Goal: Information Seeking & Learning: Find specific fact

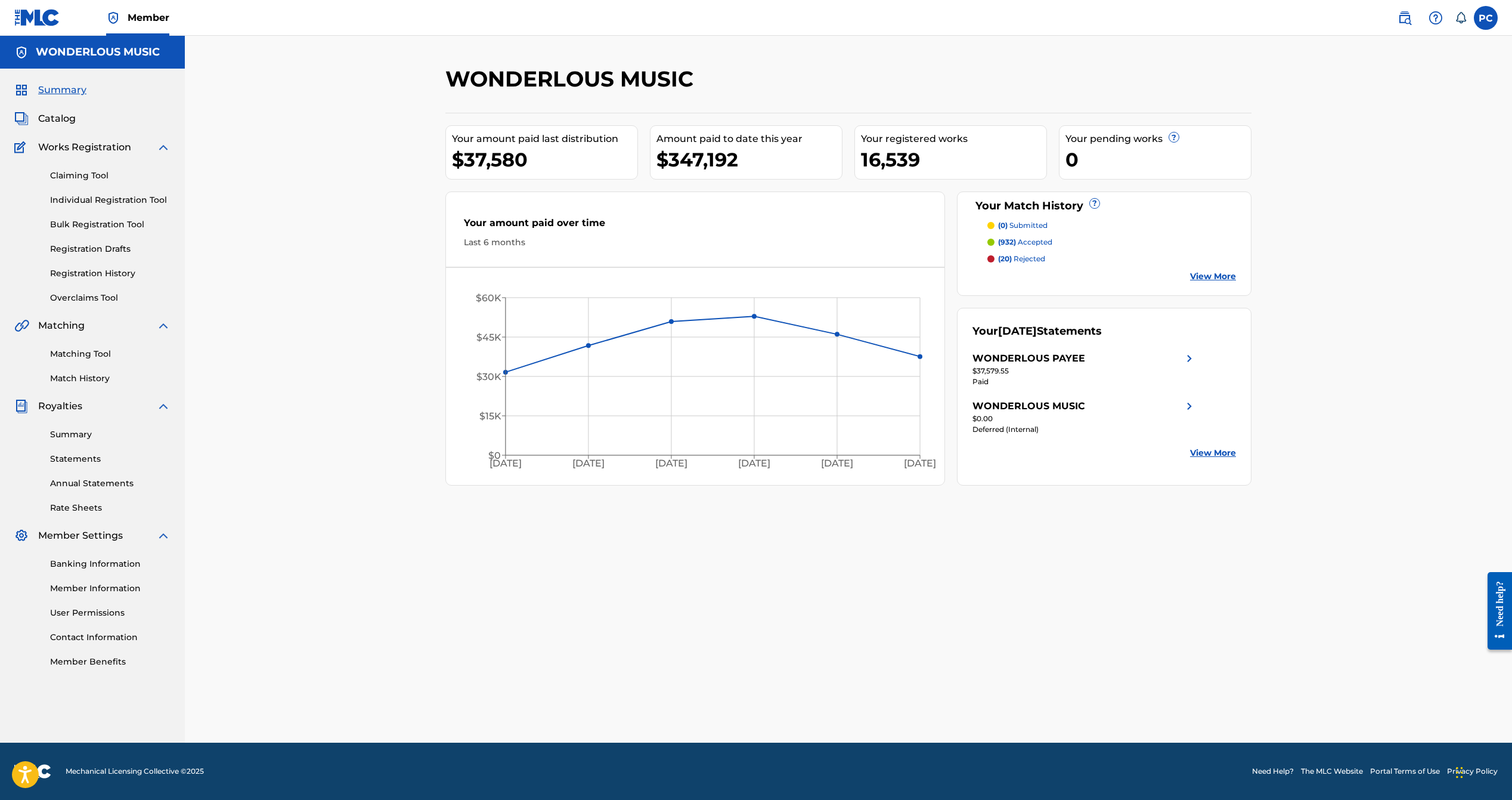
click at [52, 117] on span "Catalog" at bounding box center [57, 118] width 38 height 14
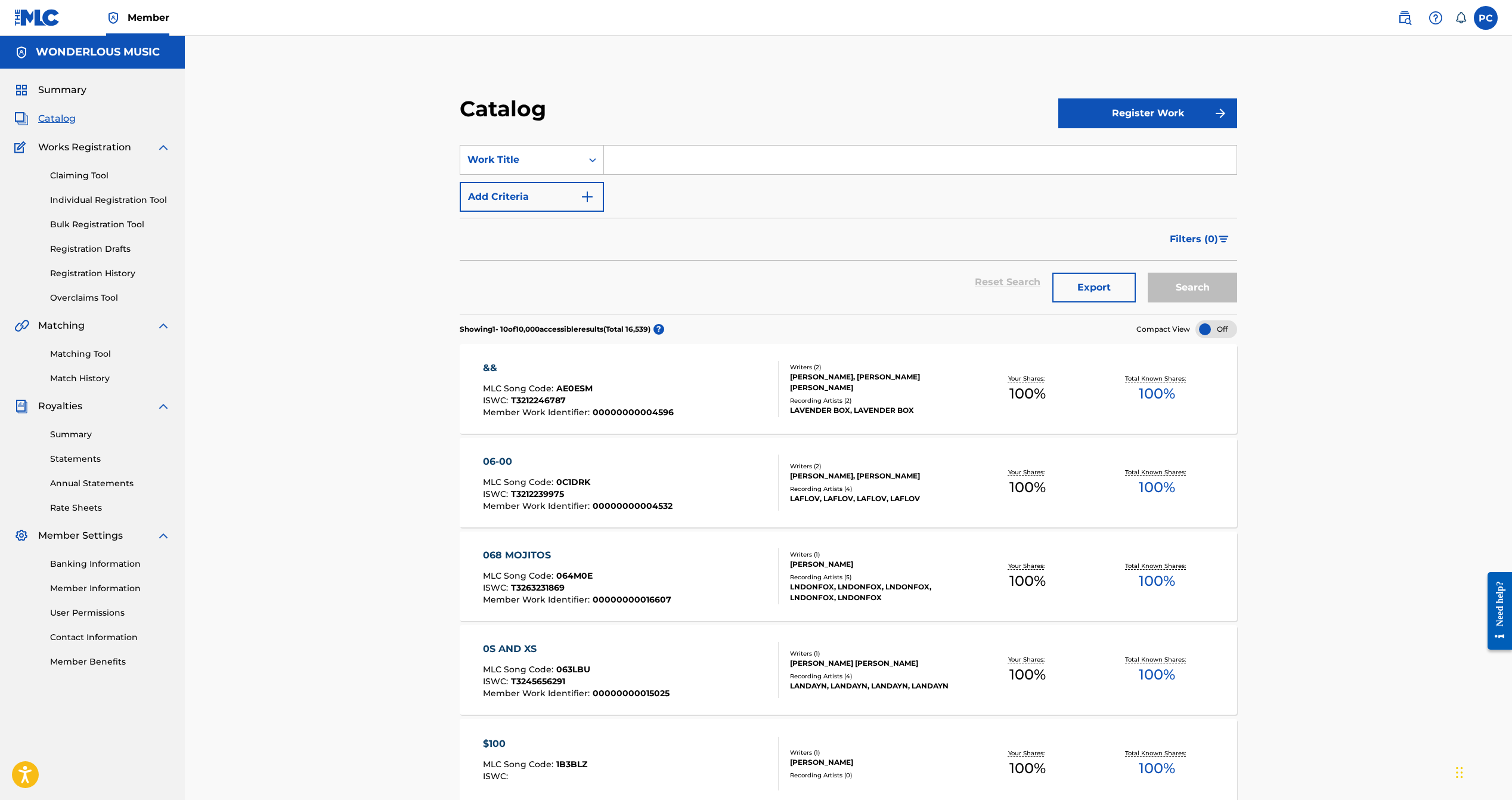
click at [671, 163] on input "Search Form" at bounding box center [920, 160] width 633 height 29
type input "count on you"
click at [1199, 283] on button "Search" at bounding box center [1192, 288] width 90 height 30
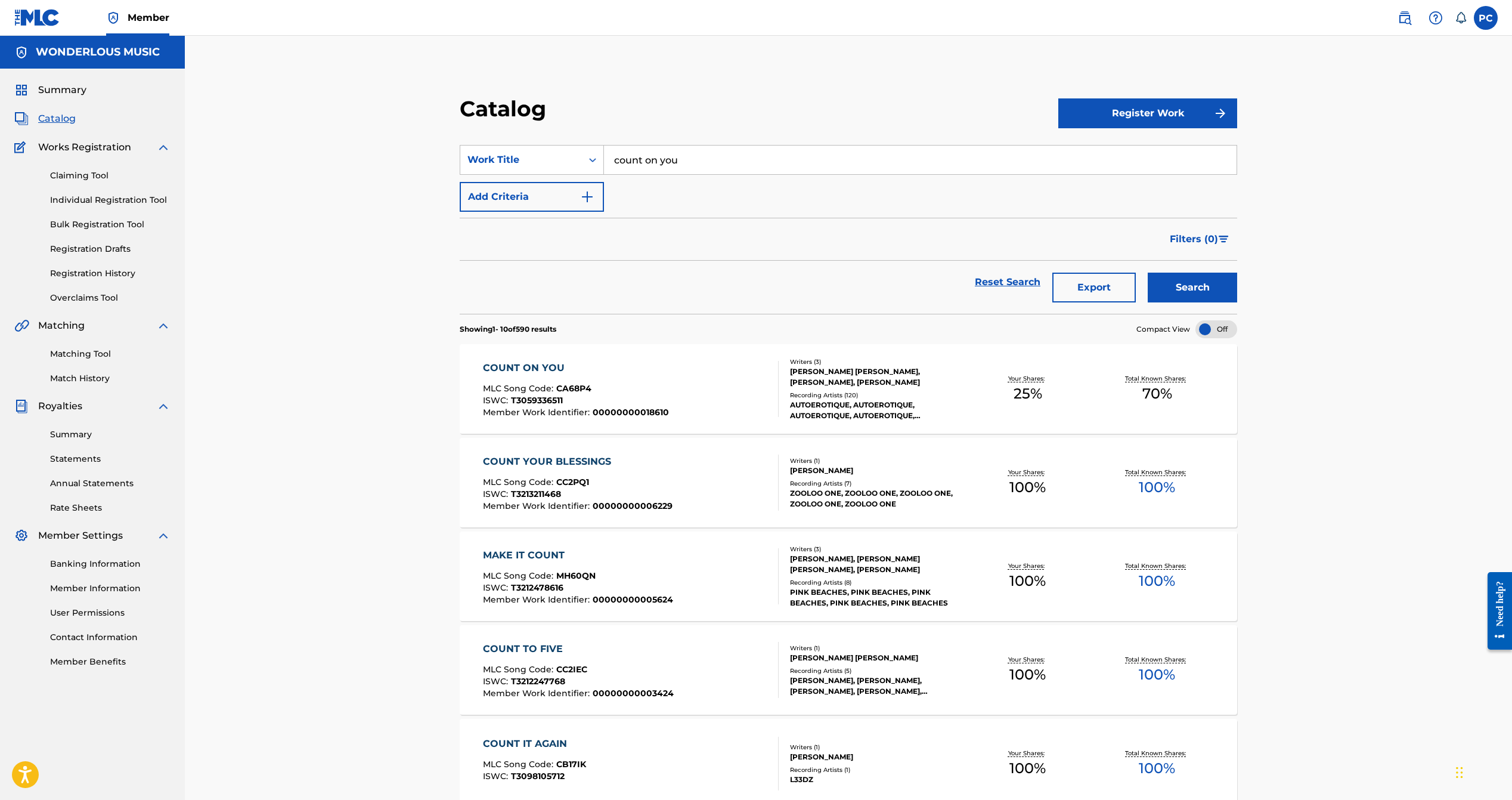
click at [1161, 393] on span "70 %" at bounding box center [1157, 393] width 30 height 21
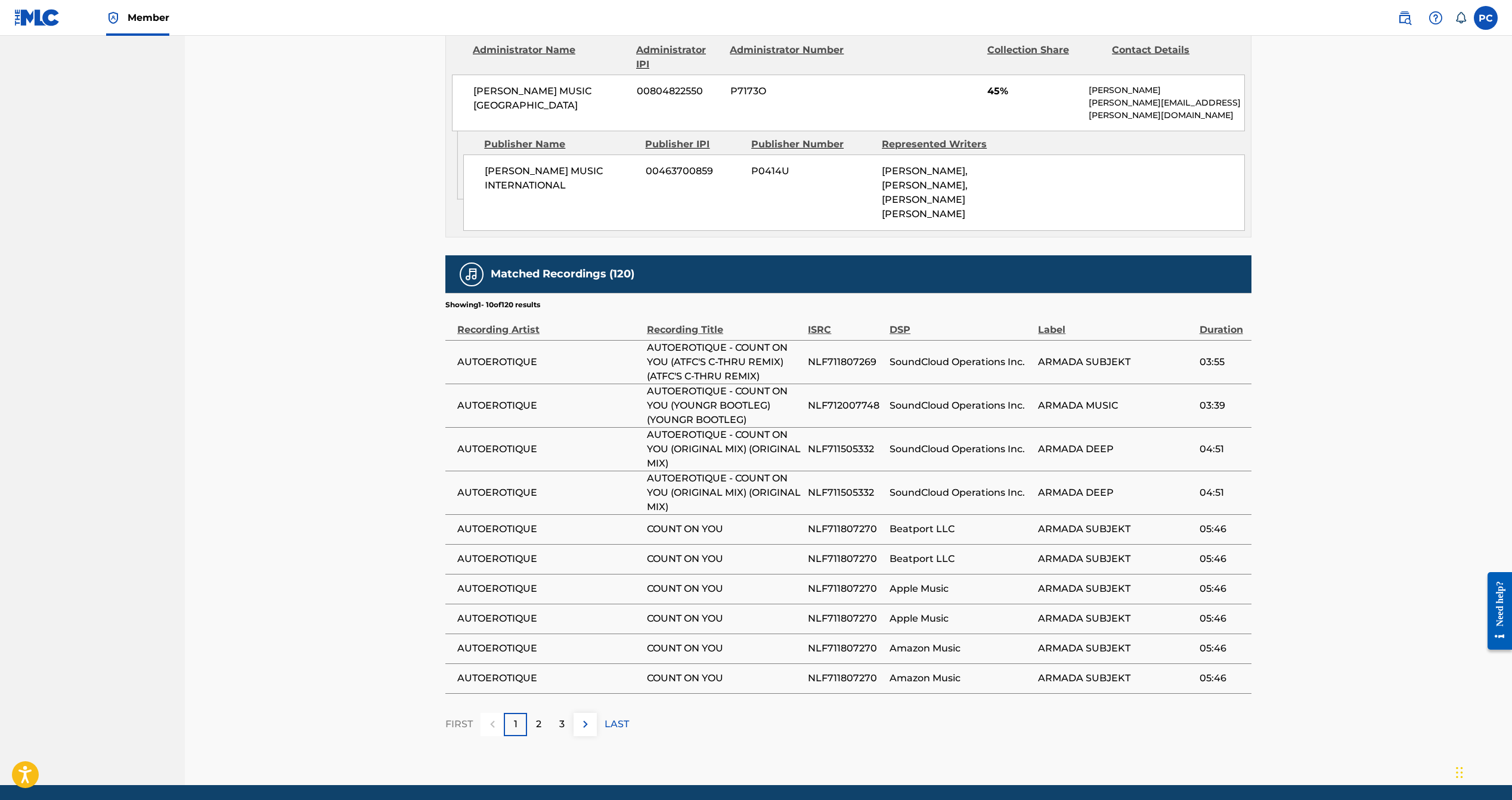
scroll to position [867, 0]
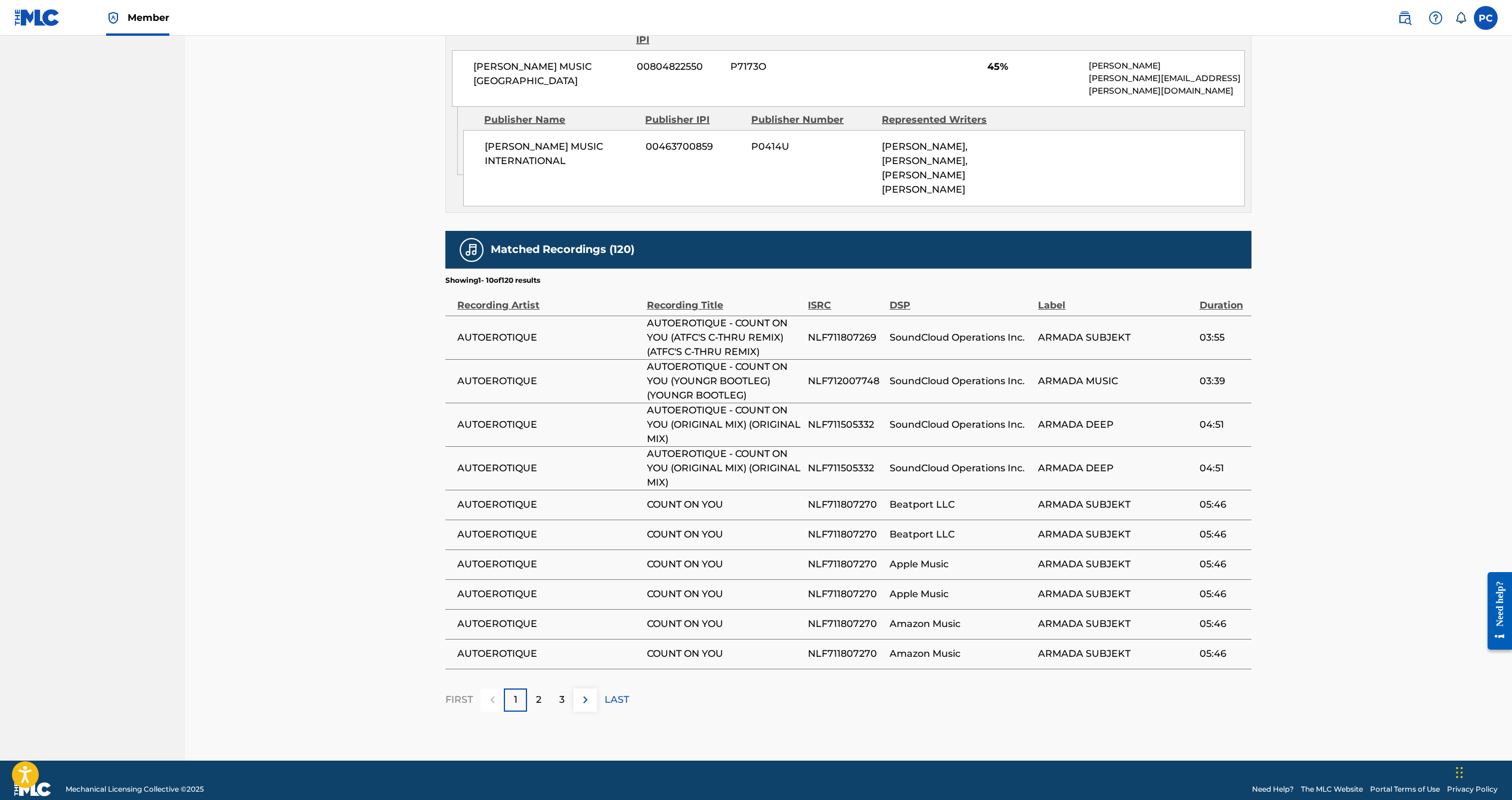
click at [630, 688] on div "FIRST 1 2 3 LAST" at bounding box center [848, 700] width 806 height 23
click at [621, 692] on p "LAST" at bounding box center [616, 699] width 24 height 14
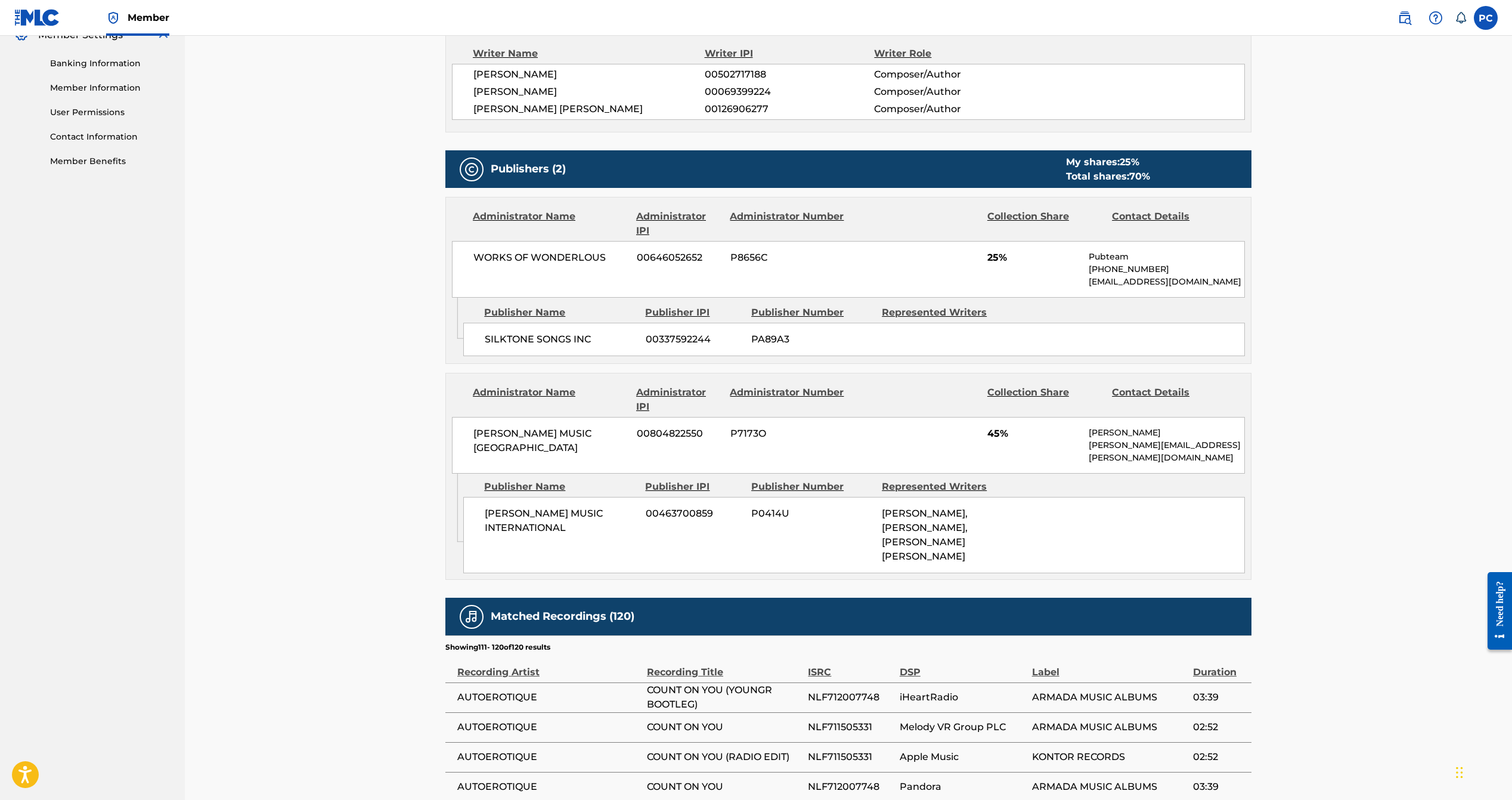
scroll to position [813, 0]
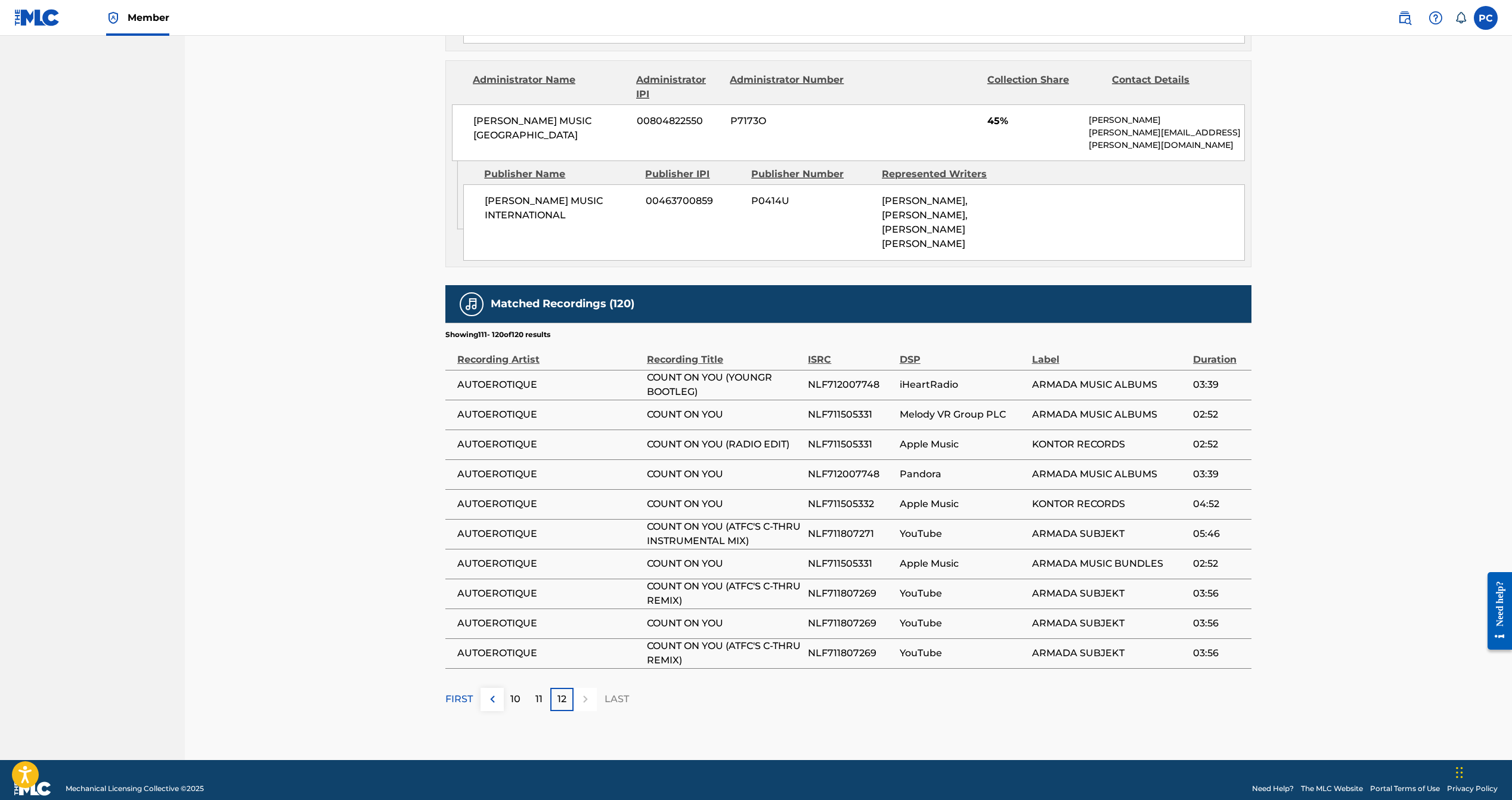
click at [455, 692] on p "FIRST" at bounding box center [459, 699] width 28 height 14
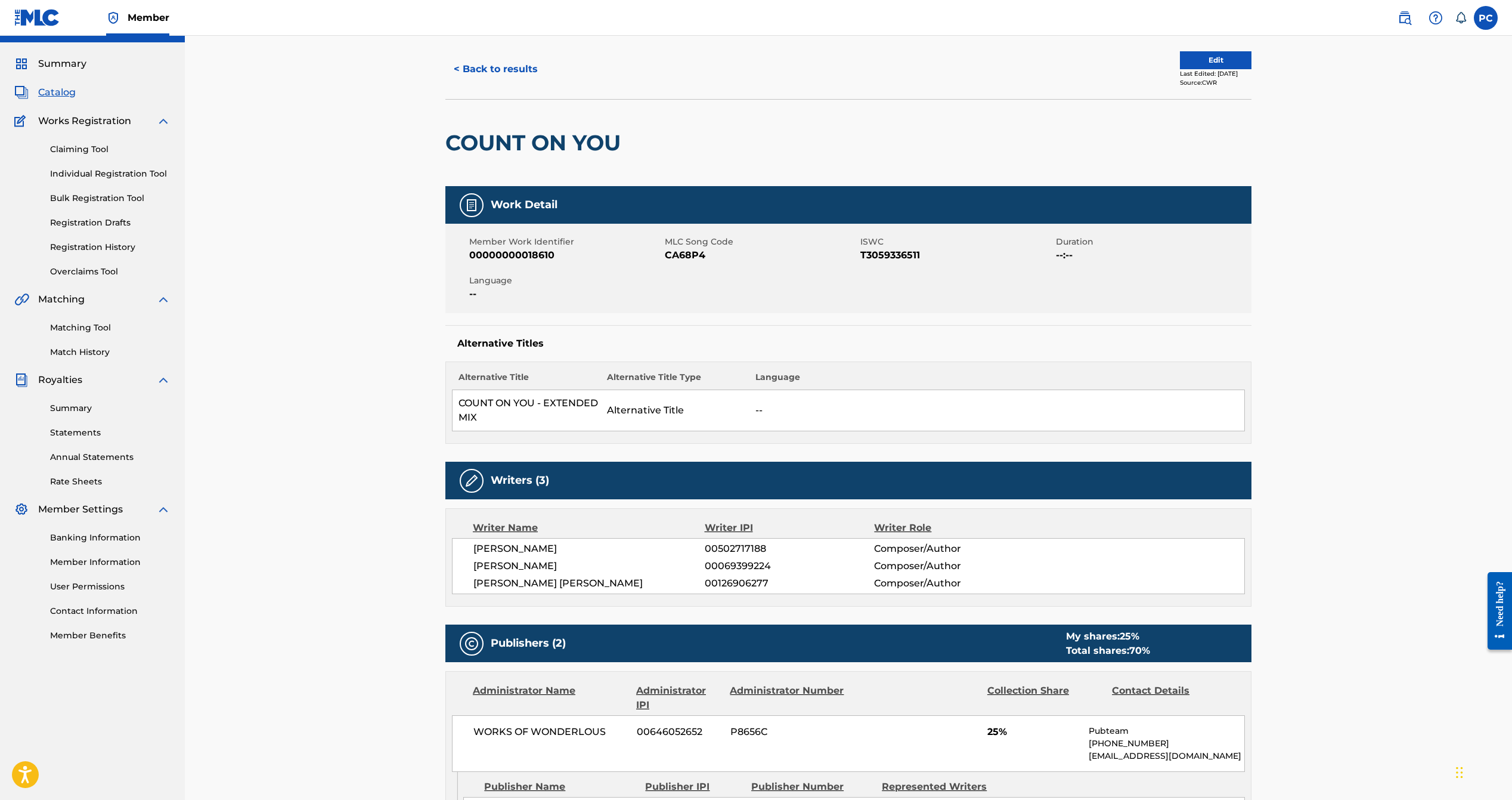
scroll to position [0, 0]
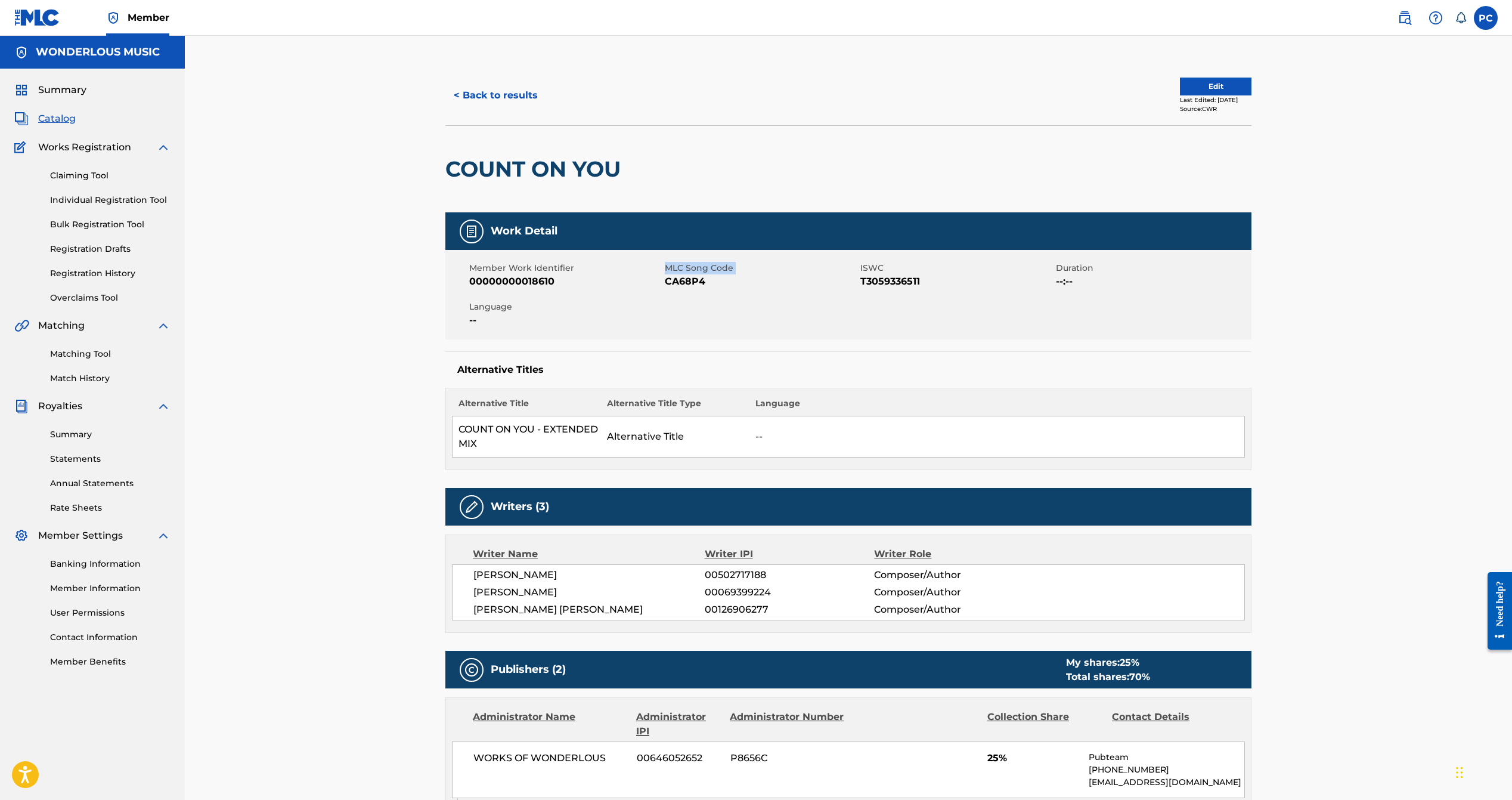
drag, startPoint x: 665, startPoint y: 282, endPoint x: 658, endPoint y: 279, distance: 7.6
click at [658, 279] on div "Member Work Identifier 00000000018610 MLC Song Code CA68P4 ISWC T3059336511 Dur…" at bounding box center [848, 294] width 806 height 90
click at [663, 281] on div "Member Work Identifier 00000000018610" at bounding box center [567, 275] width 195 height 27
click at [38, 16] on img at bounding box center [37, 18] width 46 height 18
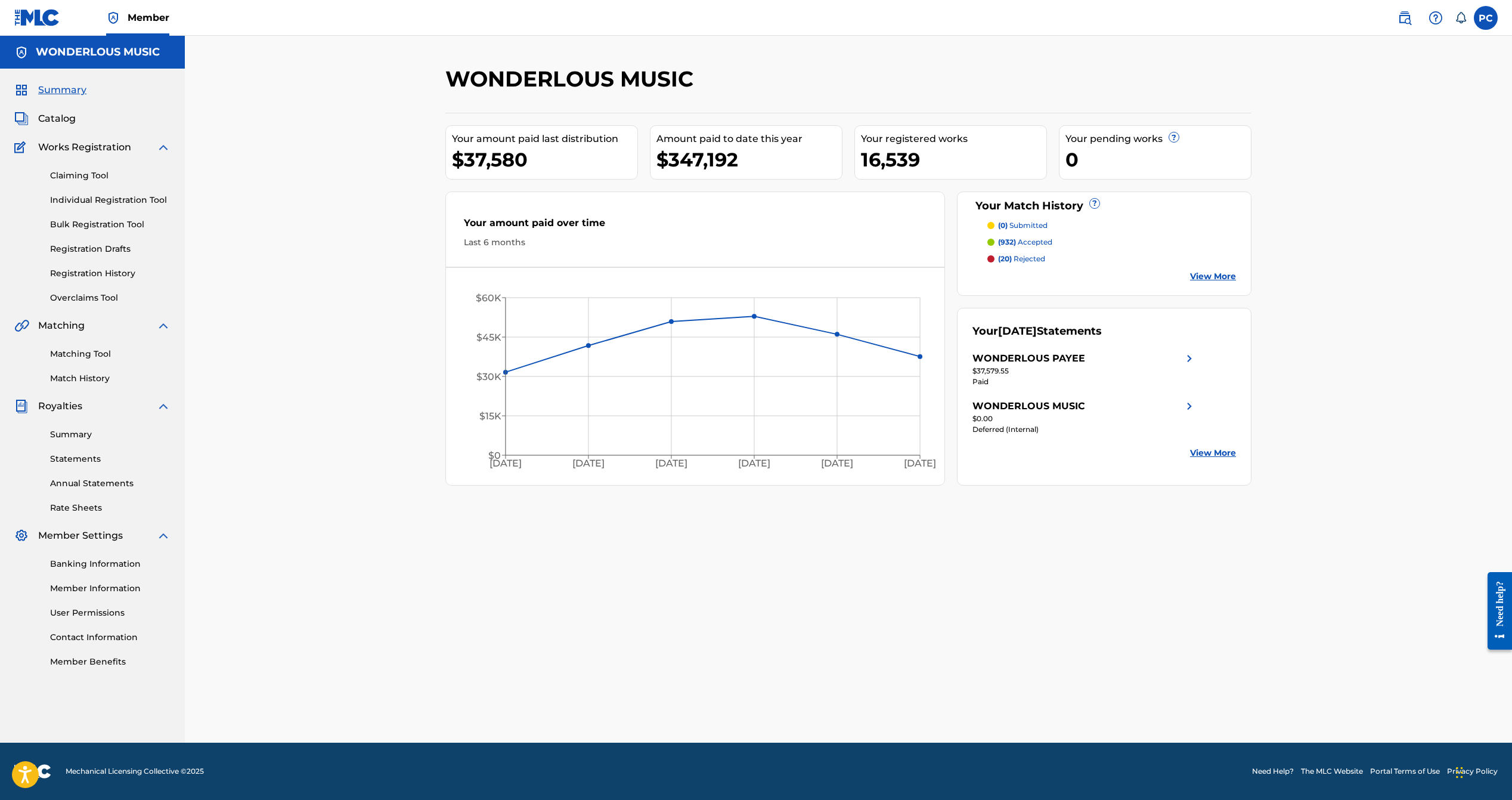
click at [1332, 771] on link "The MLC Website" at bounding box center [1332, 771] width 62 height 11
click at [86, 175] on link "Claiming Tool" at bounding box center [110, 175] width 120 height 13
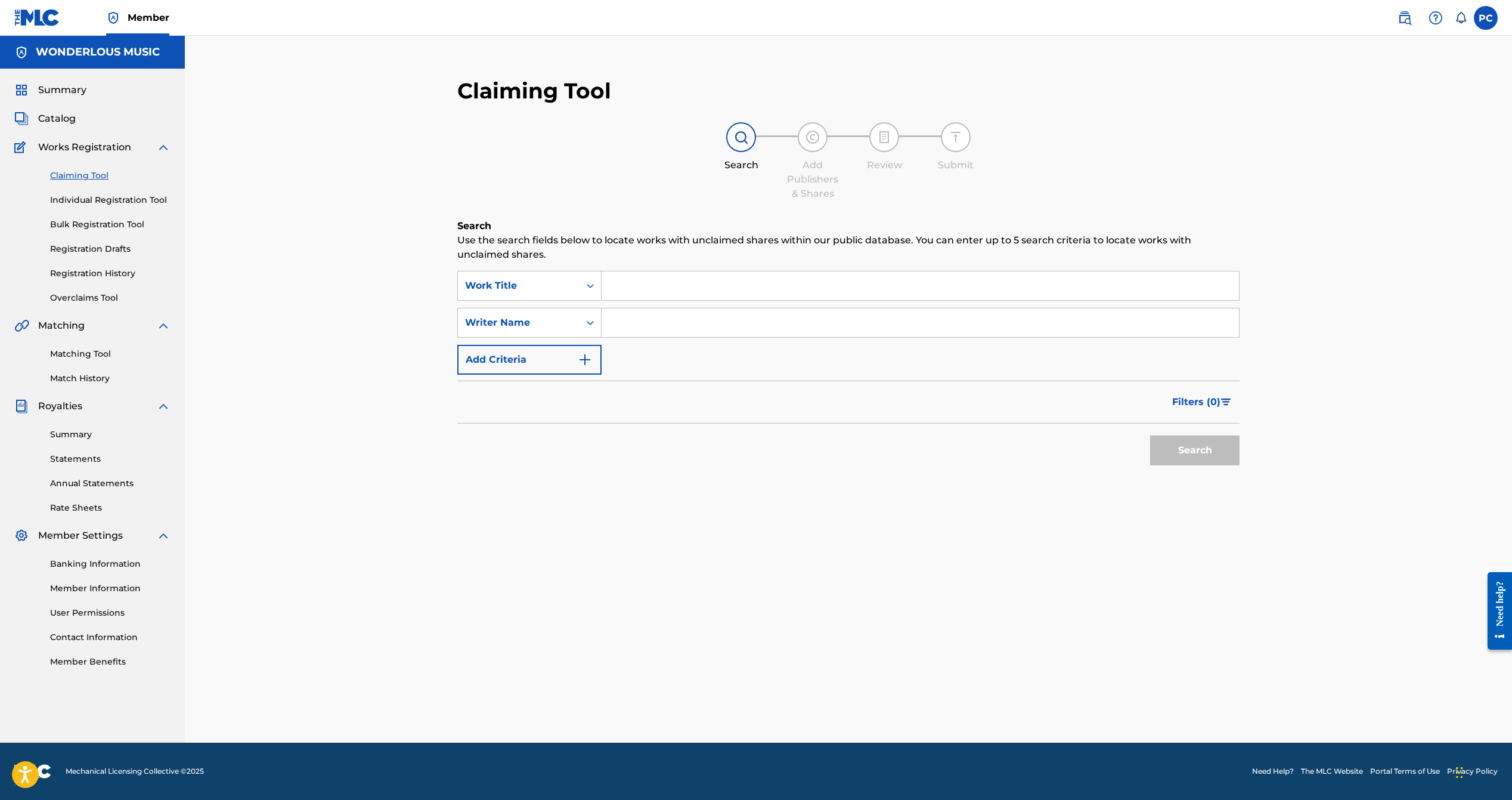
click at [670, 283] on input "Search Form" at bounding box center [920, 286] width 638 height 29
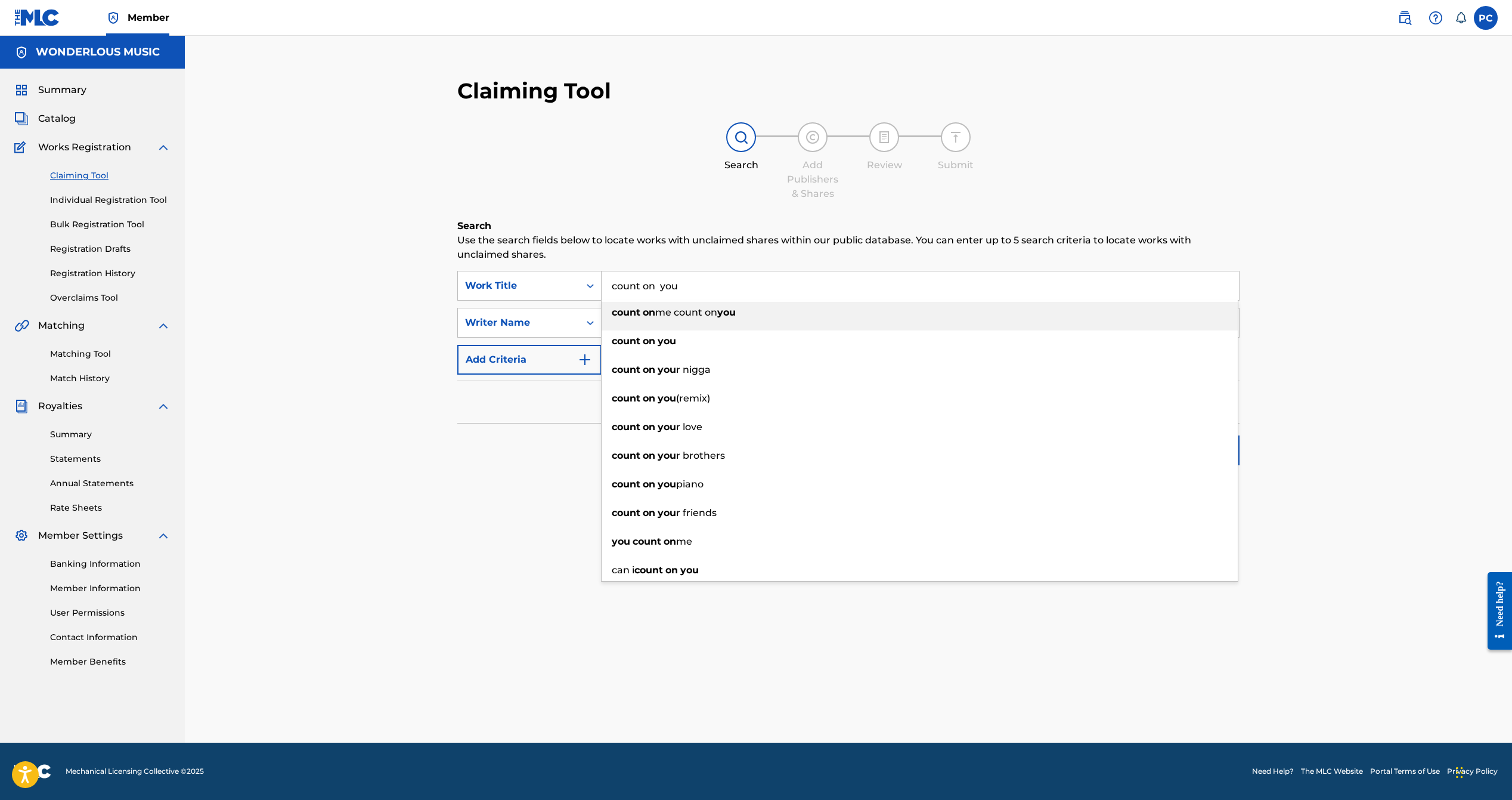
type input "count on you"
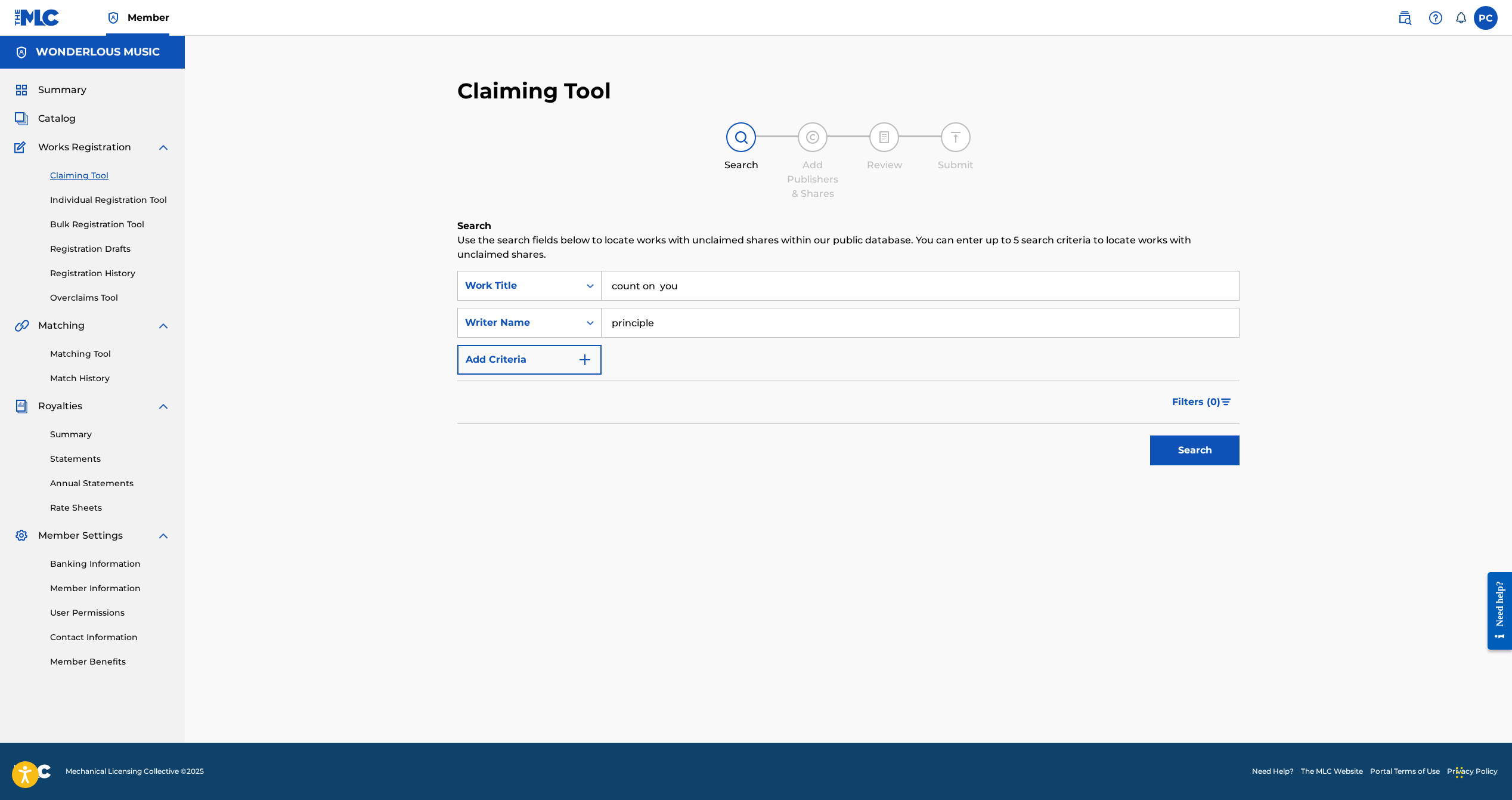
type input "principle"
click at [1150, 435] on button "Search" at bounding box center [1194, 450] width 90 height 30
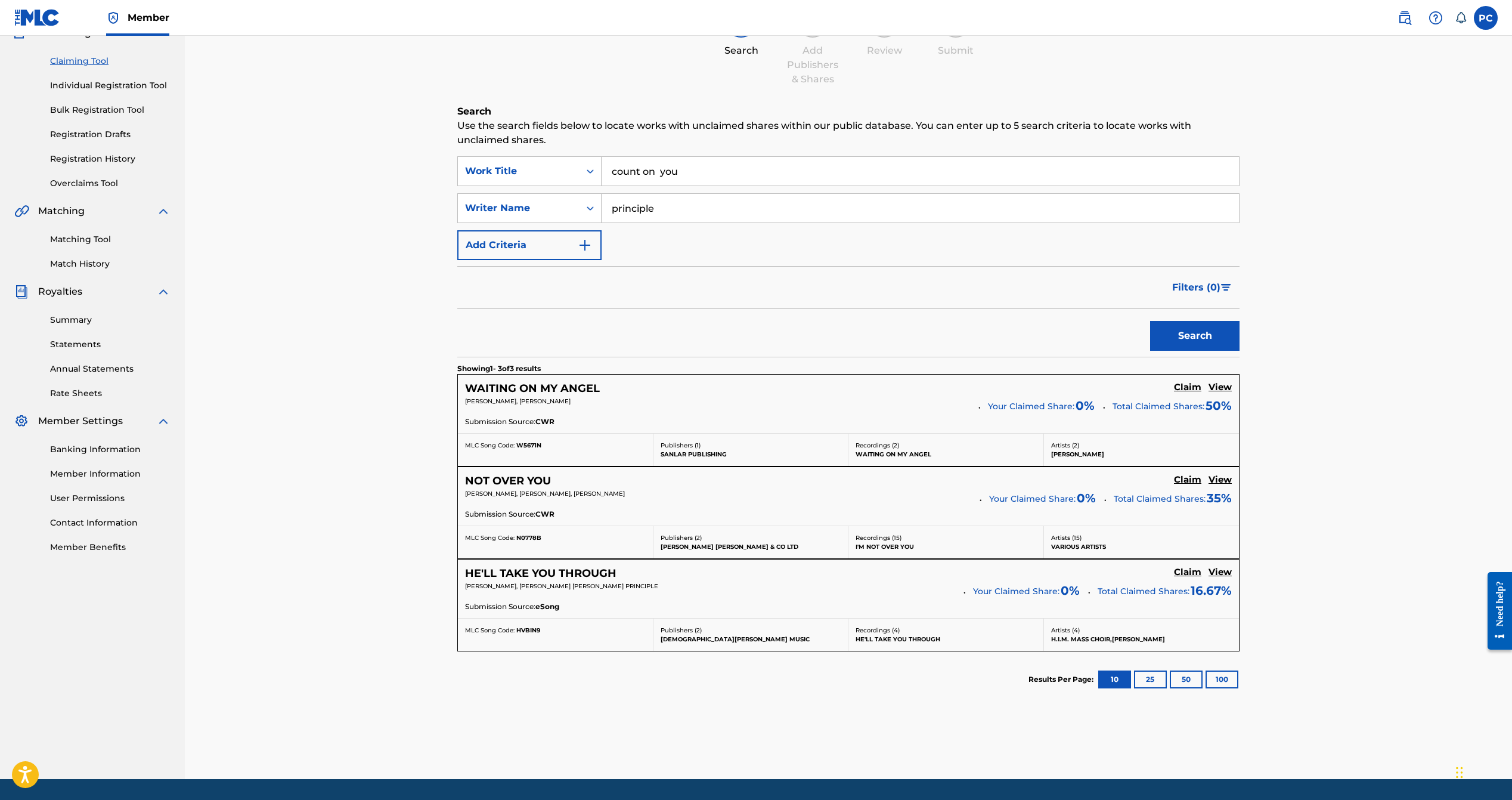
scroll to position [148, 0]
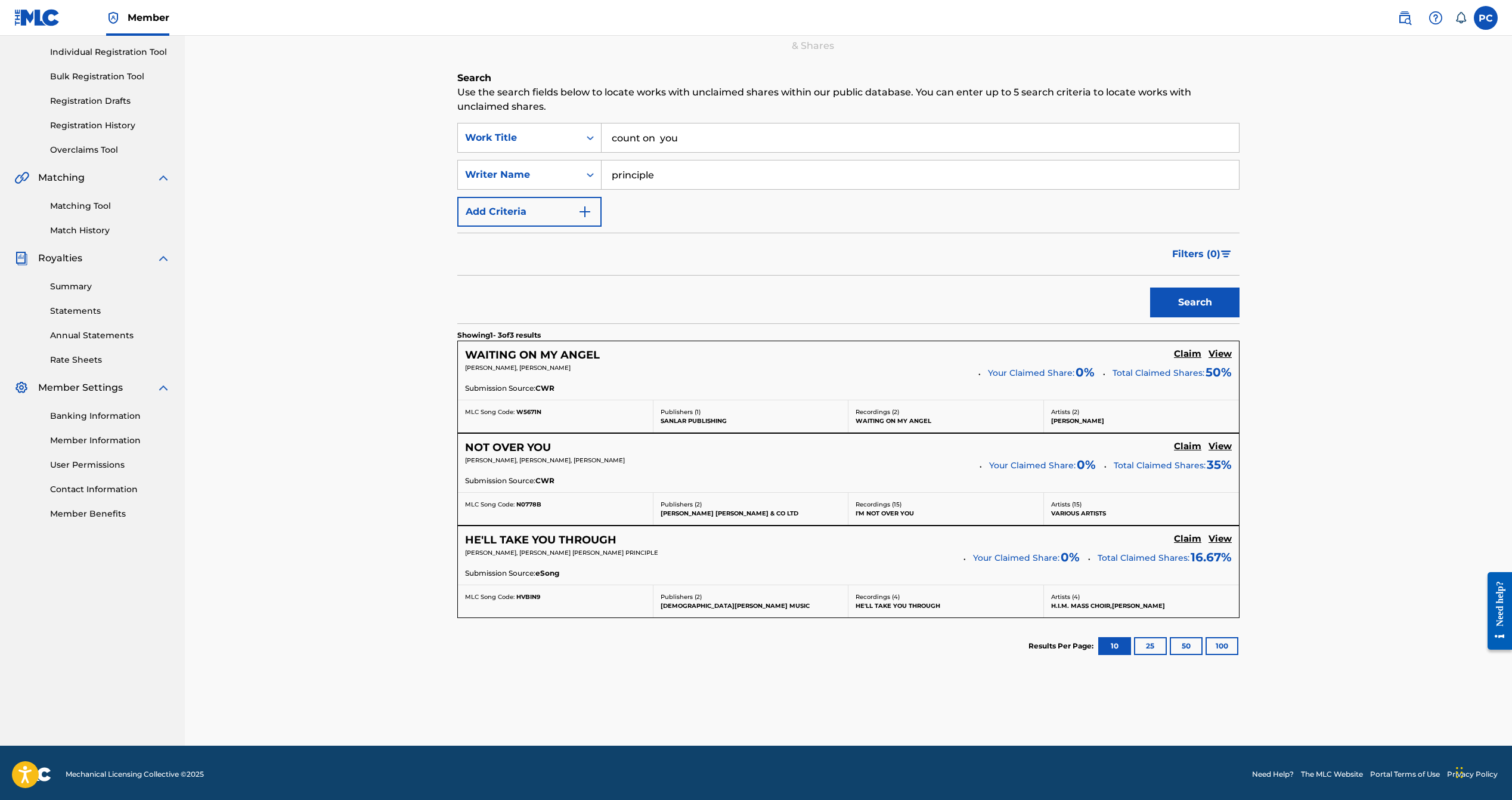
click at [534, 356] on h5 "WAITING ON MY ANGEL" at bounding box center [532, 355] width 135 height 14
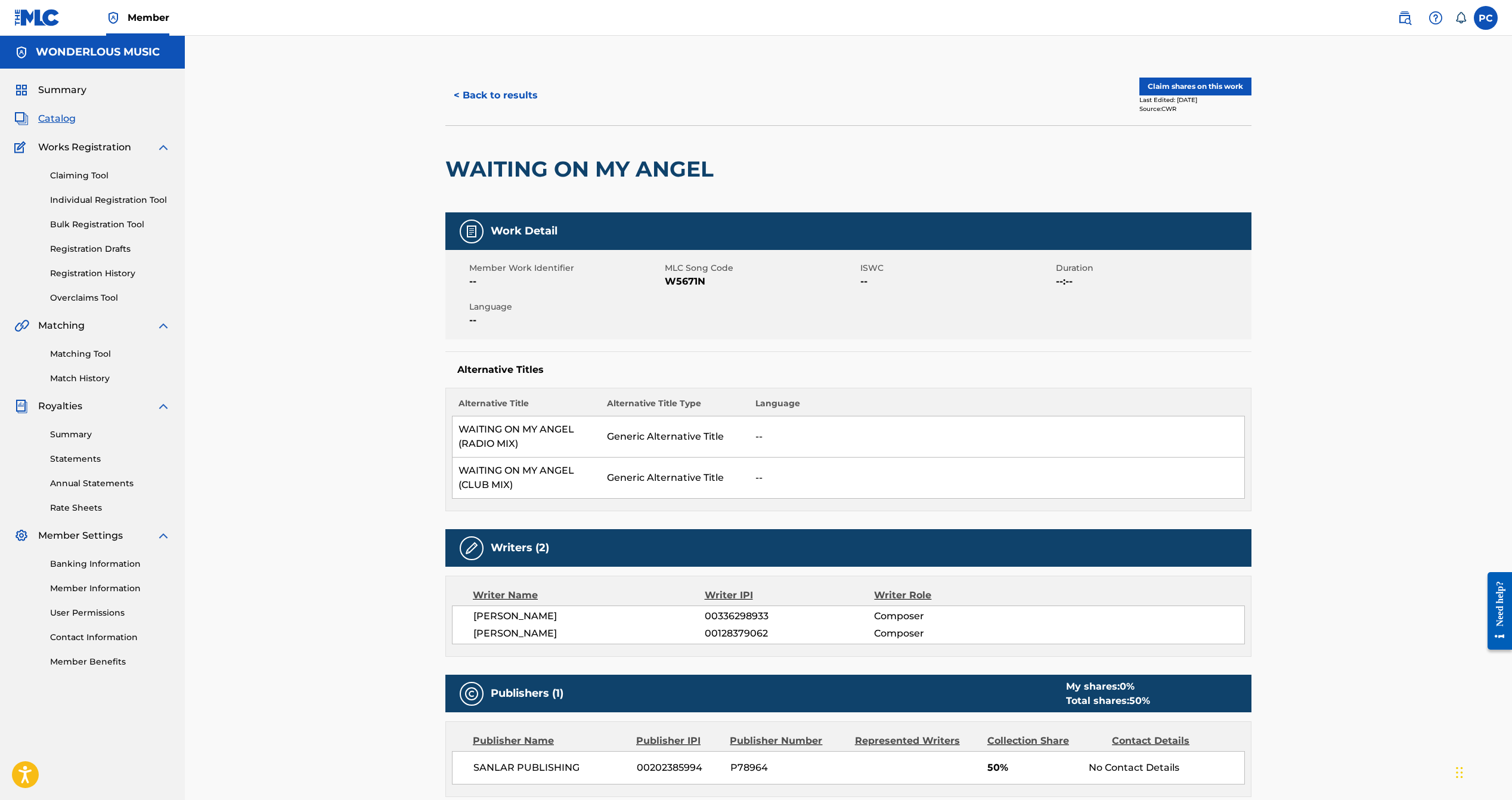
click at [460, 90] on button "< Back to results" at bounding box center [495, 96] width 101 height 30
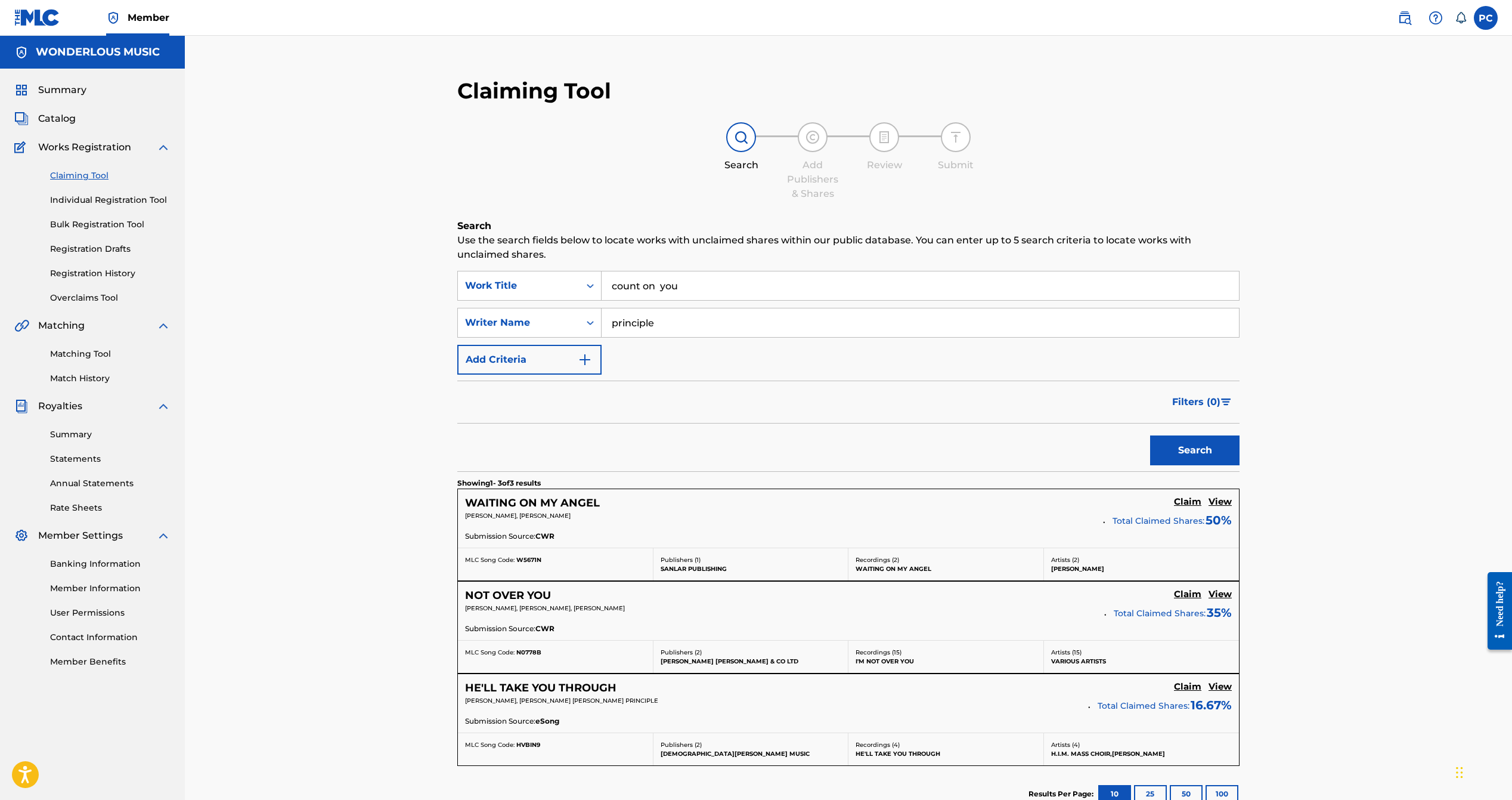
click at [61, 118] on span "Catalog" at bounding box center [57, 118] width 38 height 14
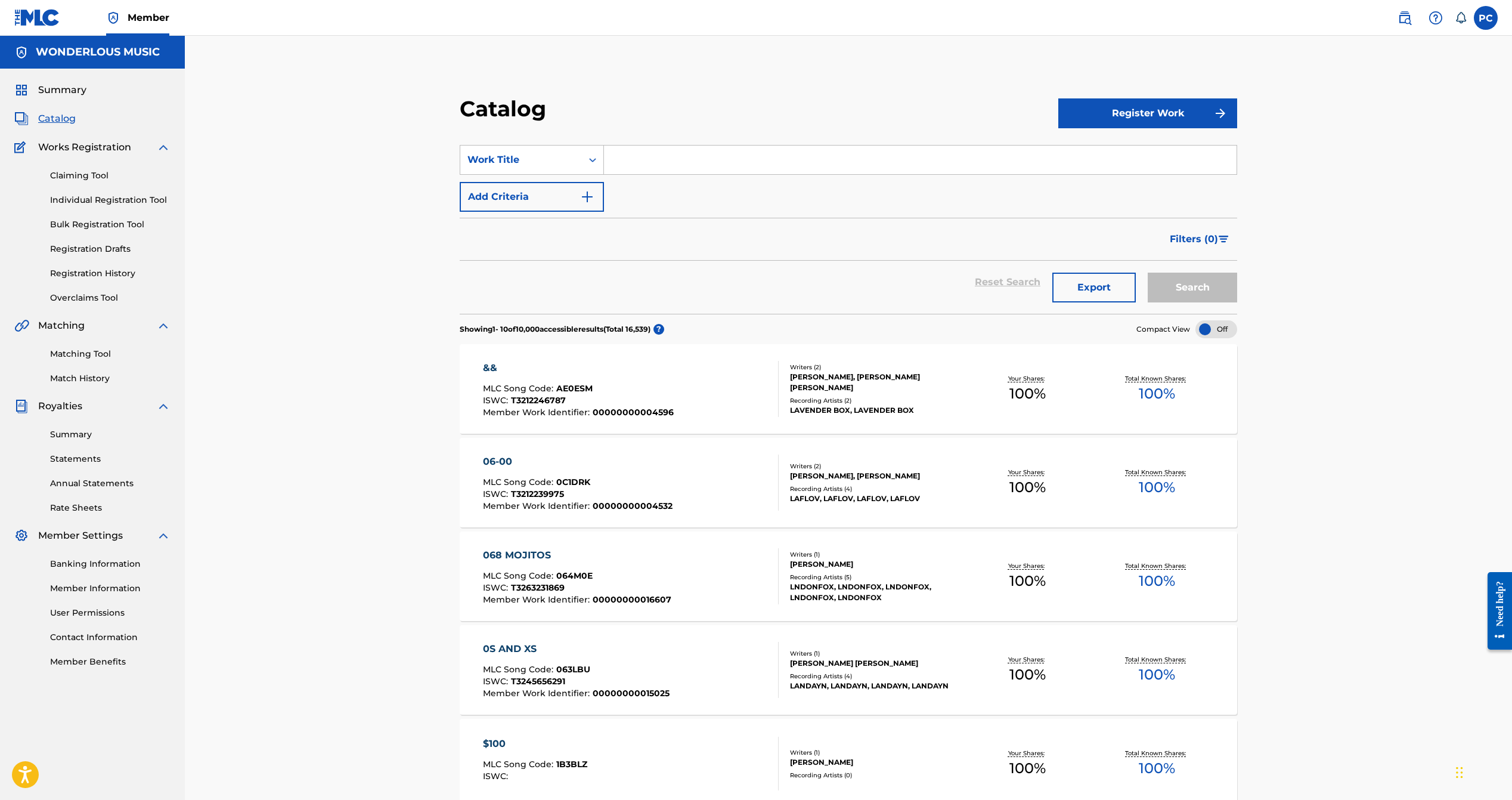
click at [643, 172] on input "Search Form" at bounding box center [920, 160] width 633 height 29
type input "count on you"
click at [1189, 280] on button "Search" at bounding box center [1192, 288] width 90 height 30
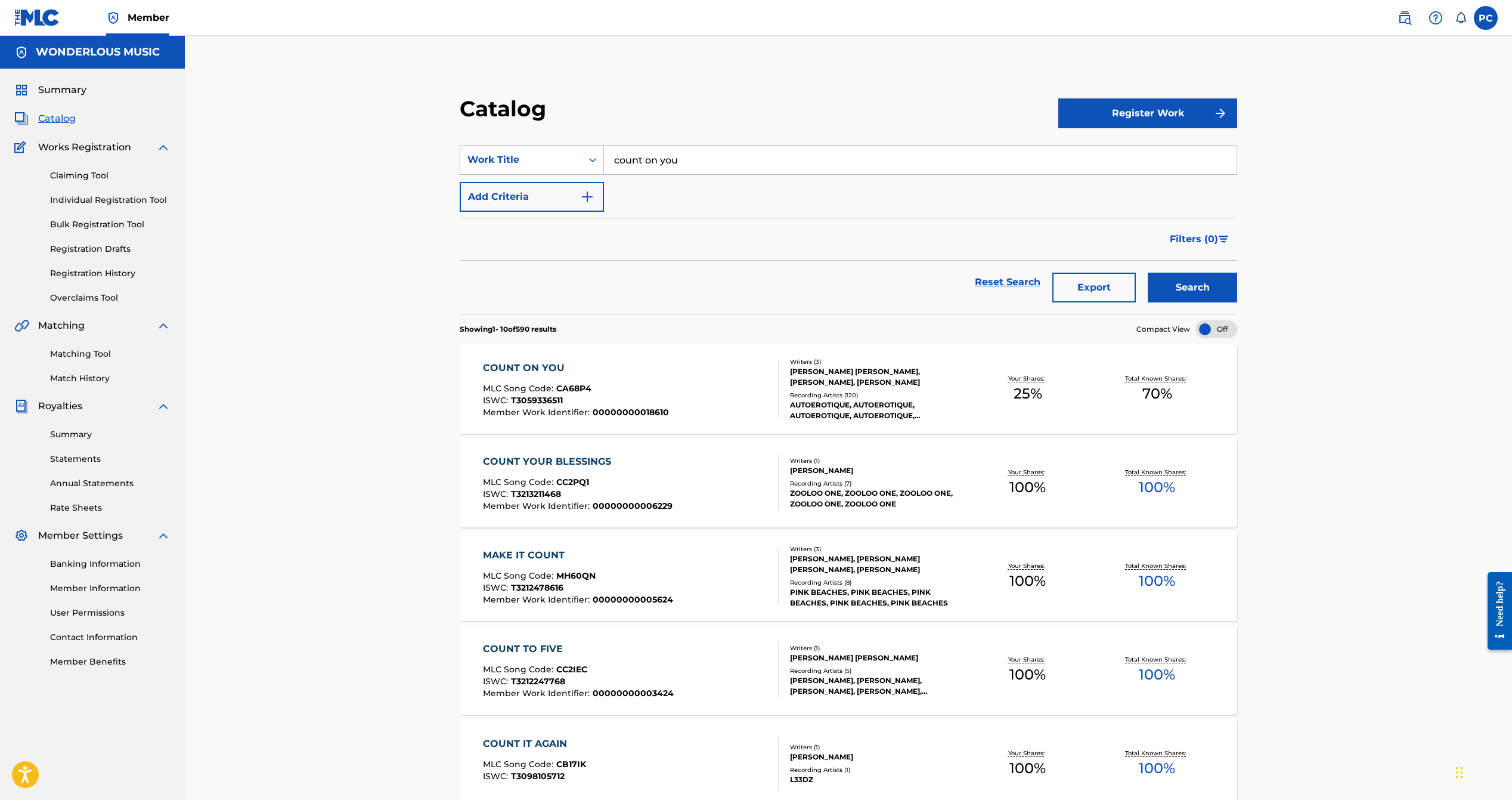
click at [522, 366] on div "COUNT ON YOU" at bounding box center [576, 368] width 186 height 14
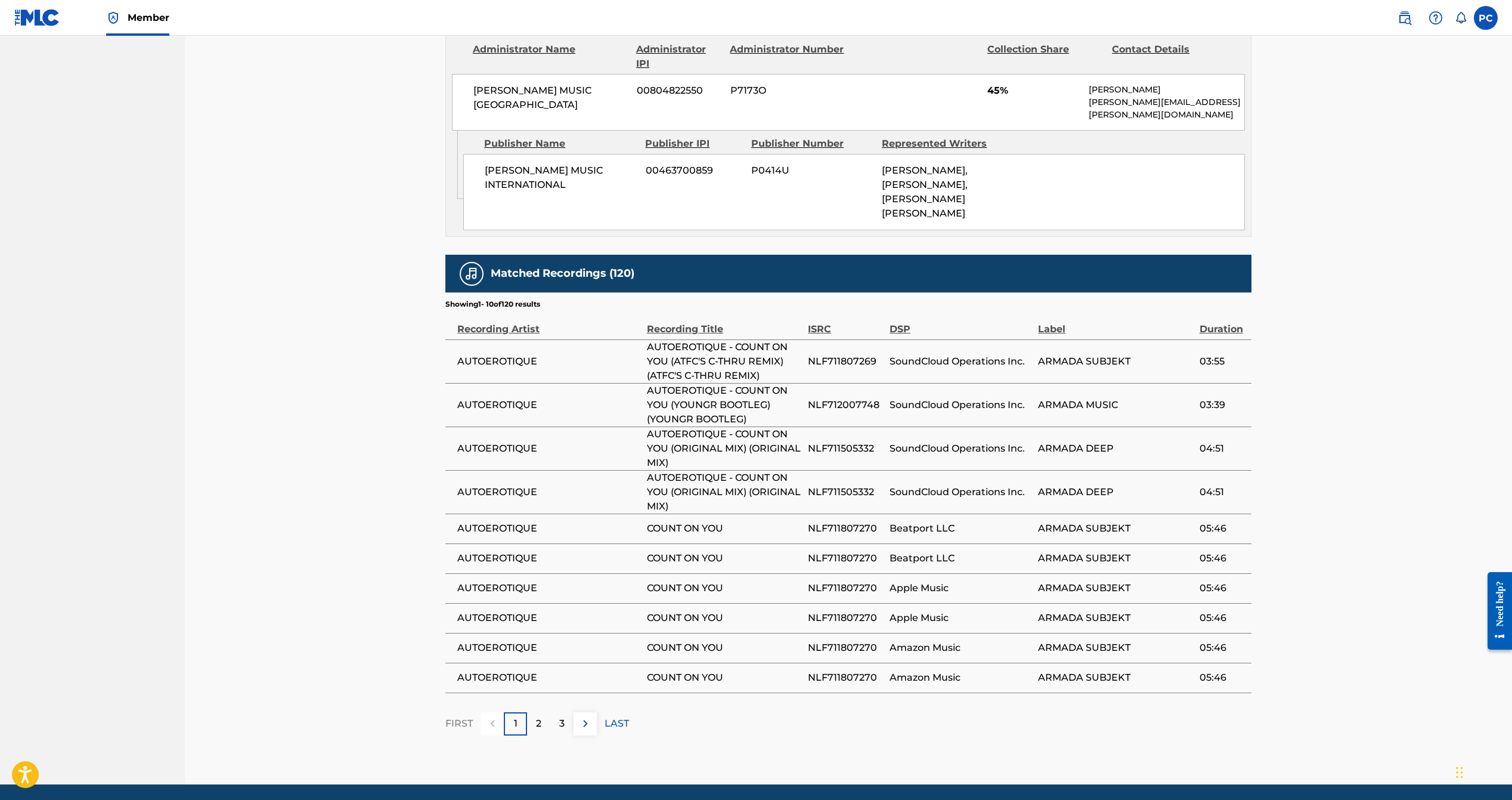
scroll to position [867, 0]
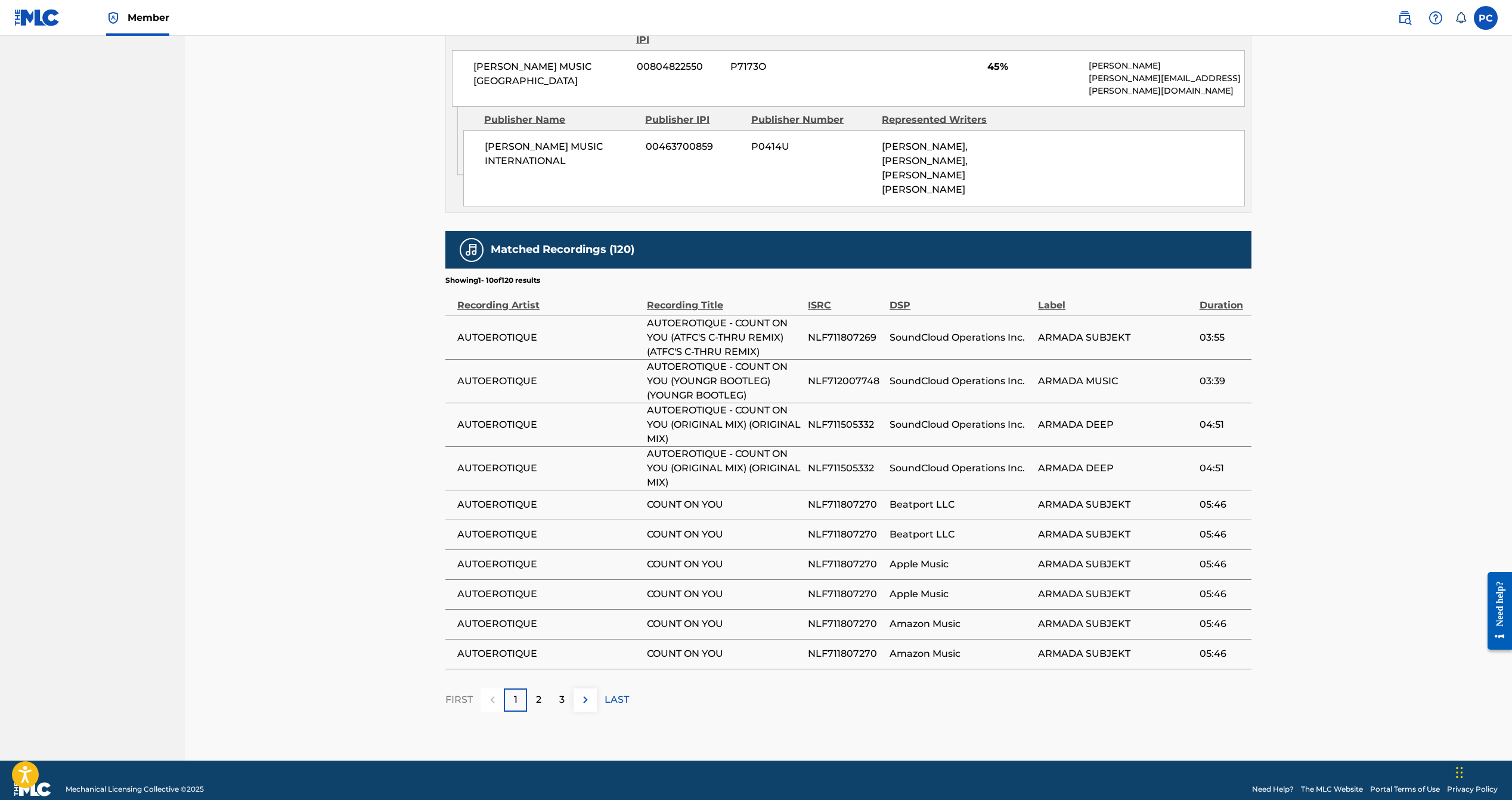
click at [585, 692] on img at bounding box center [585, 699] width 14 height 14
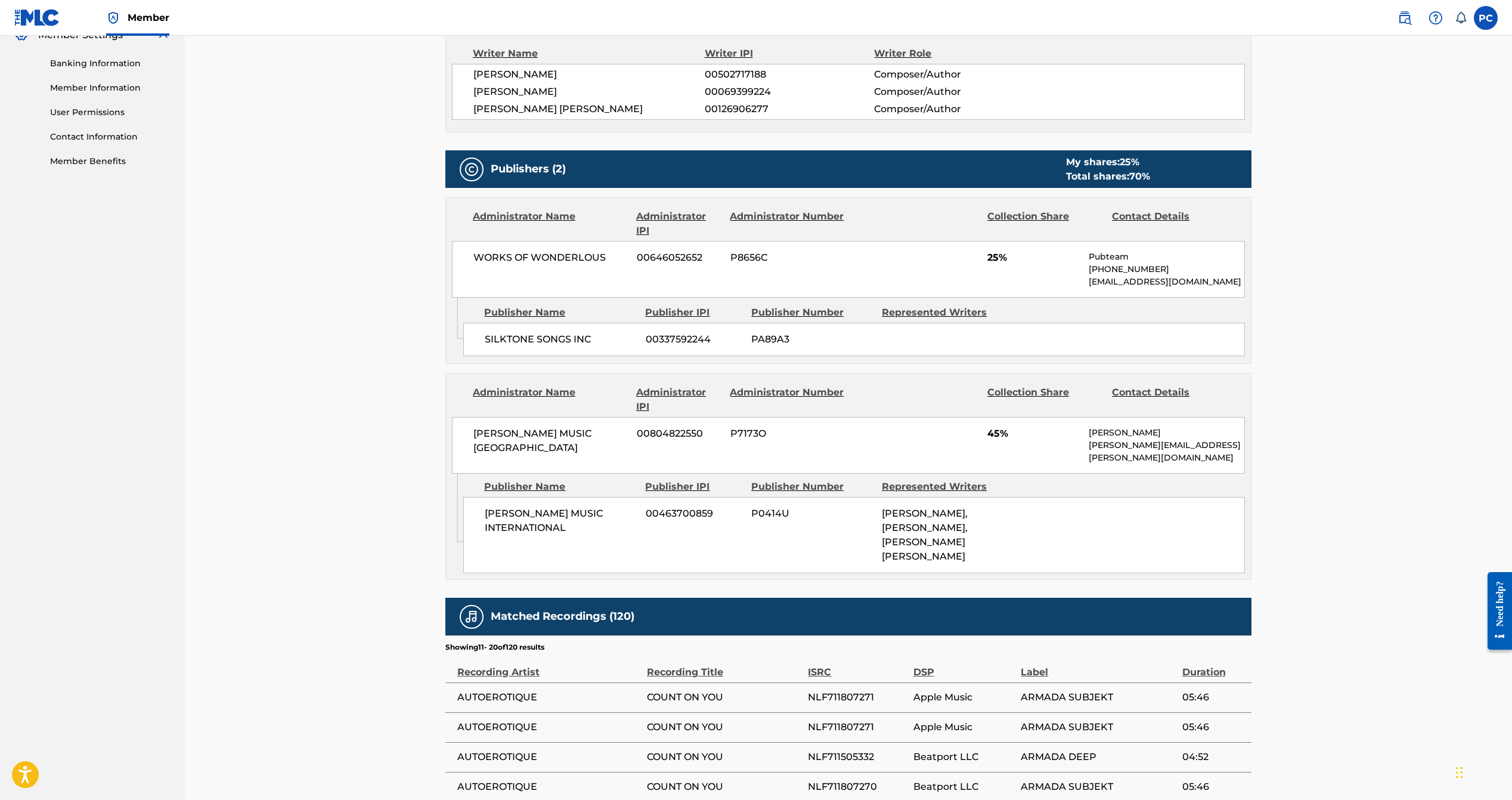
scroll to position [813, 0]
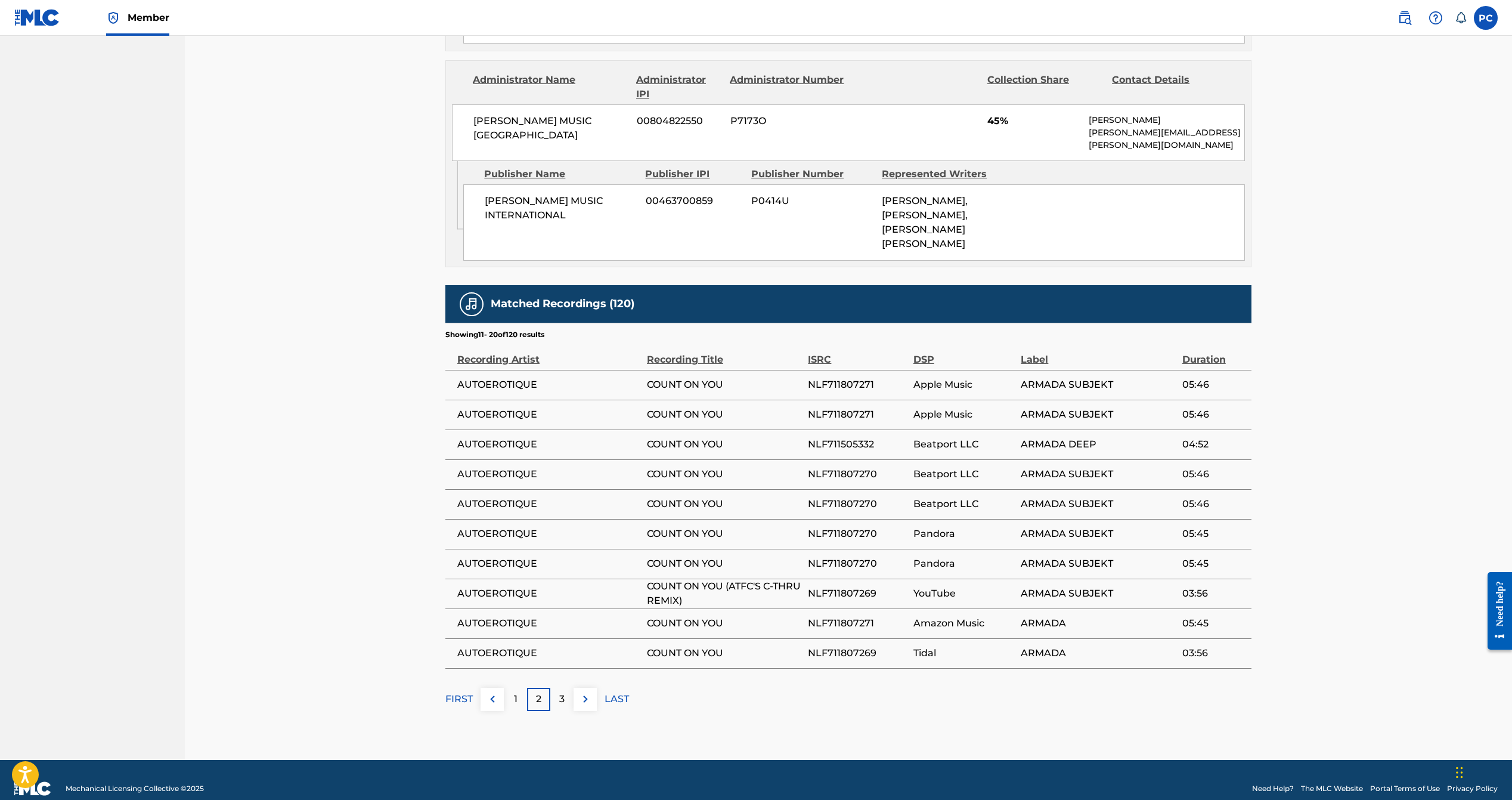
click at [585, 692] on img at bounding box center [585, 699] width 14 height 14
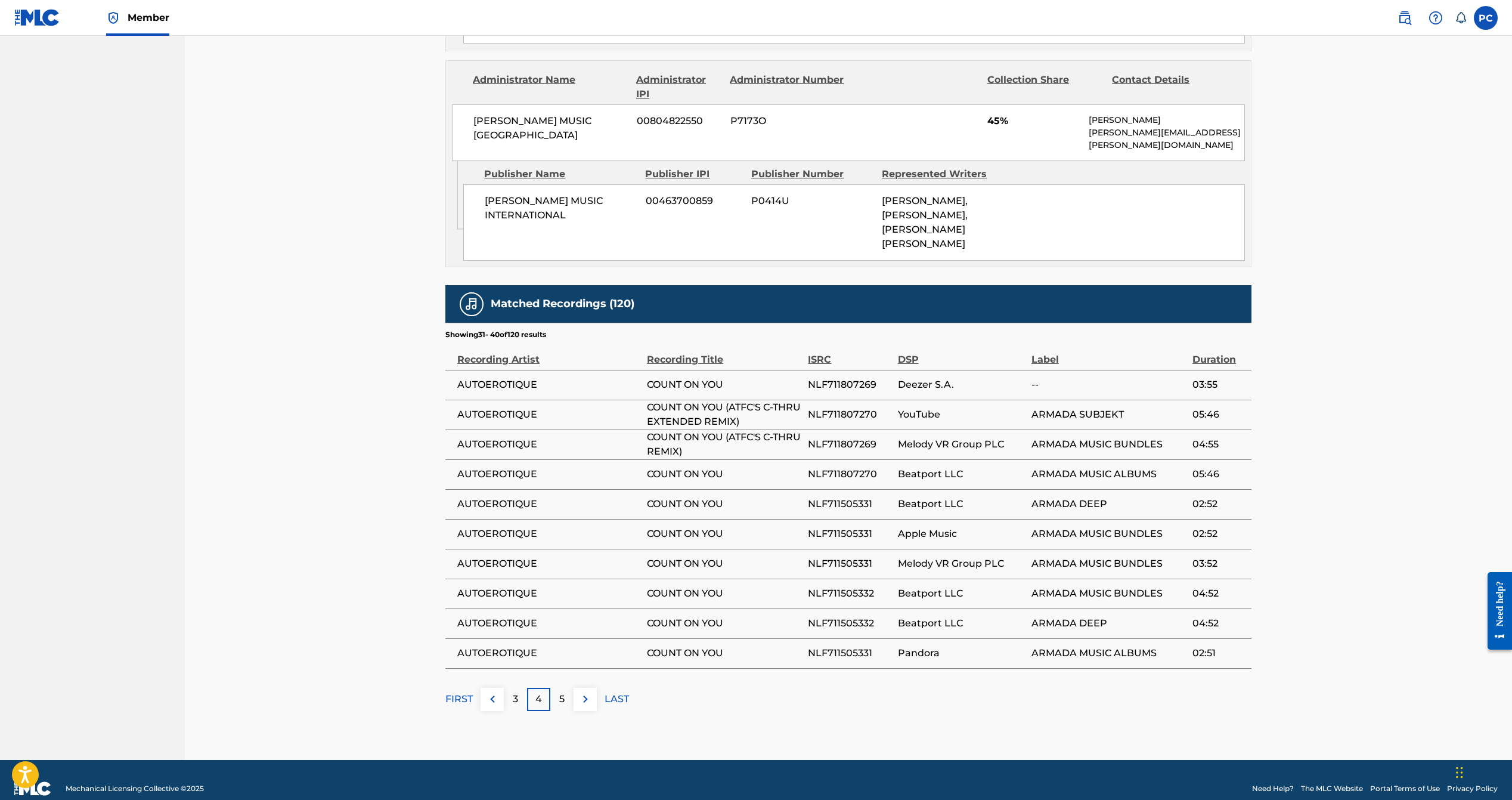
click at [585, 692] on img at bounding box center [585, 699] width 14 height 14
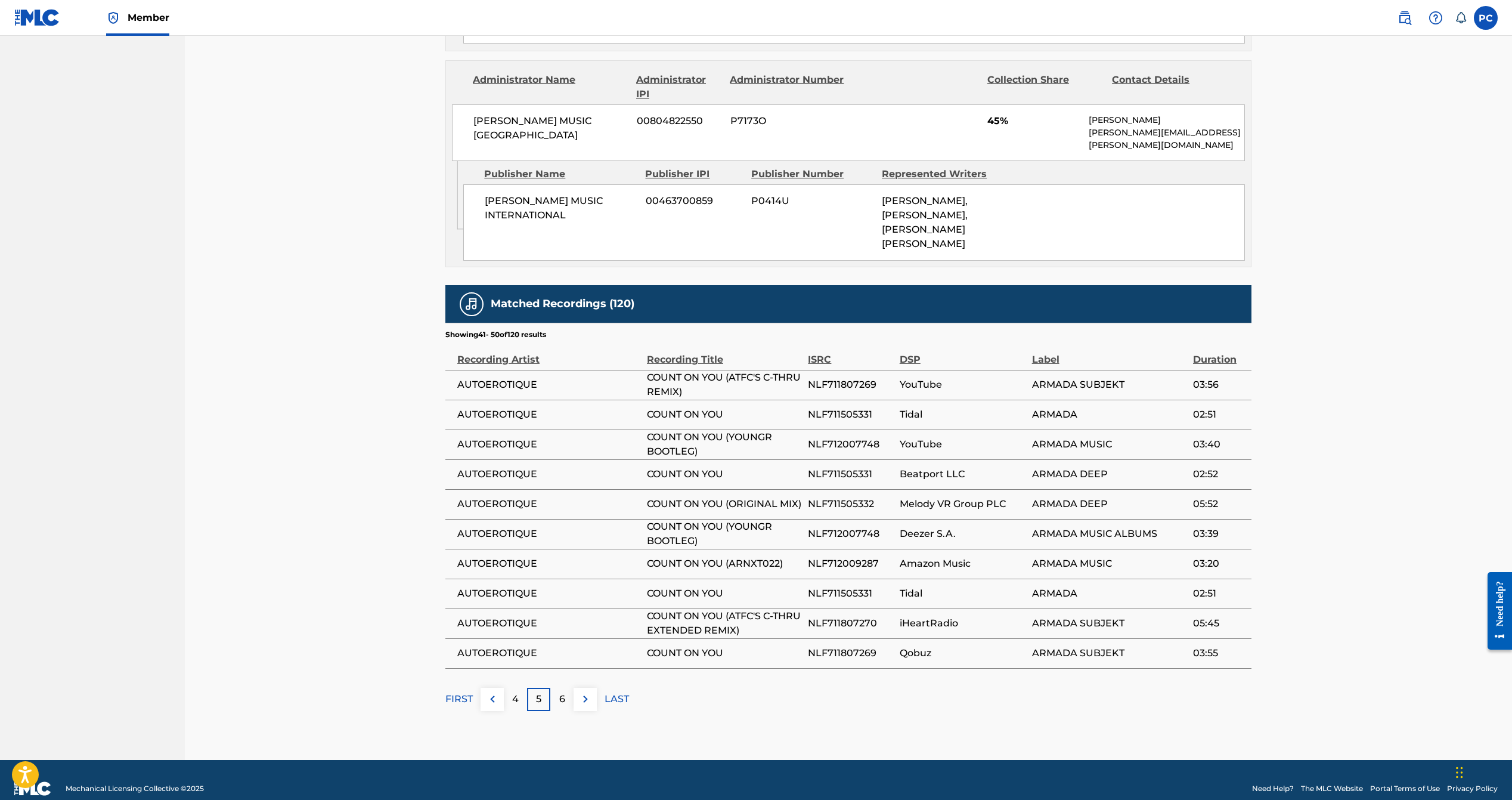
click at [585, 692] on img at bounding box center [585, 699] width 14 height 14
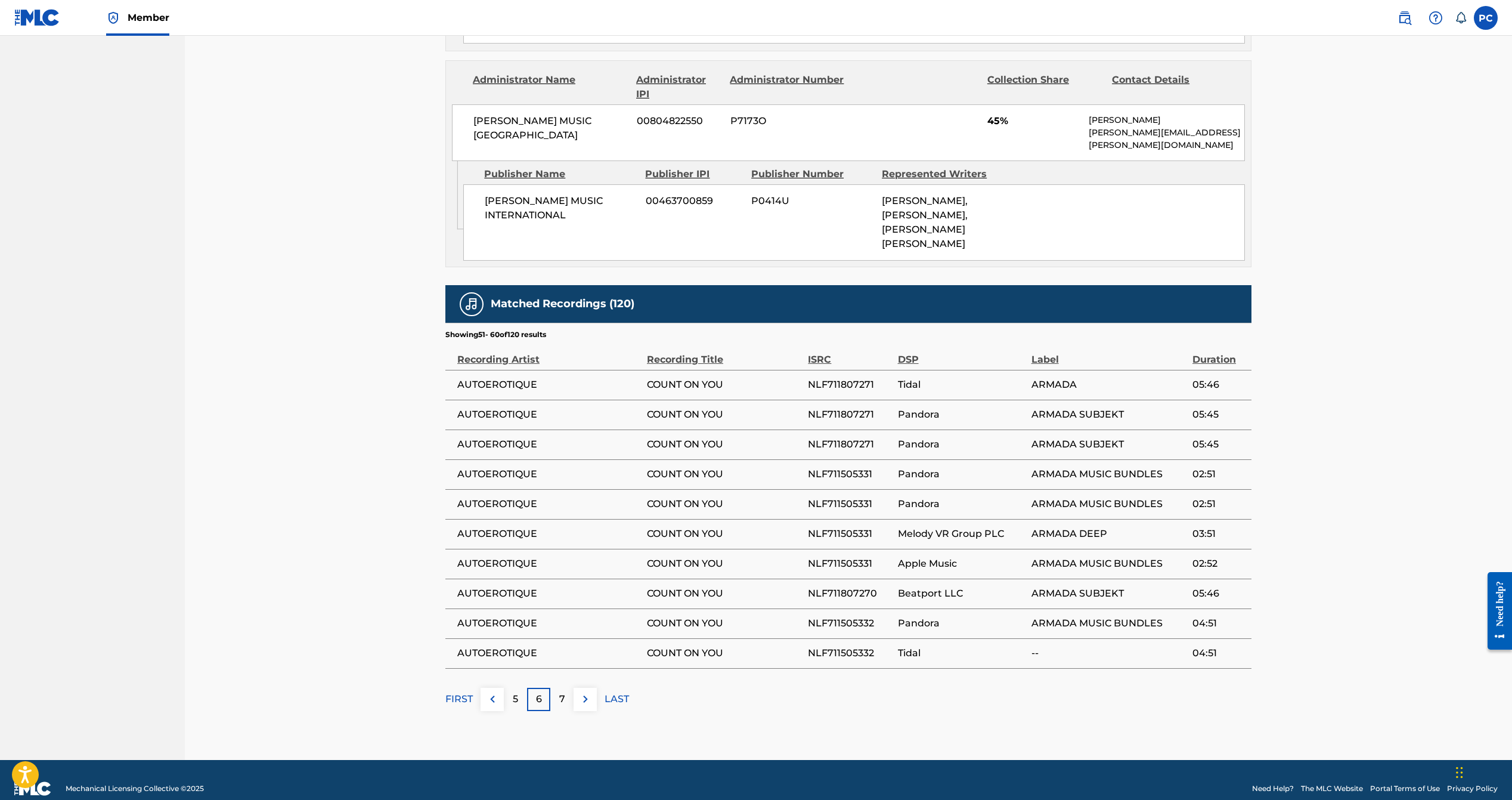
click at [585, 692] on img at bounding box center [585, 699] width 14 height 14
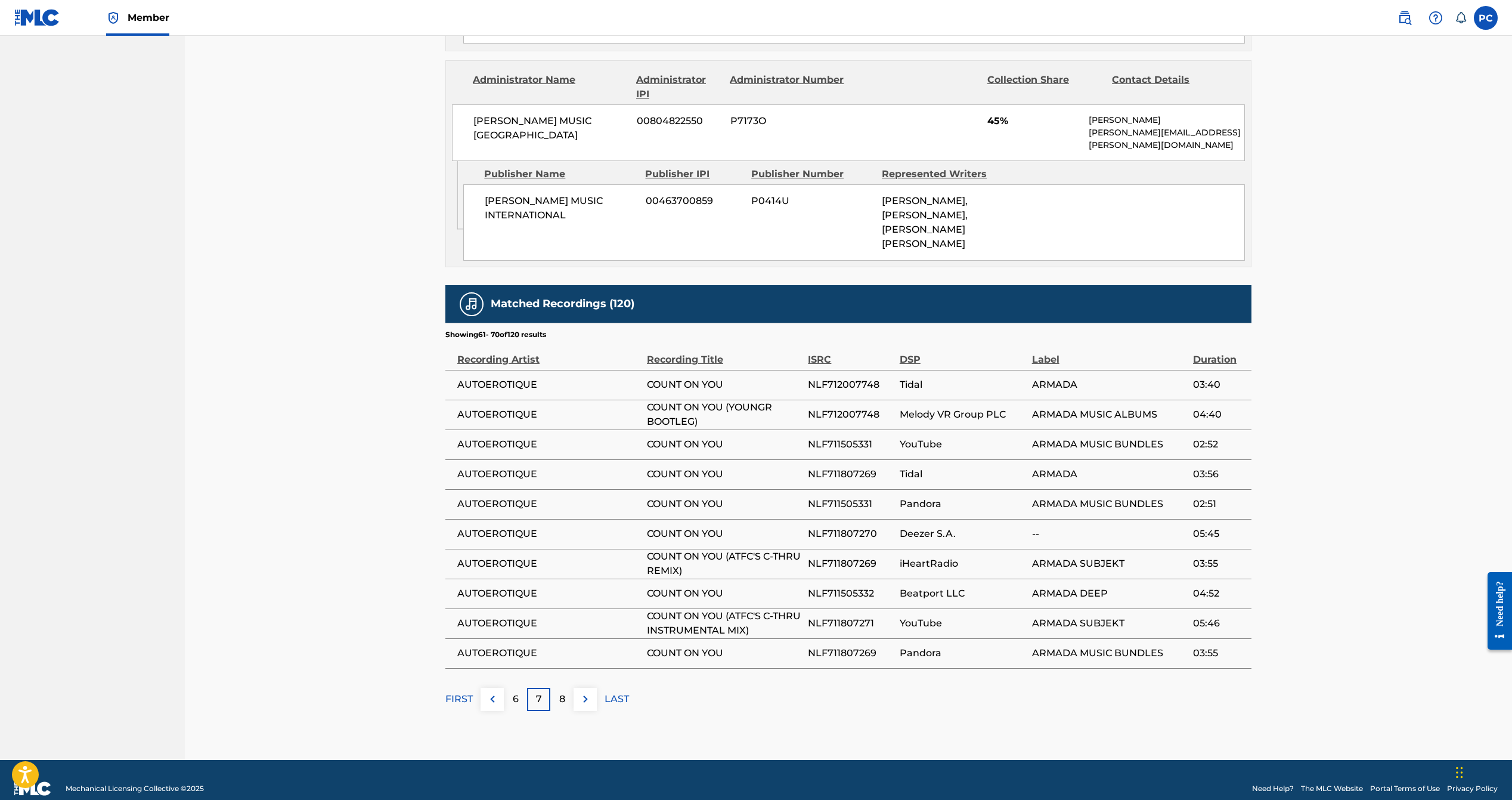
click at [585, 692] on img at bounding box center [585, 699] width 14 height 14
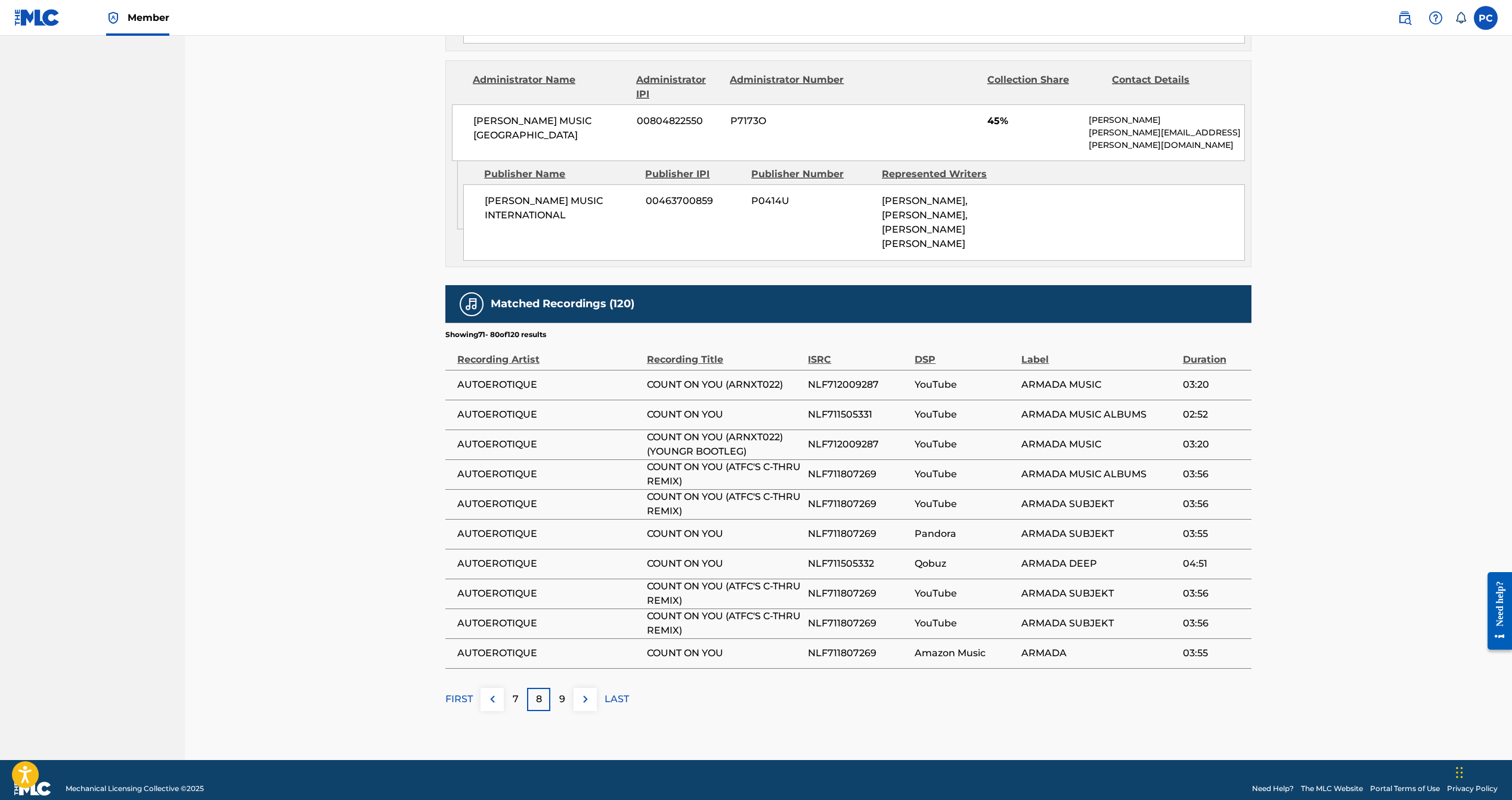
click at [585, 692] on img at bounding box center [585, 699] width 14 height 14
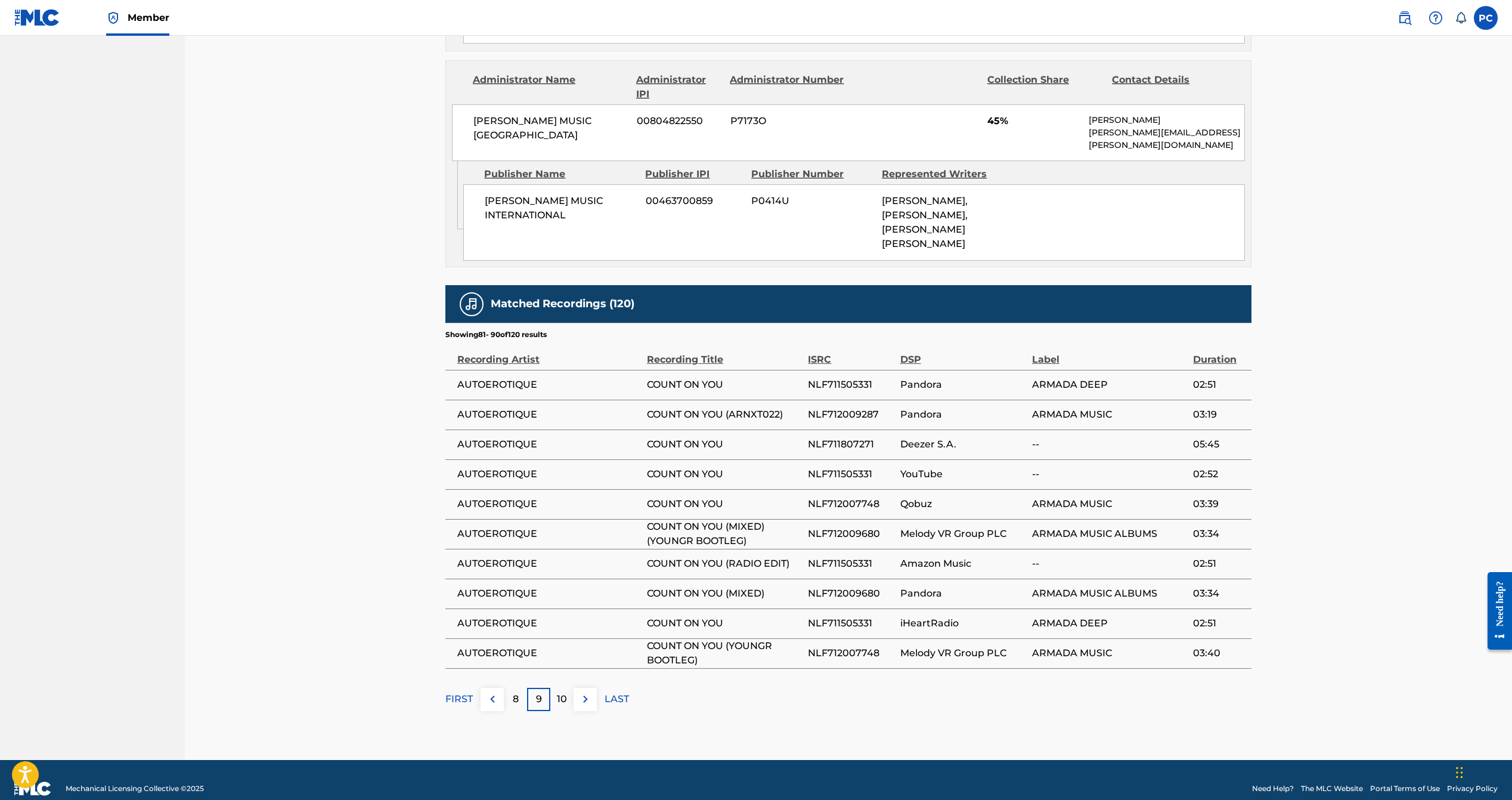
click at [585, 692] on img at bounding box center [585, 699] width 14 height 14
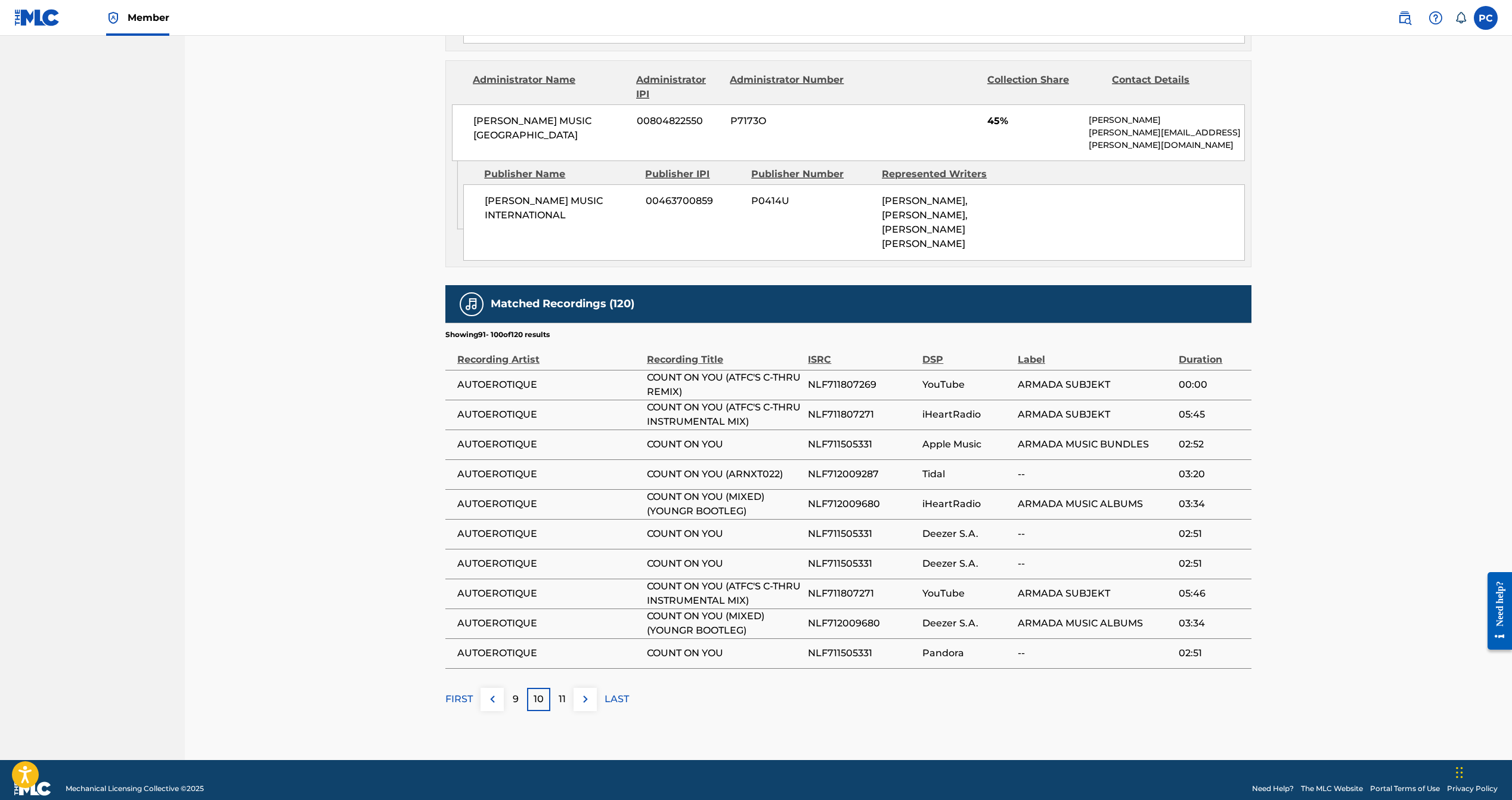
click at [585, 692] on img at bounding box center [585, 699] width 14 height 14
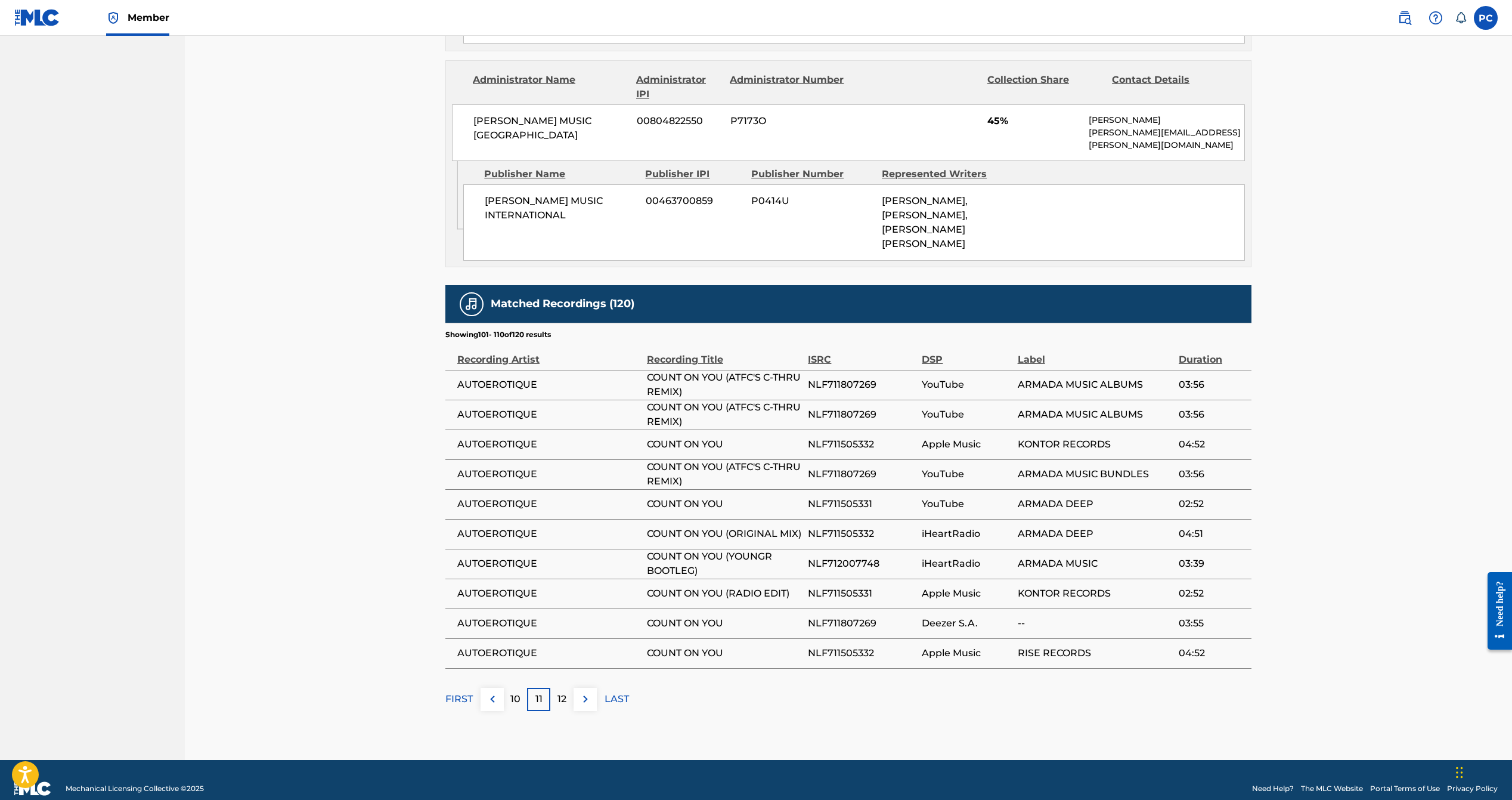
click at [585, 692] on img at bounding box center [585, 699] width 14 height 14
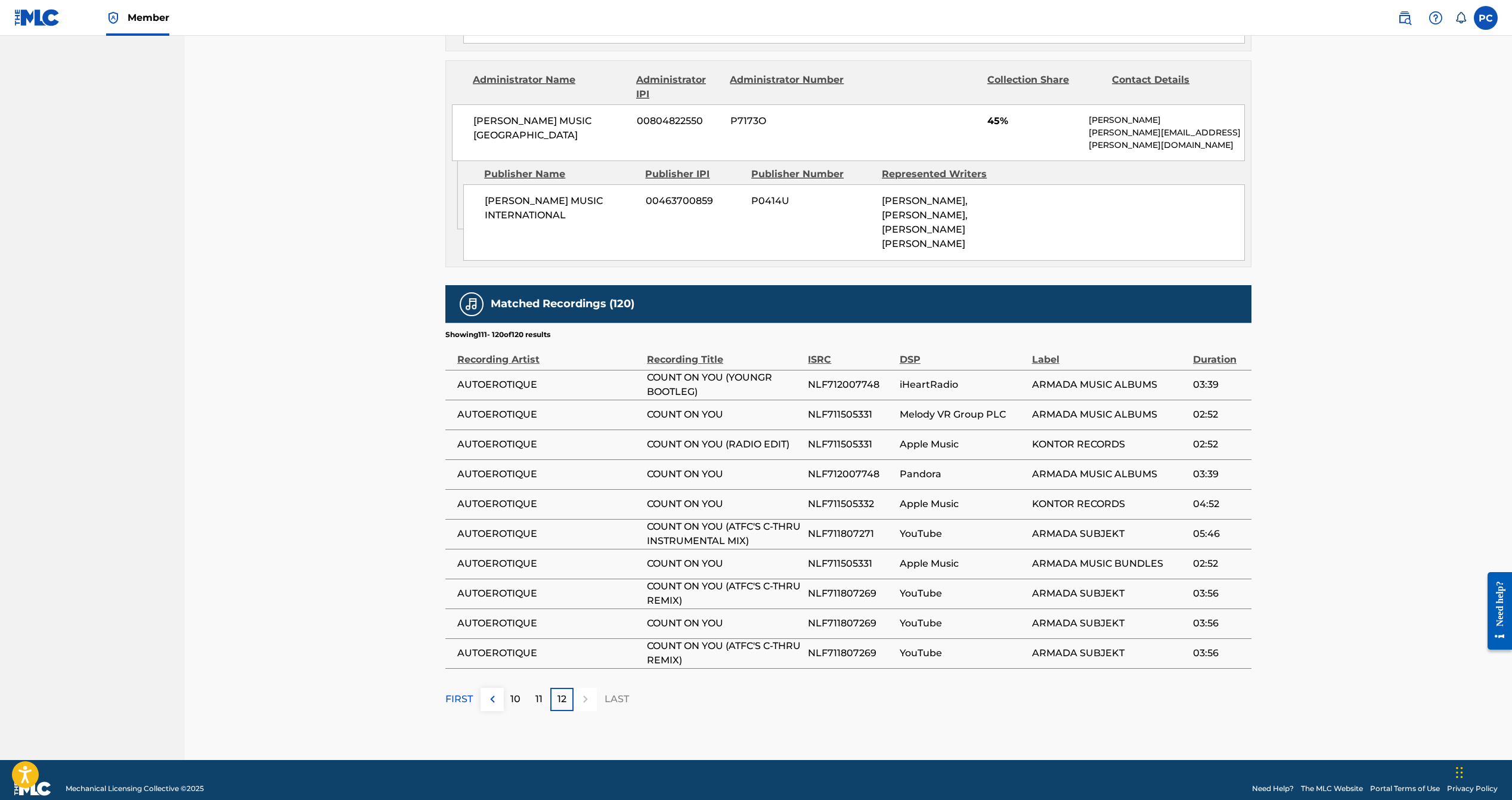
click at [585, 688] on div at bounding box center [585, 699] width 23 height 23
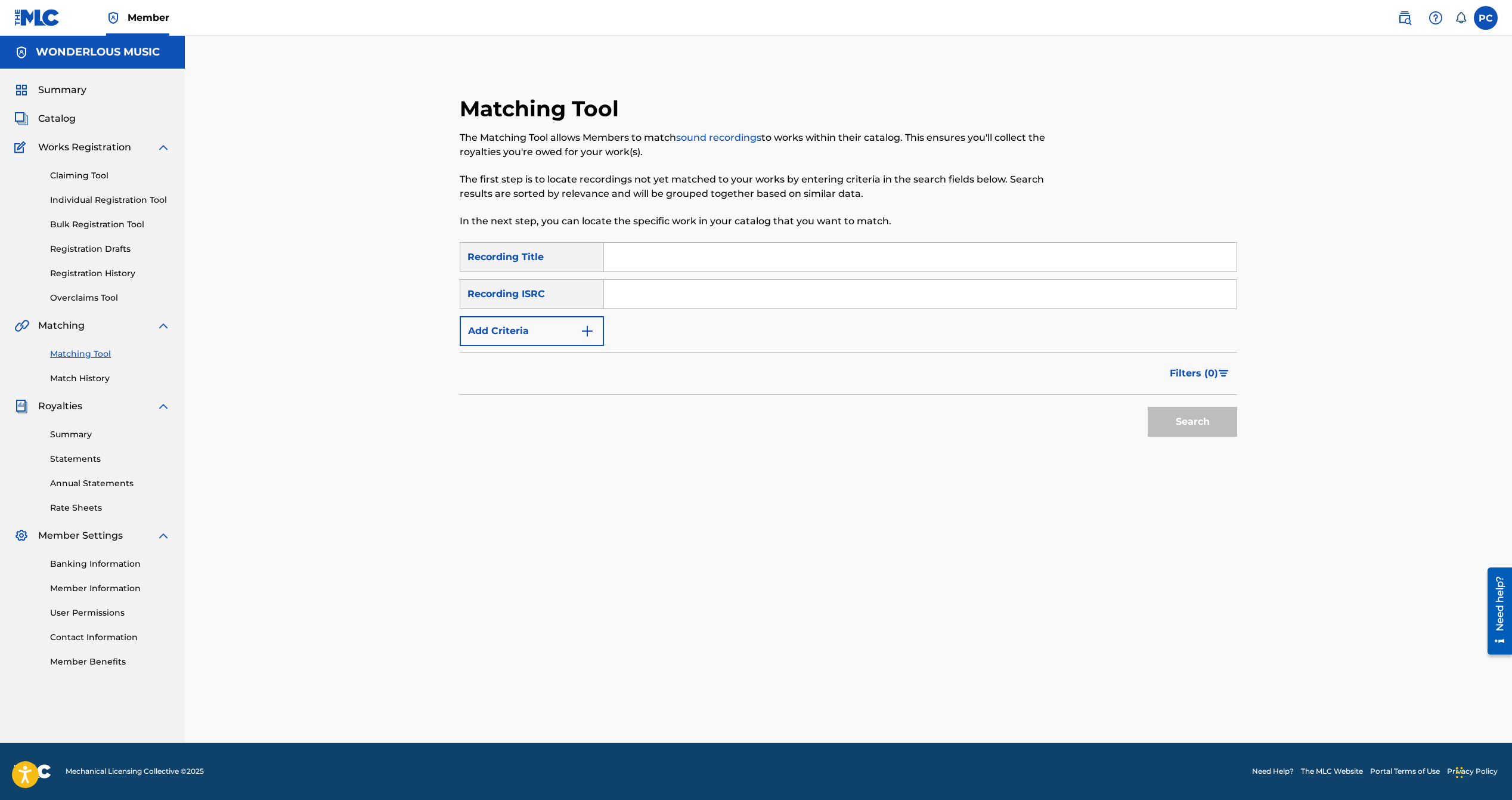
click at [632, 291] on input "Search Form" at bounding box center [920, 294] width 633 height 29
paste input "GBJAJ2500386"
type input "GBJAJ2500386"
drag, startPoint x: 1179, startPoint y: 416, endPoint x: 1164, endPoint y: 356, distance: 61.8
click at [1179, 416] on button "Search" at bounding box center [1192, 422] width 90 height 30
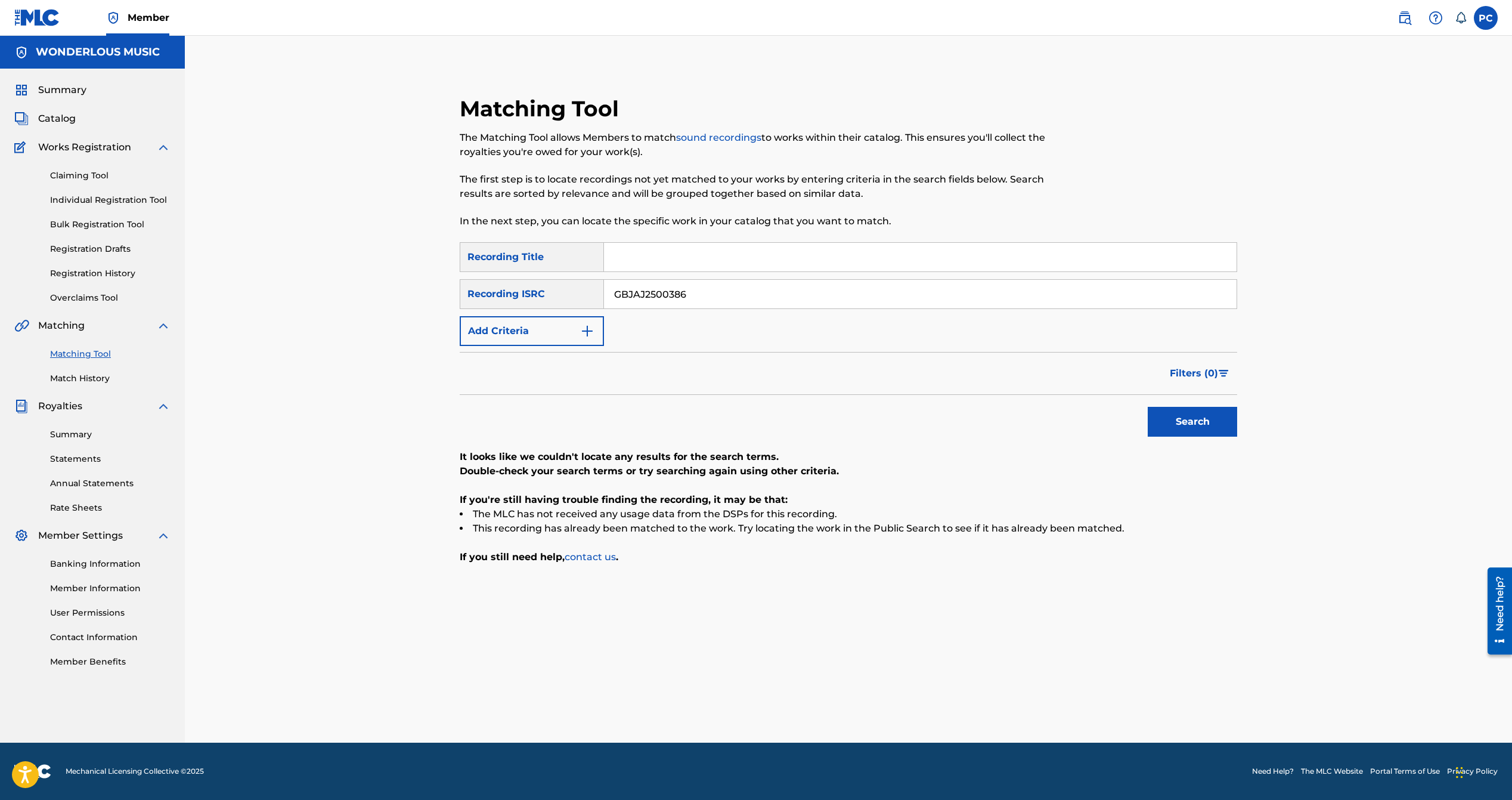
drag, startPoint x: 710, startPoint y: 296, endPoint x: 594, endPoint y: 293, distance: 116.0
click at [594, 293] on div "SearchWithCriteria206f3288-ec2a-47c4-826a-366cb0f1e6d7 Recording ISRC GBJAJ2500…" at bounding box center [848, 294] width 777 height 30
paste input "5"
click at [1181, 418] on button "Search" at bounding box center [1192, 422] width 90 height 30
click at [648, 294] on input "GBJAJ2500385" at bounding box center [920, 294] width 633 height 29
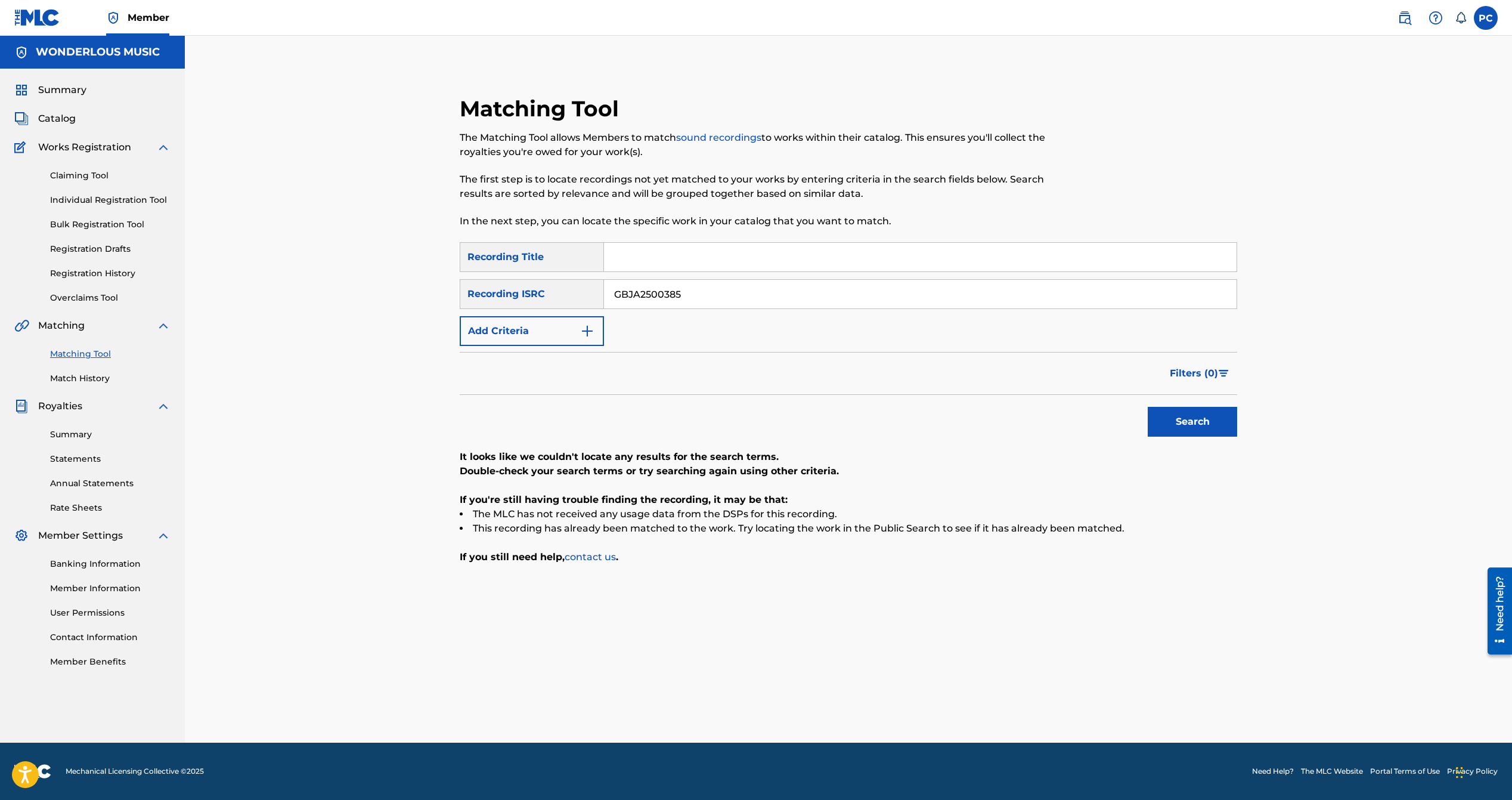
click at [1190, 419] on button "Search" at bounding box center [1192, 422] width 90 height 30
click at [700, 298] on input "GBJA2500385" at bounding box center [920, 294] width 633 height 29
type input "GBJA2500386"
click at [1181, 417] on button "Search" at bounding box center [1192, 422] width 90 height 30
drag, startPoint x: 648, startPoint y: 291, endPoint x: 571, endPoint y: 268, distance: 80.4
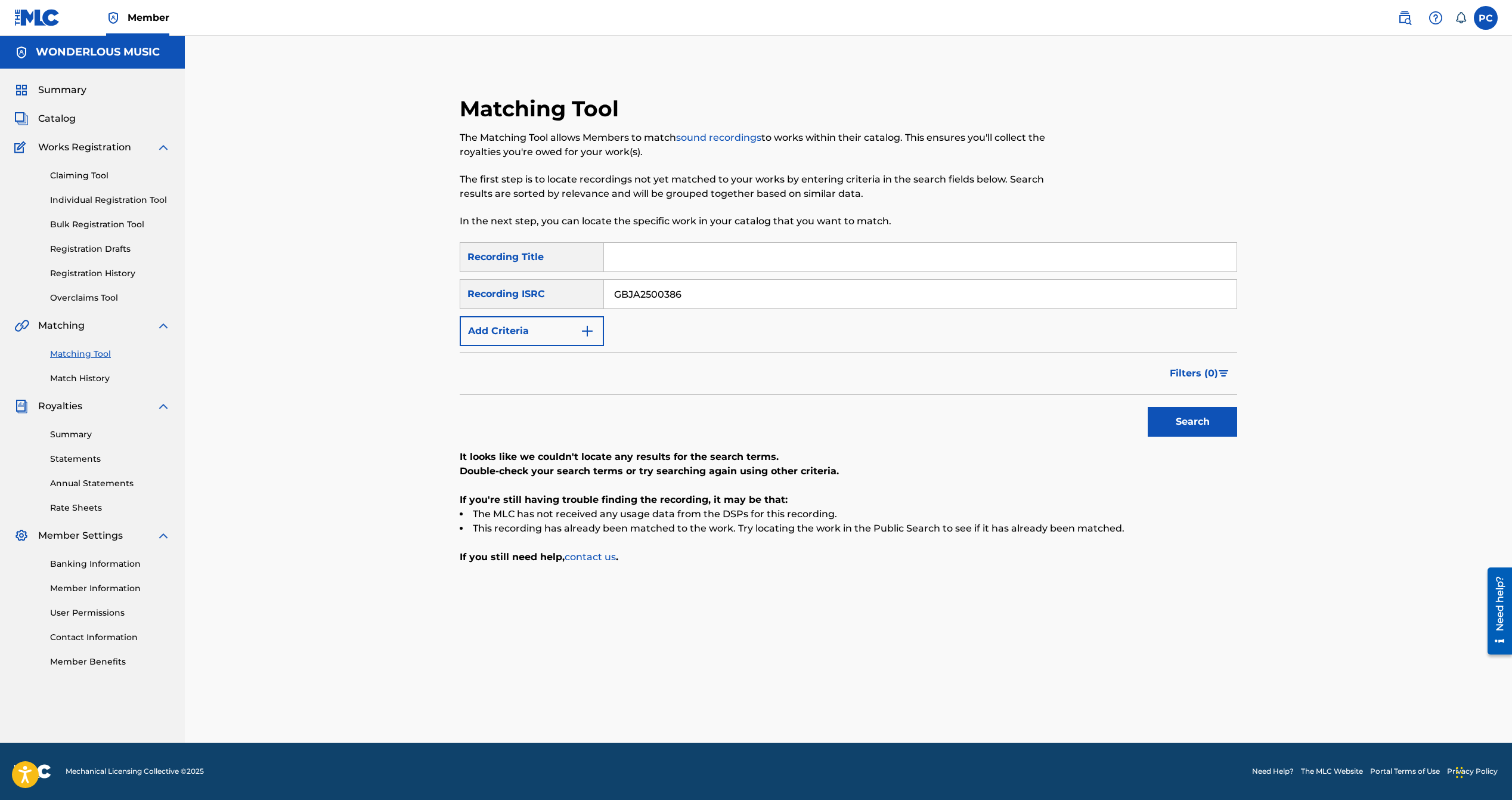
click at [584, 274] on div "SearchWithCriteria57289baf-0904-4396-81b5-23364f096cc3 Recording Title SearchWi…" at bounding box center [848, 294] width 777 height 104
click at [682, 257] on input "Search Form" at bounding box center [920, 257] width 633 height 29
type input "Count On You"
click at [1176, 416] on button "Search" at bounding box center [1192, 422] width 90 height 30
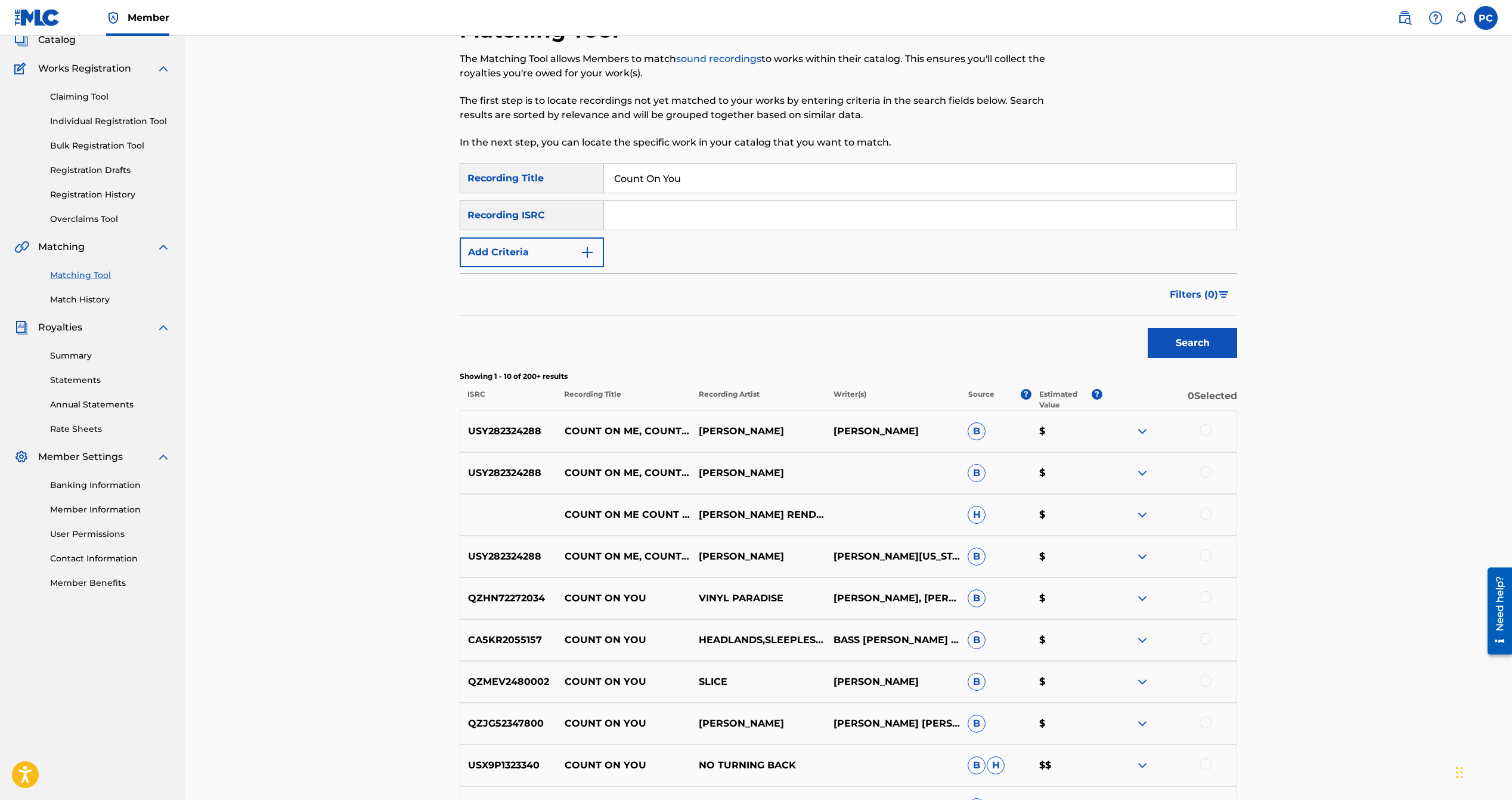
scroll to position [76, 0]
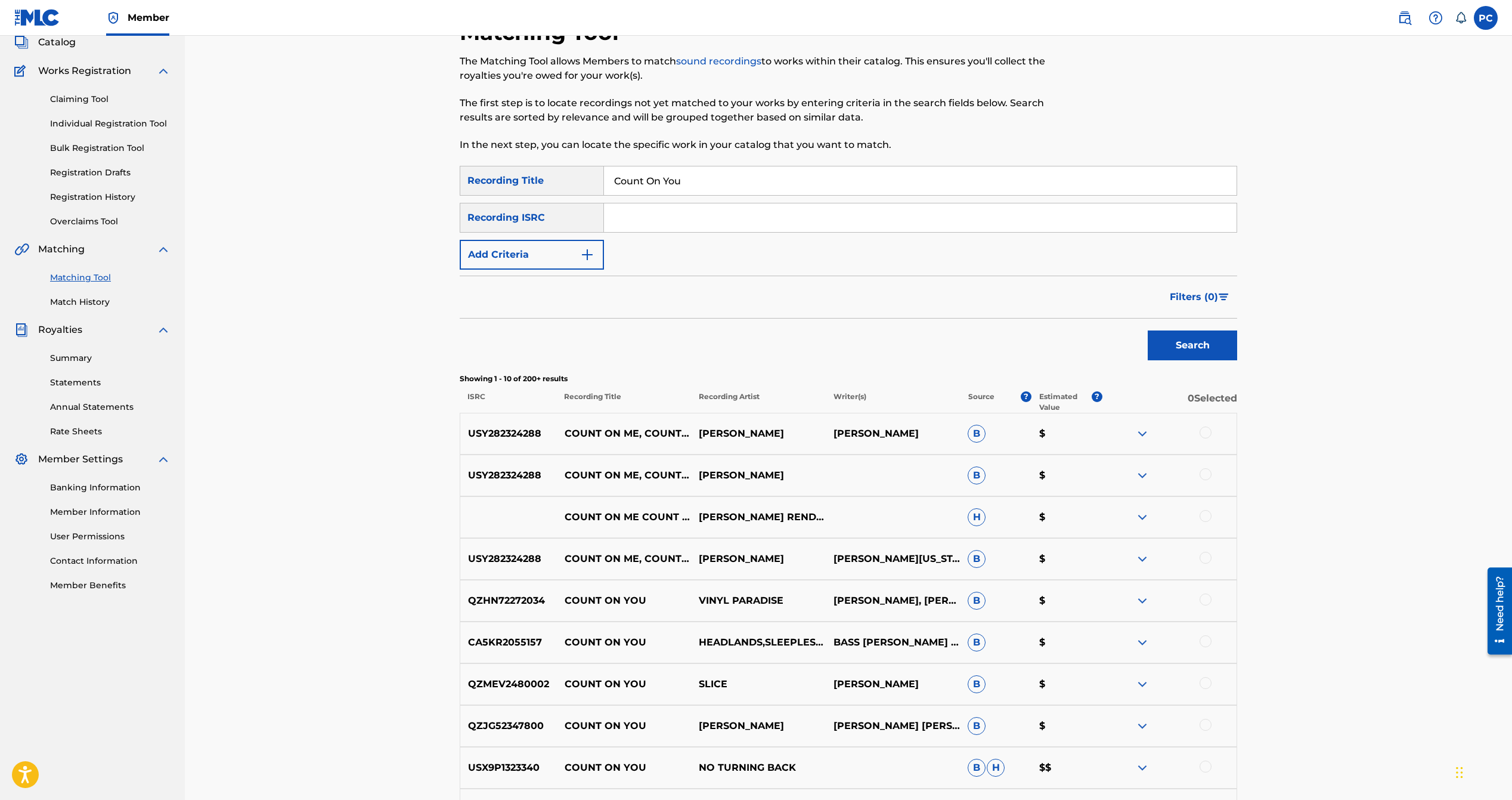
click at [574, 216] on div "Recording ISRC" at bounding box center [532, 218] width 144 height 30
click at [586, 257] on img "Search Form" at bounding box center [587, 254] width 14 height 14
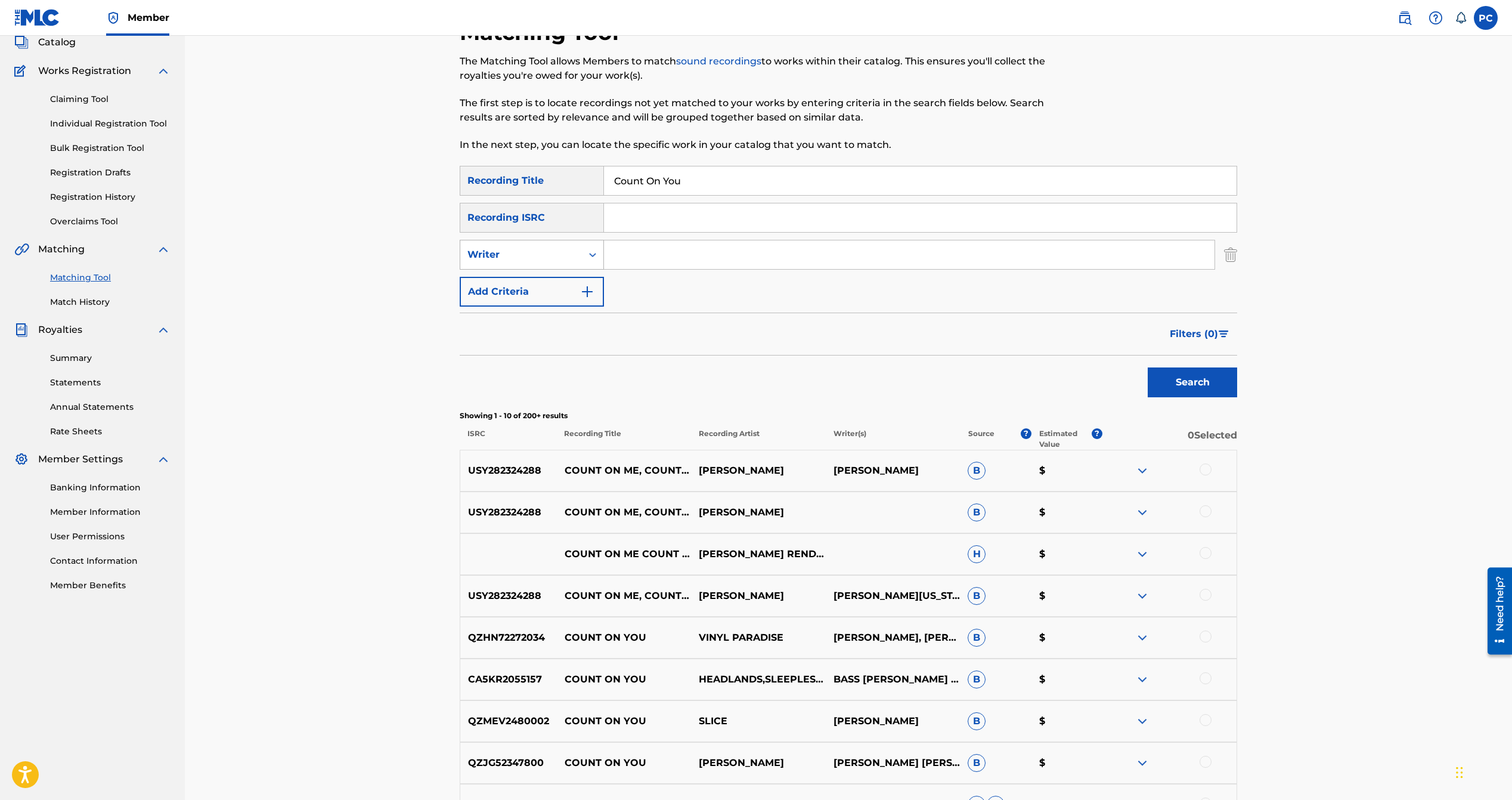
click at [593, 257] on icon "Search Form" at bounding box center [593, 254] width 12 height 12
drag, startPoint x: 571, startPoint y: 284, endPoint x: 601, endPoint y: 270, distance: 33.1
click at [572, 284] on div "Recording Artist" at bounding box center [532, 284] width 143 height 30
click at [645, 253] on input "Search Form" at bounding box center [909, 255] width 611 height 29
type input "[PERSON_NAME]"
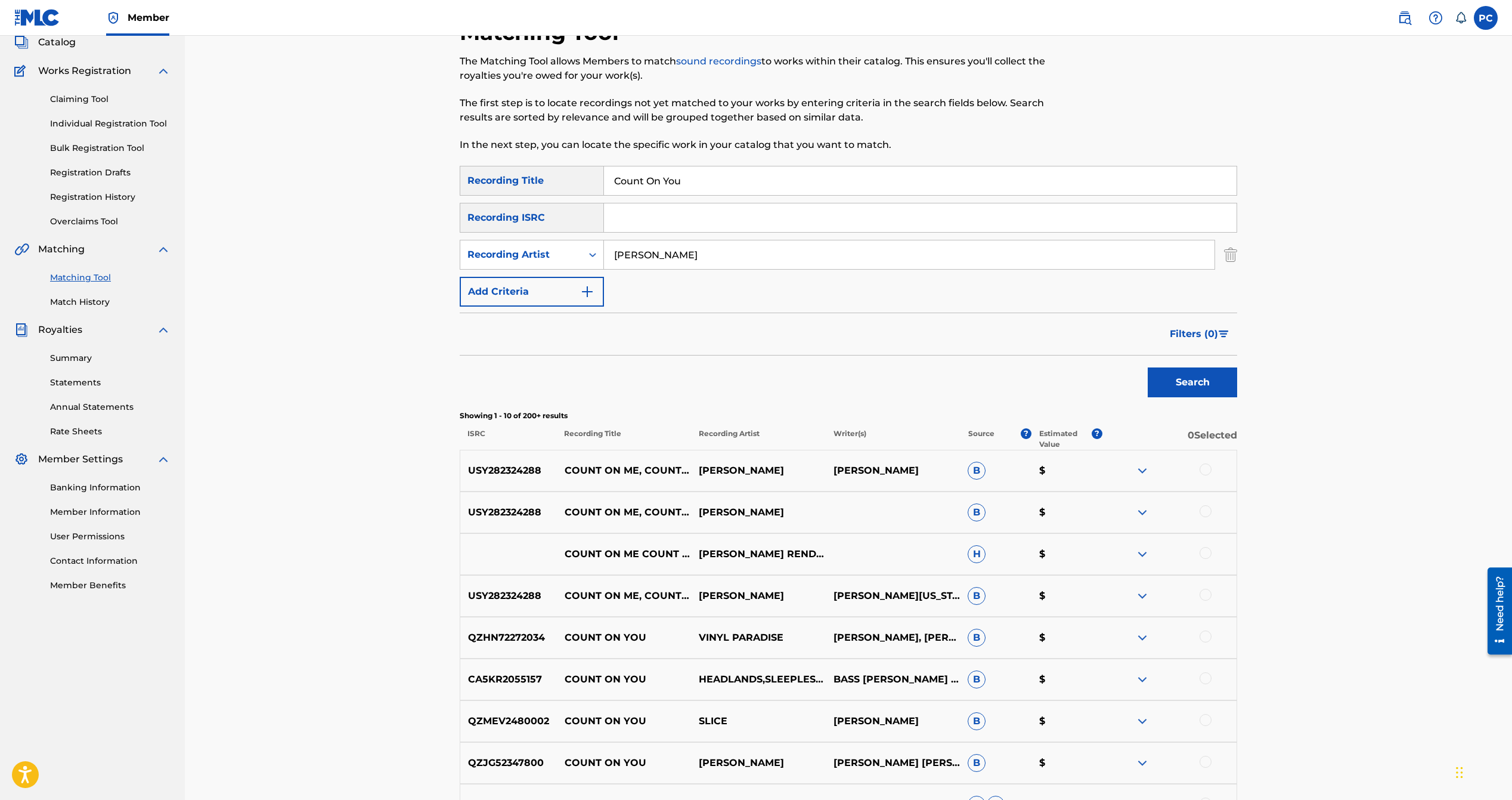
click at [1181, 378] on button "Search" at bounding box center [1192, 382] width 90 height 30
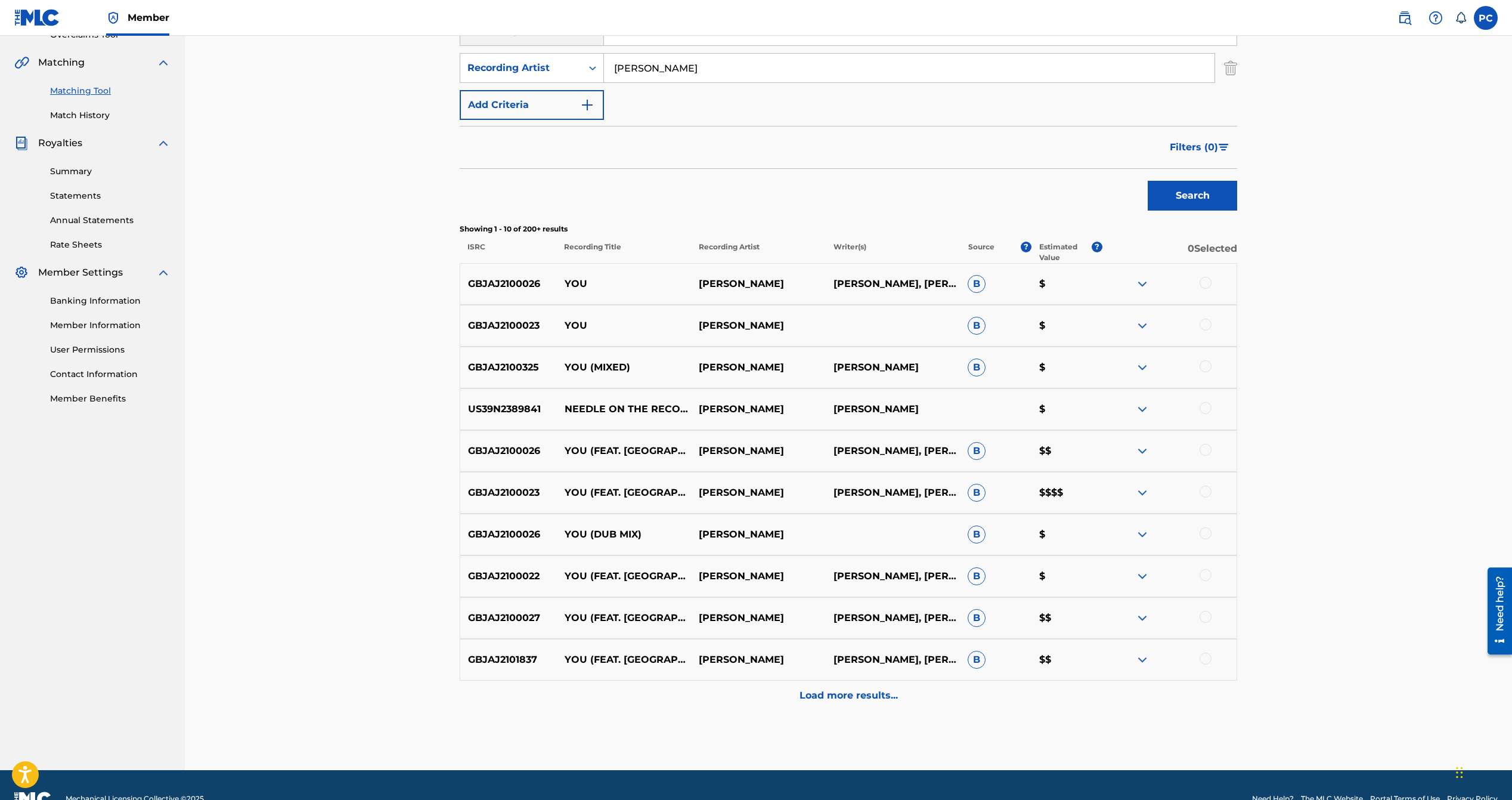
scroll to position [290, 0]
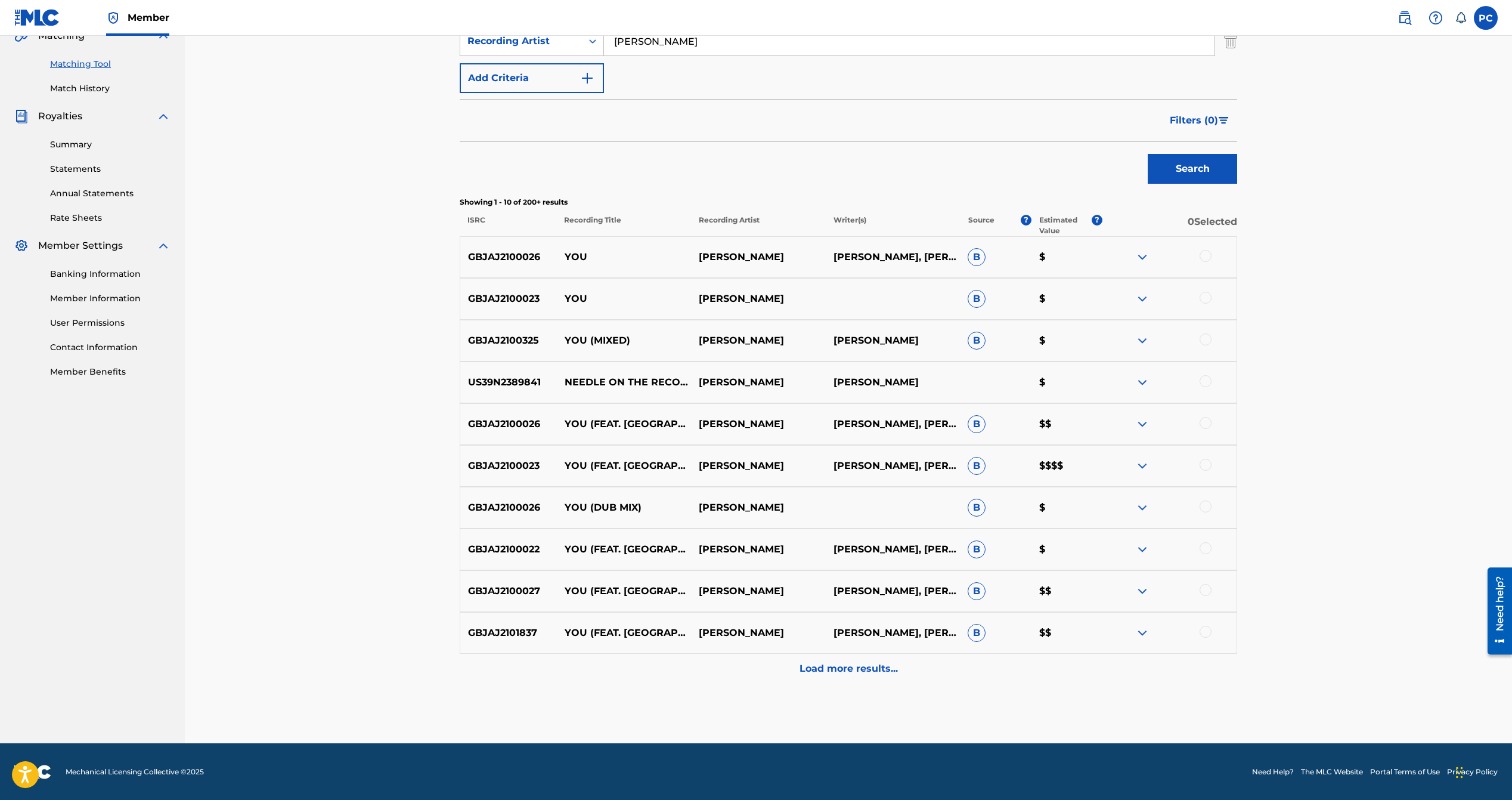
click at [856, 673] on p "Load more results..." at bounding box center [849, 668] width 98 height 14
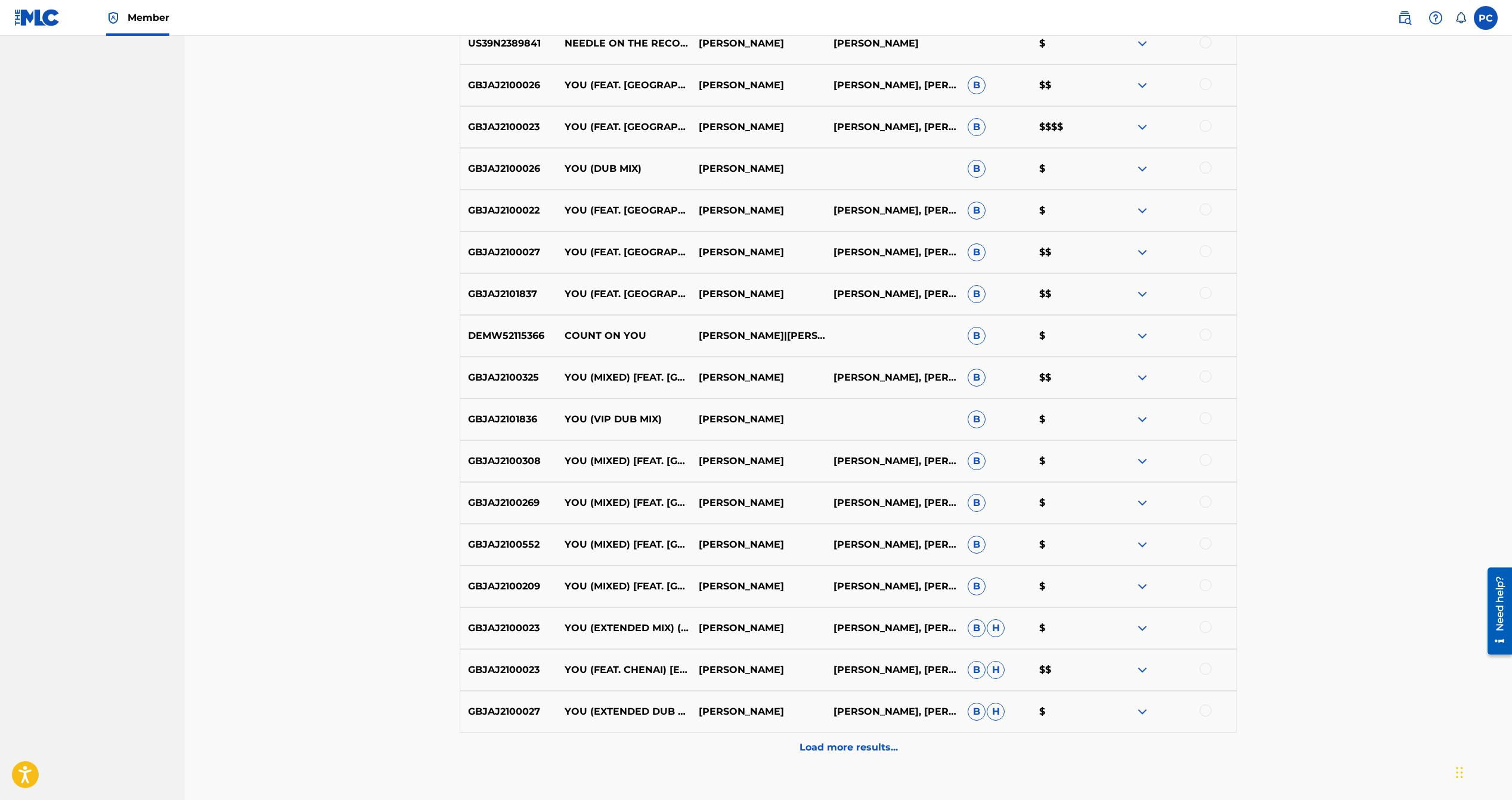
scroll to position [707, 0]
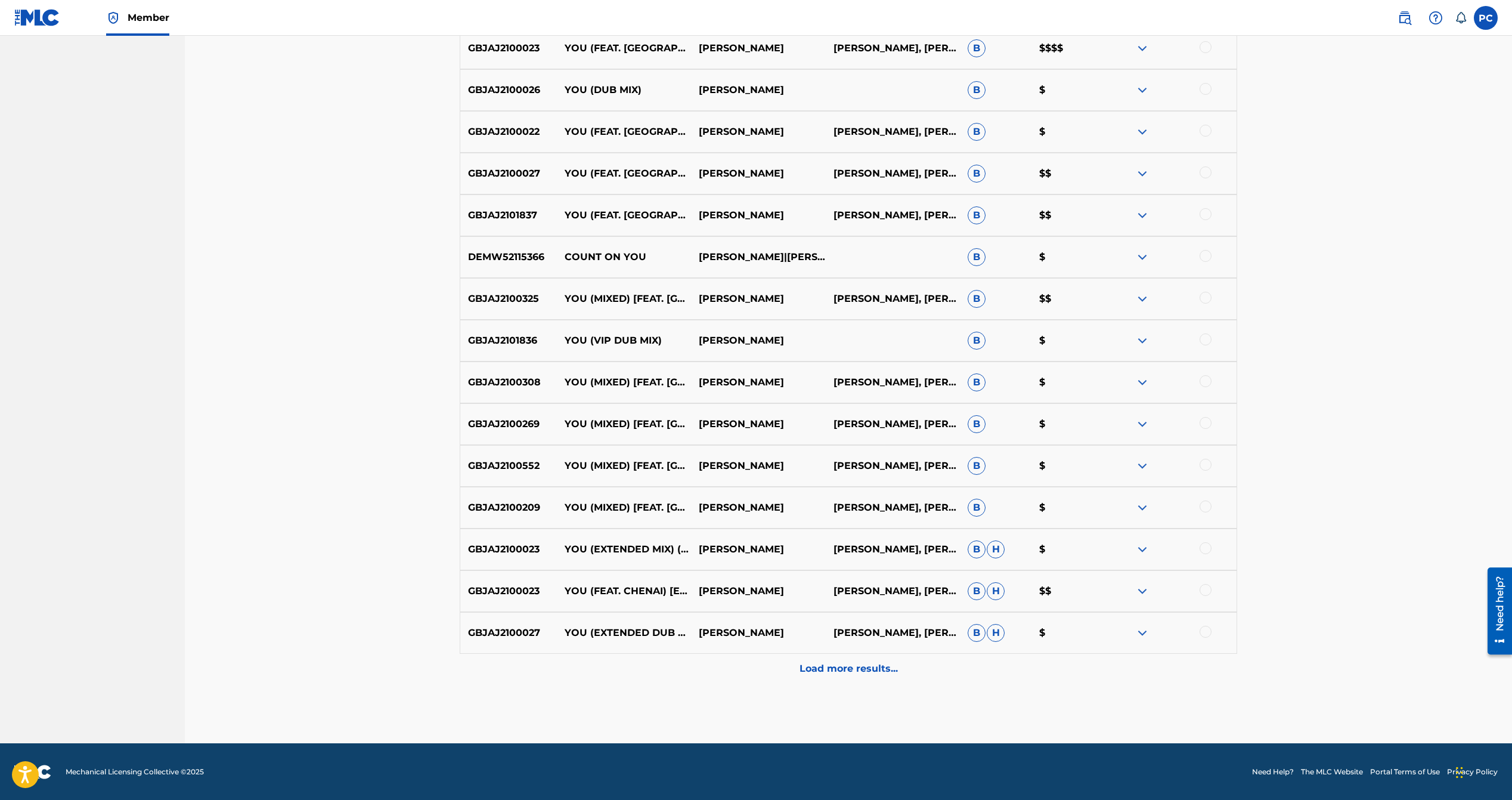
click at [862, 669] on p "Load more results..." at bounding box center [849, 668] width 98 height 14
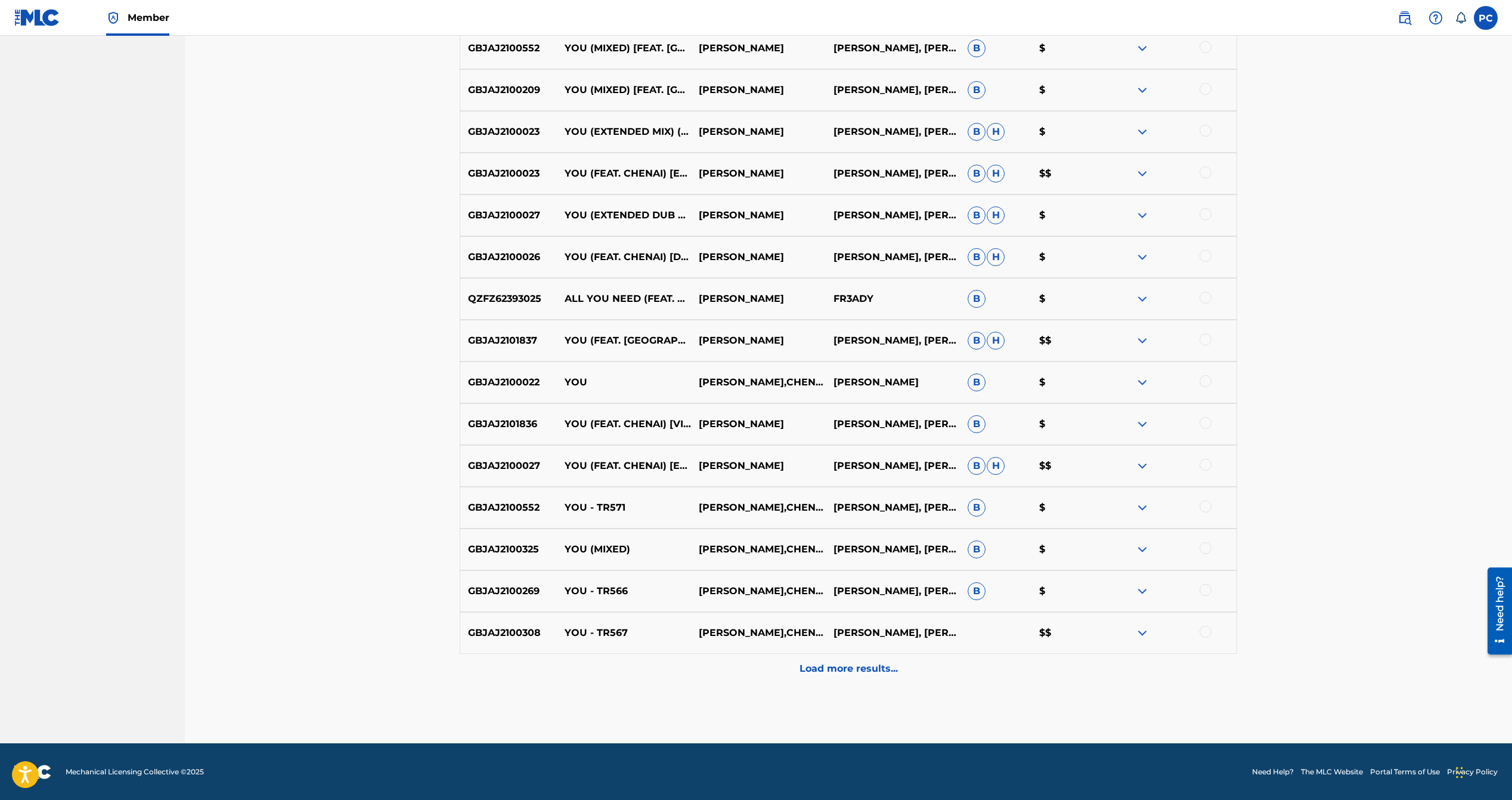
scroll to position [0, 0]
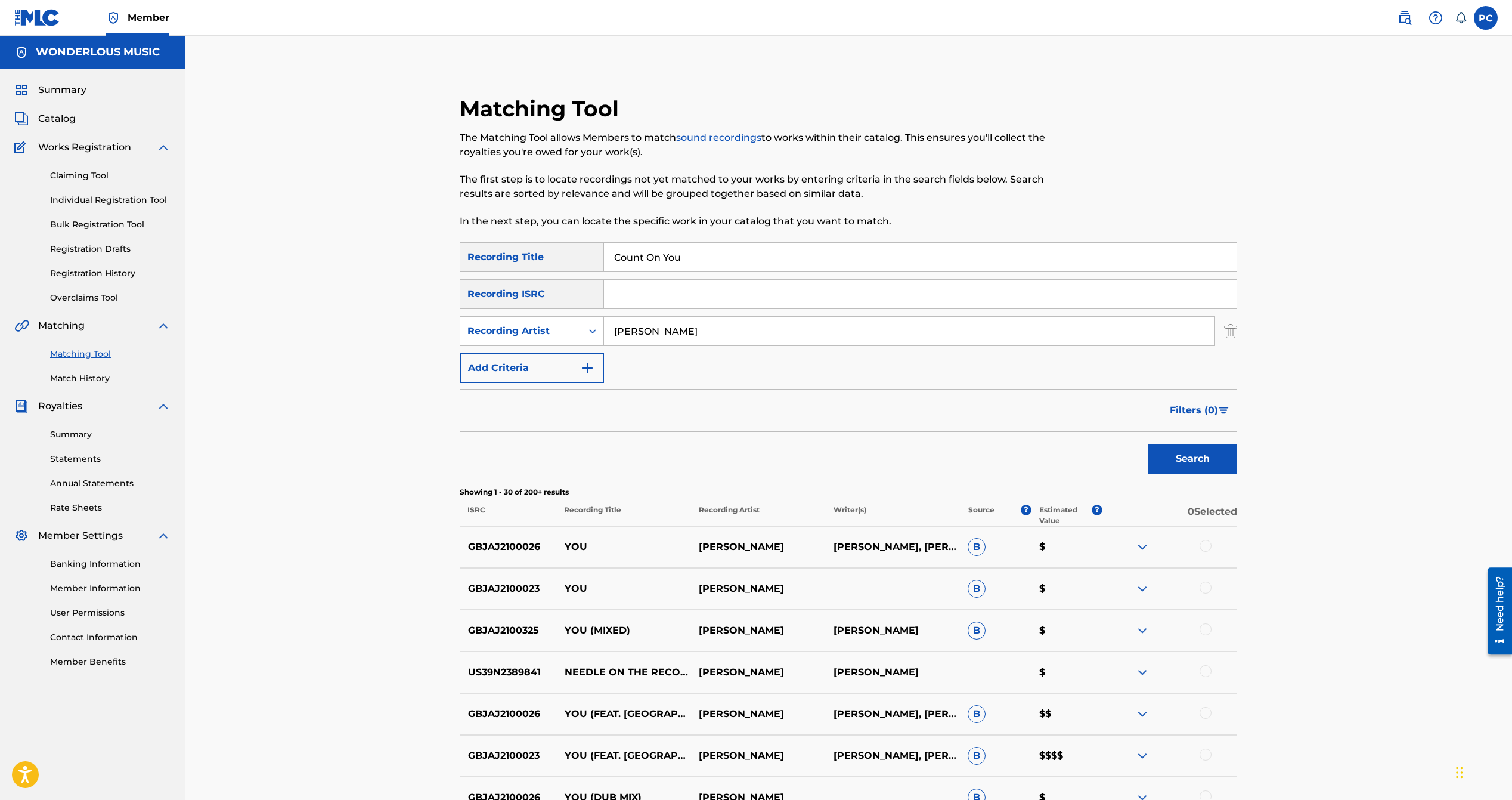
click at [1404, 22] on img at bounding box center [1404, 18] width 14 height 14
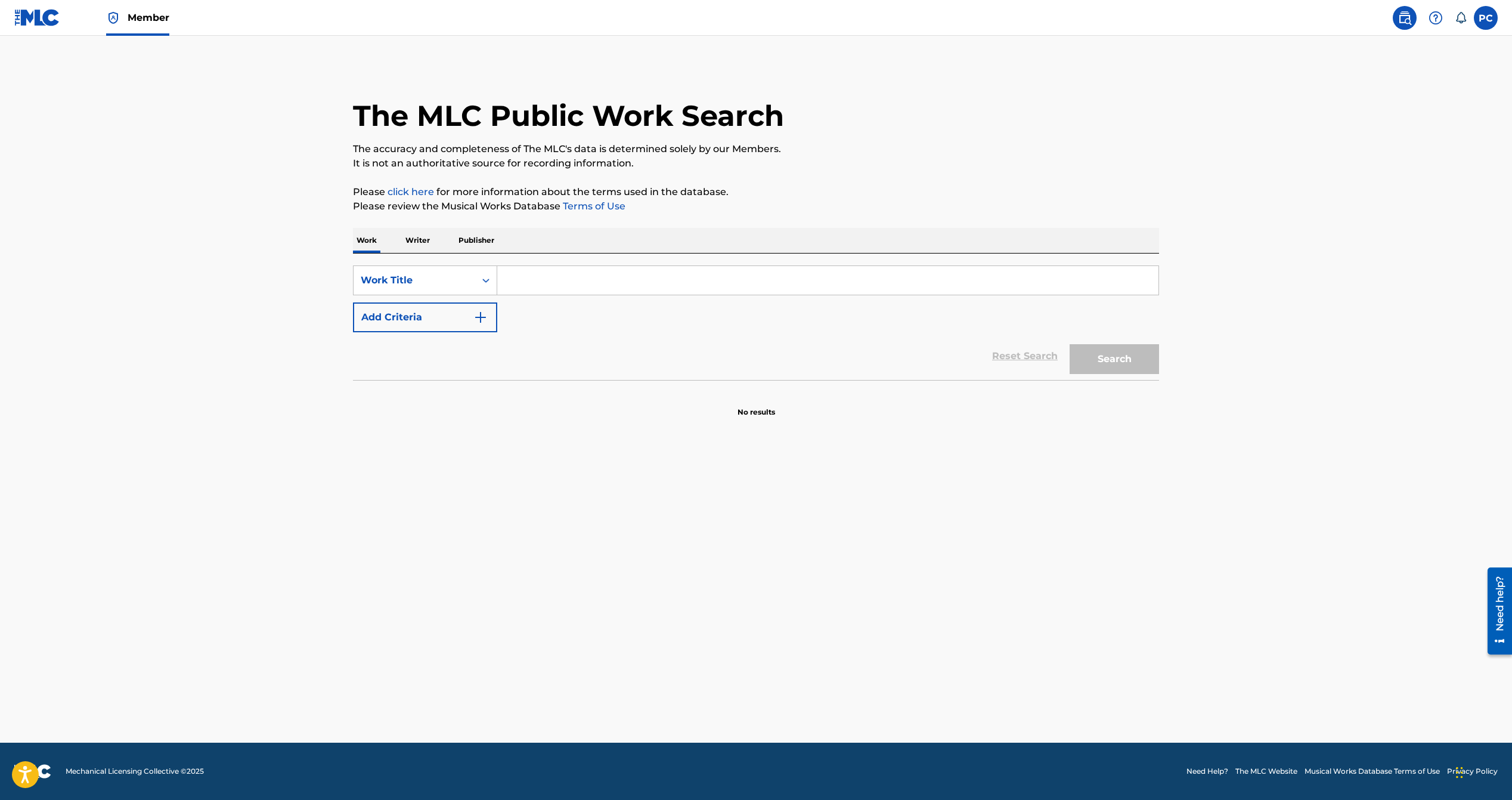
click at [565, 292] on input "Search Form" at bounding box center [828, 281] width 661 height 29
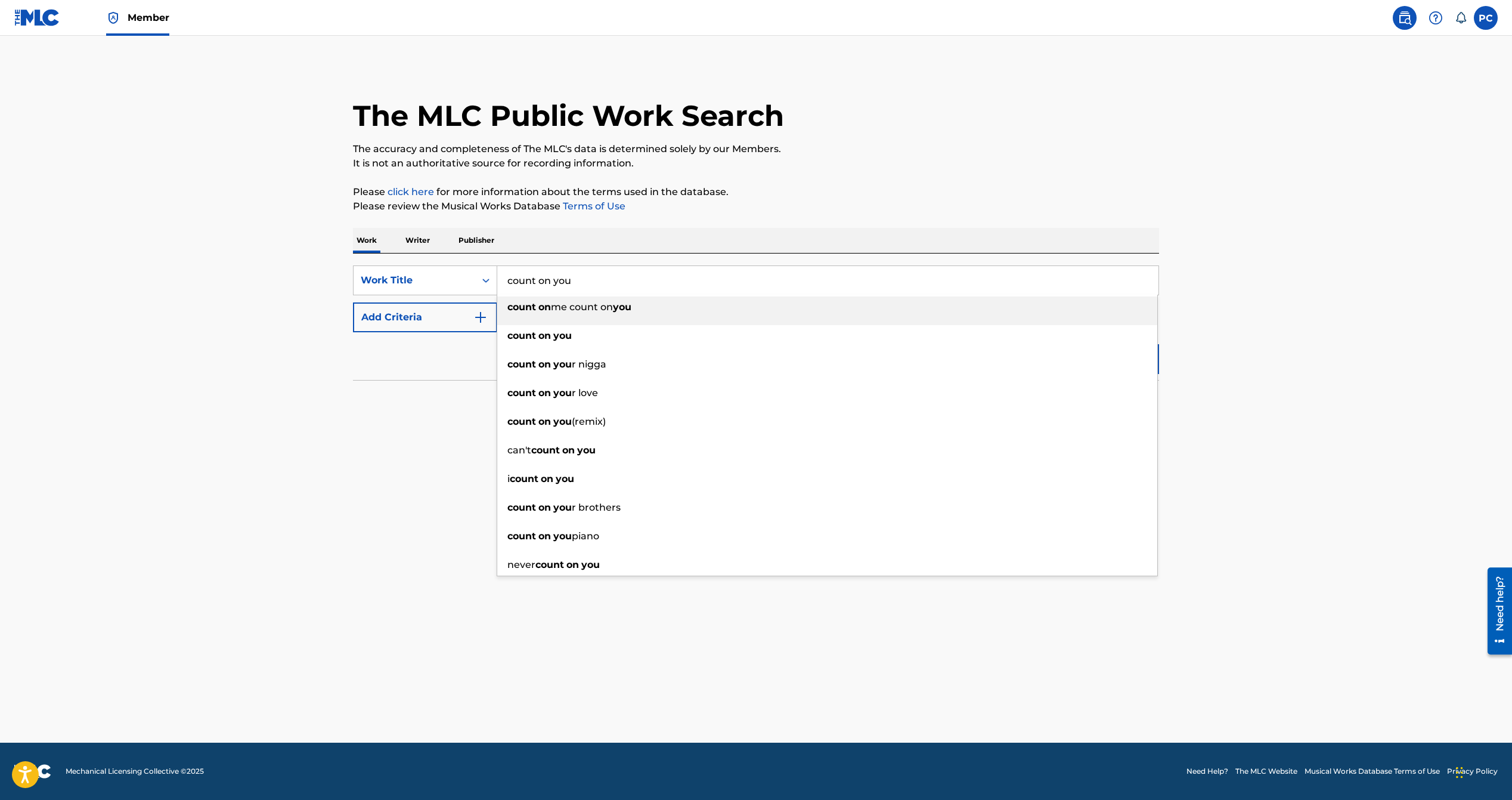
type input "count on you"
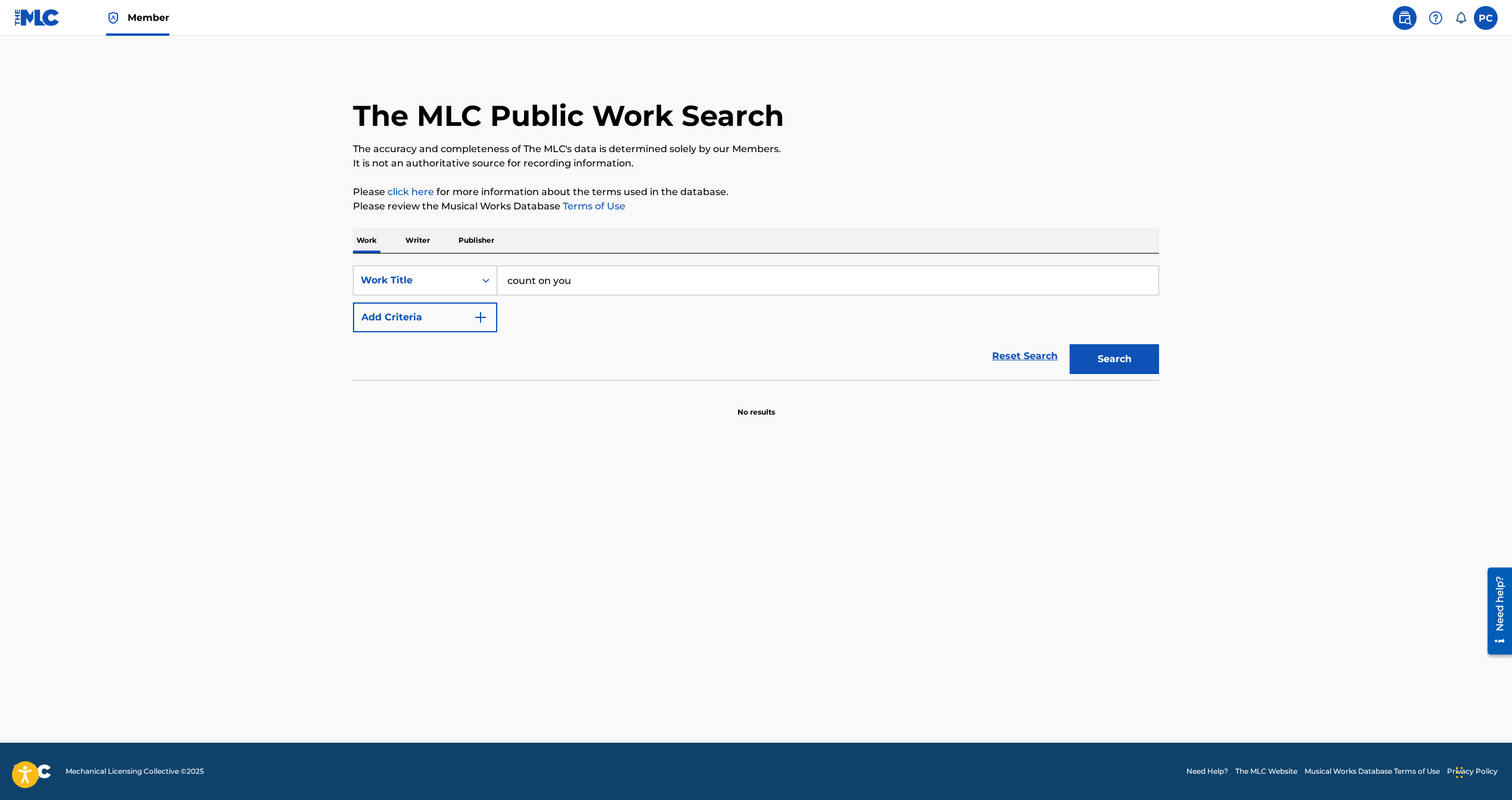
click at [425, 316] on button "Add Criteria" at bounding box center [425, 318] width 144 height 30
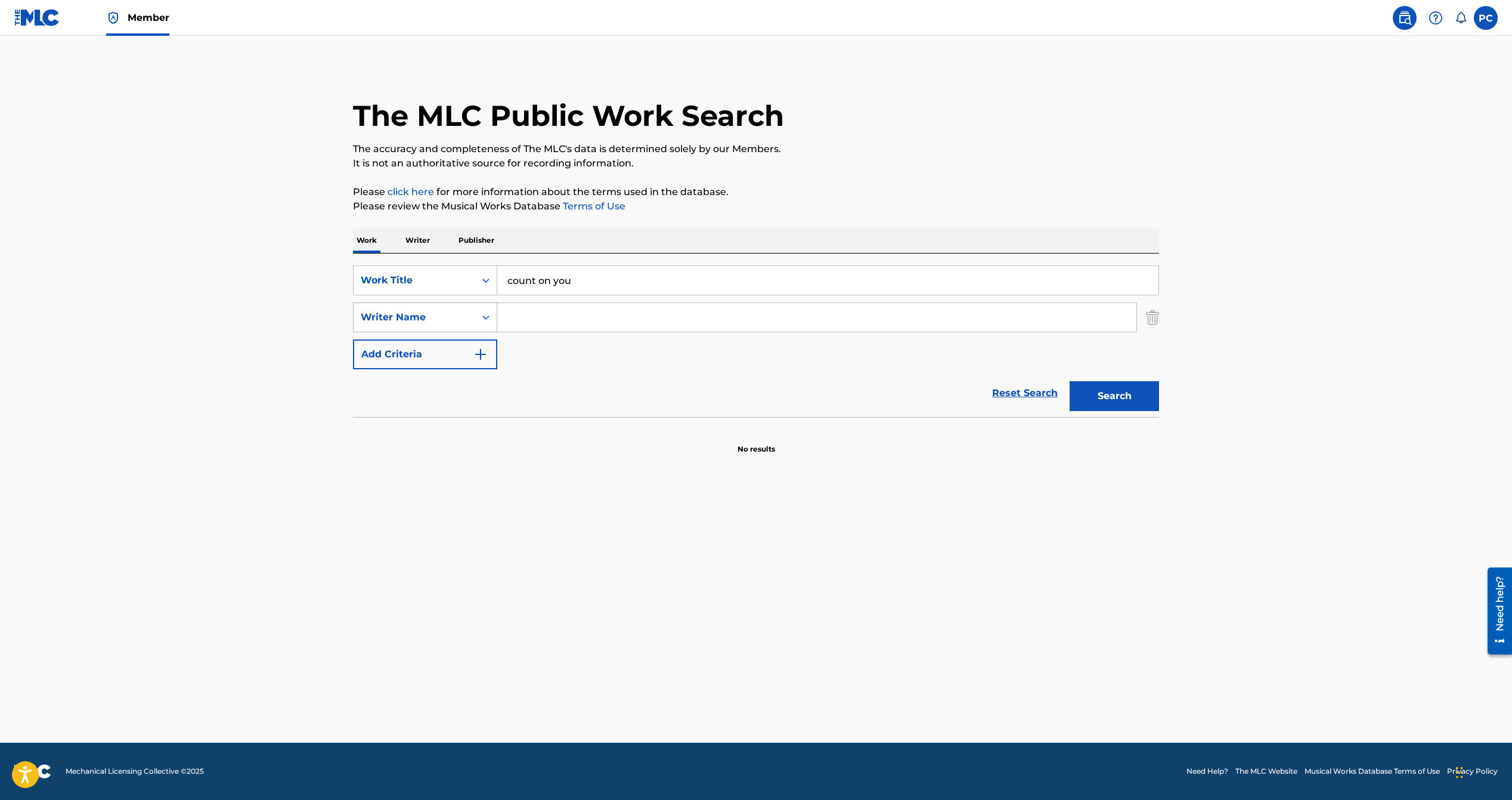
click at [480, 318] on icon "Search Form" at bounding box center [485, 317] width 12 height 12
click at [442, 468] on div "Writer Name" at bounding box center [425, 467] width 143 height 30
click at [546, 320] on input "Search Form" at bounding box center [817, 318] width 639 height 29
click at [1108, 393] on button "Search" at bounding box center [1114, 396] width 90 height 30
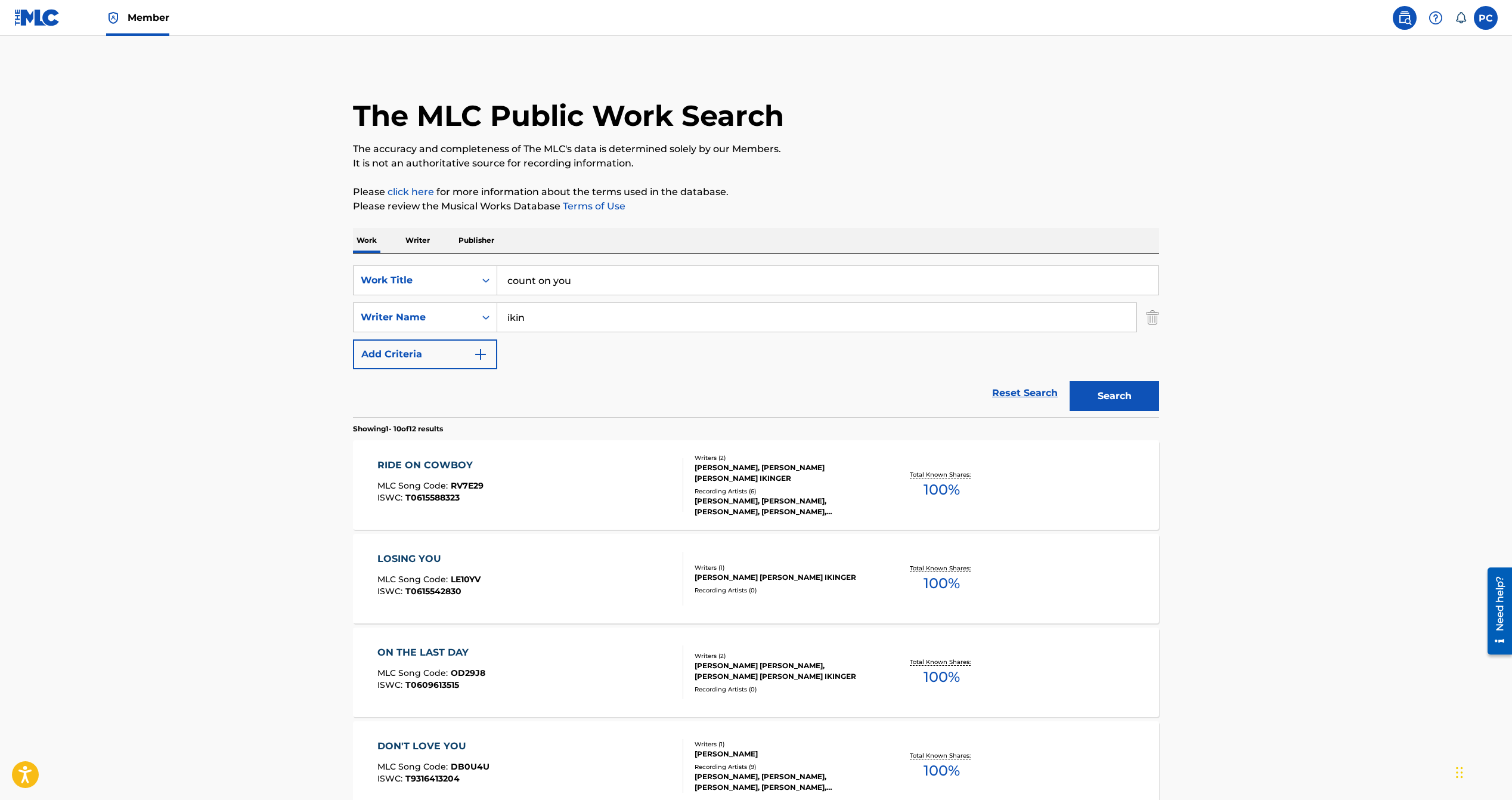
click at [551, 320] on input "ikin" at bounding box center [817, 318] width 639 height 29
drag, startPoint x: 551, startPoint y: 318, endPoint x: 493, endPoint y: 317, distance: 58.0
click at [493, 317] on div "SearchWithCriteria392a93f6-da05-41c4-9bd5-1566ec13c7f0 Writer Name [PERSON_NAME]" at bounding box center [756, 318] width 806 height 30
click at [1119, 407] on button "Search" at bounding box center [1114, 396] width 90 height 30
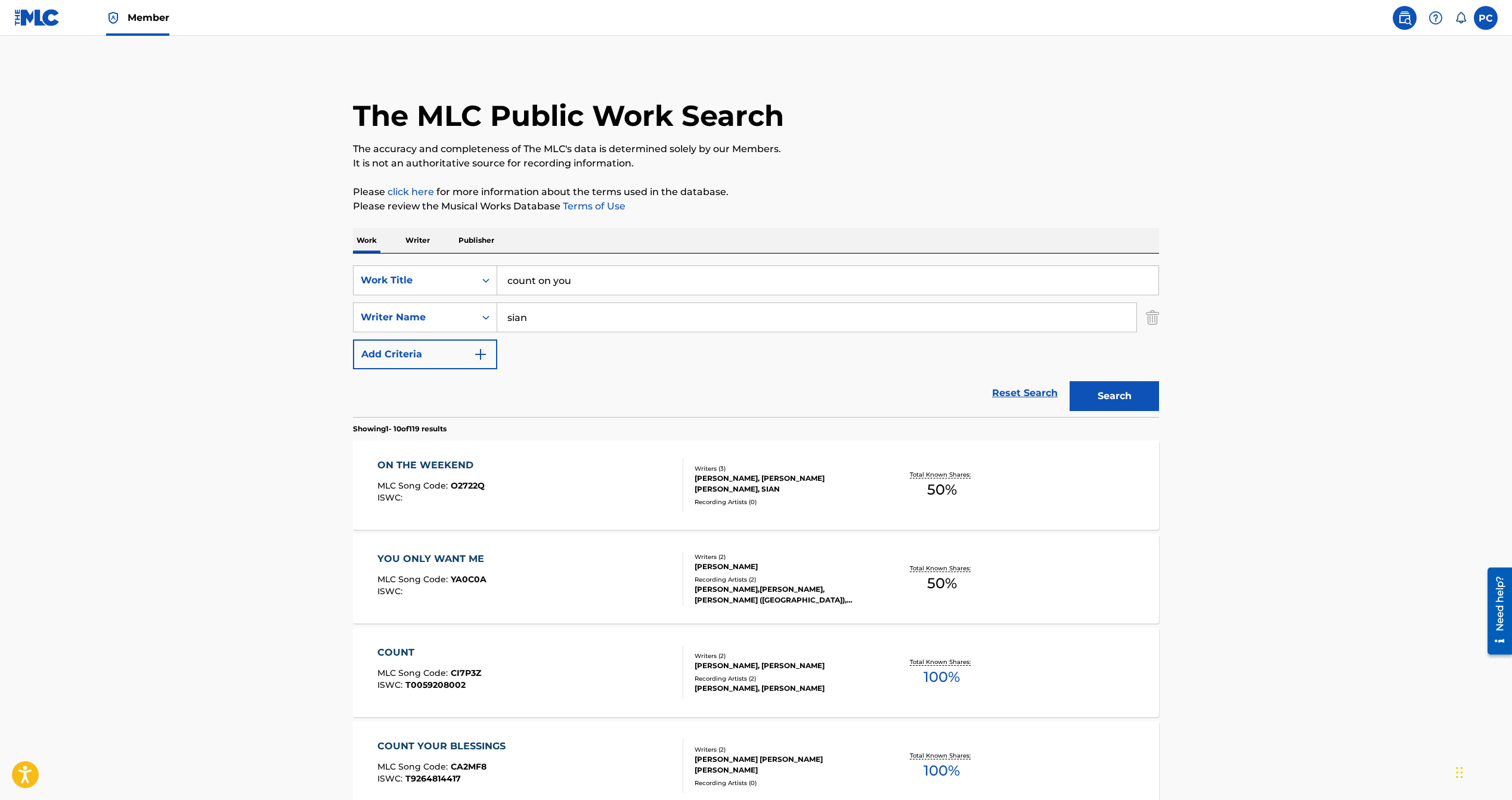
click at [558, 322] on input "sian" at bounding box center [817, 318] width 639 height 29
click at [1103, 390] on button "Search" at bounding box center [1114, 396] width 90 height 30
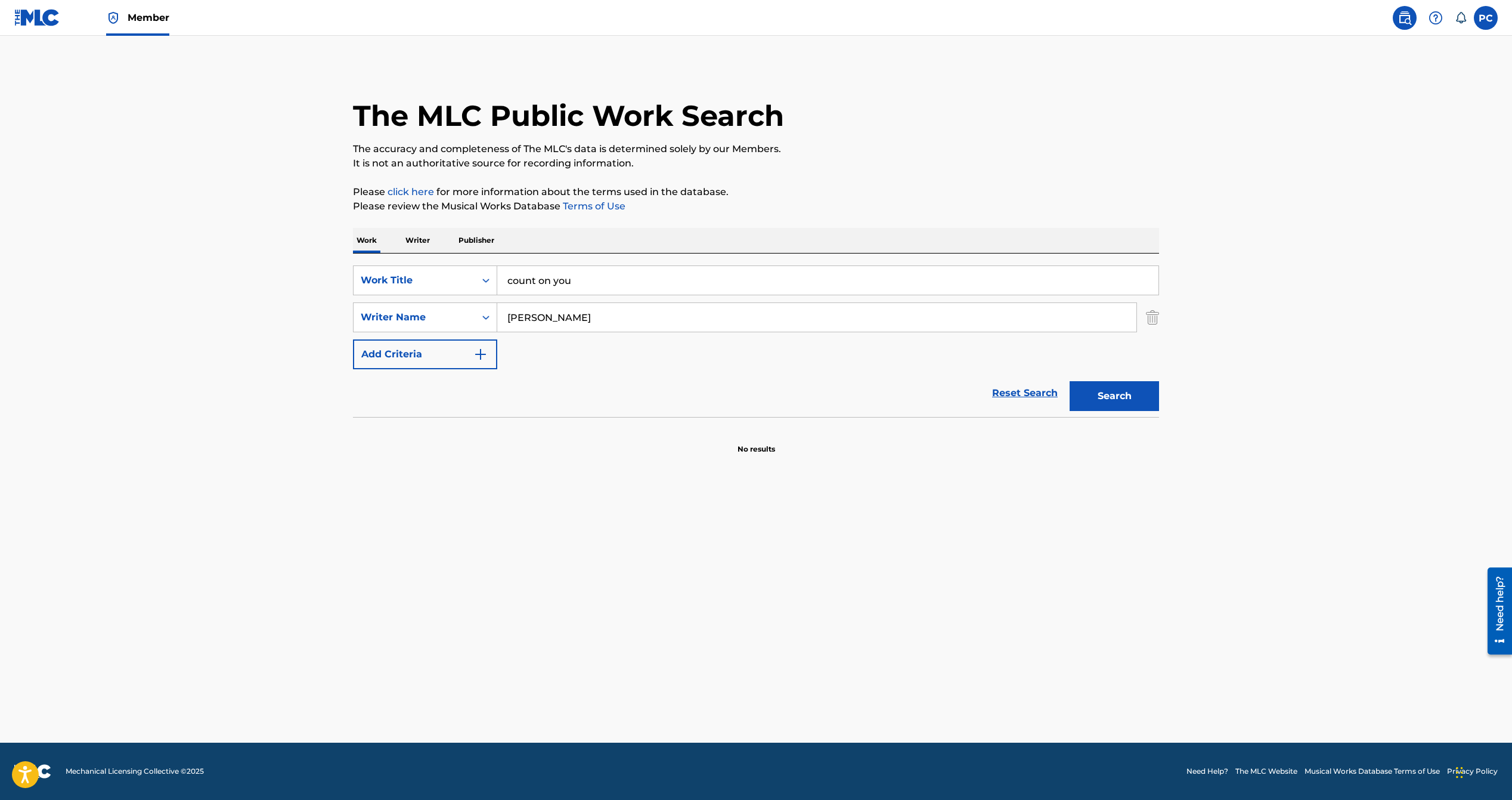
click at [588, 317] on input "[PERSON_NAME]" at bounding box center [817, 318] width 639 height 29
drag, startPoint x: 564, startPoint y: 316, endPoint x: 476, endPoint y: 308, distance: 88.4
click at [476, 308] on div "SearchWithCriteria392a93f6-da05-41c4-9bd5-1566ec13c7f0 Writer Name [PERSON_NAME]" at bounding box center [756, 318] width 806 height 30
click at [1070, 381] on button "Search" at bounding box center [1114, 396] width 90 height 30
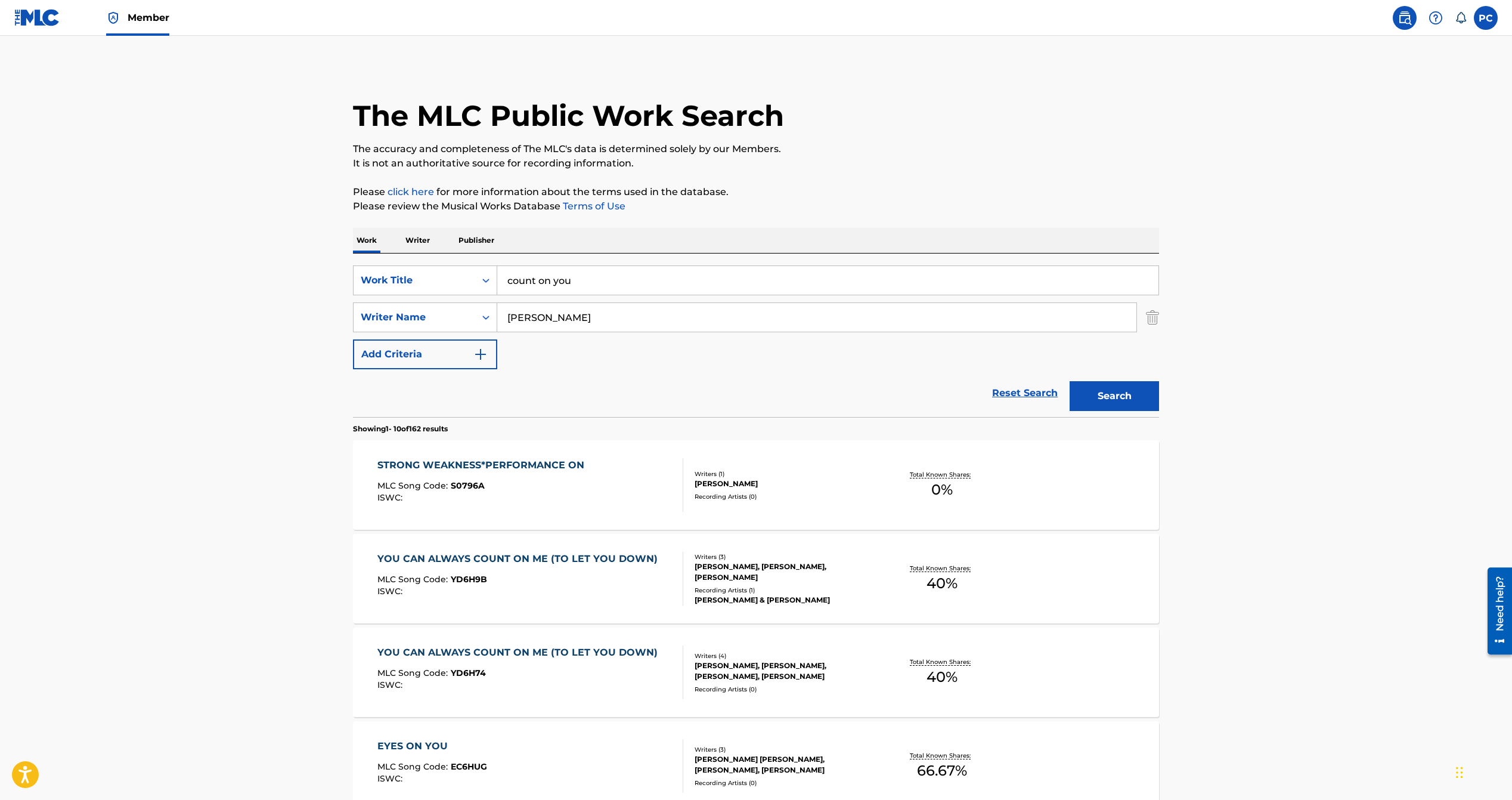
drag, startPoint x: 557, startPoint y: 320, endPoint x: 337, endPoint y: 254, distance: 229.7
click at [379, 282] on div "SearchWithCriteria1b1aa793-3a16-4d9d-8992-c9c81a6a9995 Work Title count on you …" at bounding box center [756, 318] width 806 height 104
click at [1070, 381] on button "Search" at bounding box center [1114, 396] width 90 height 30
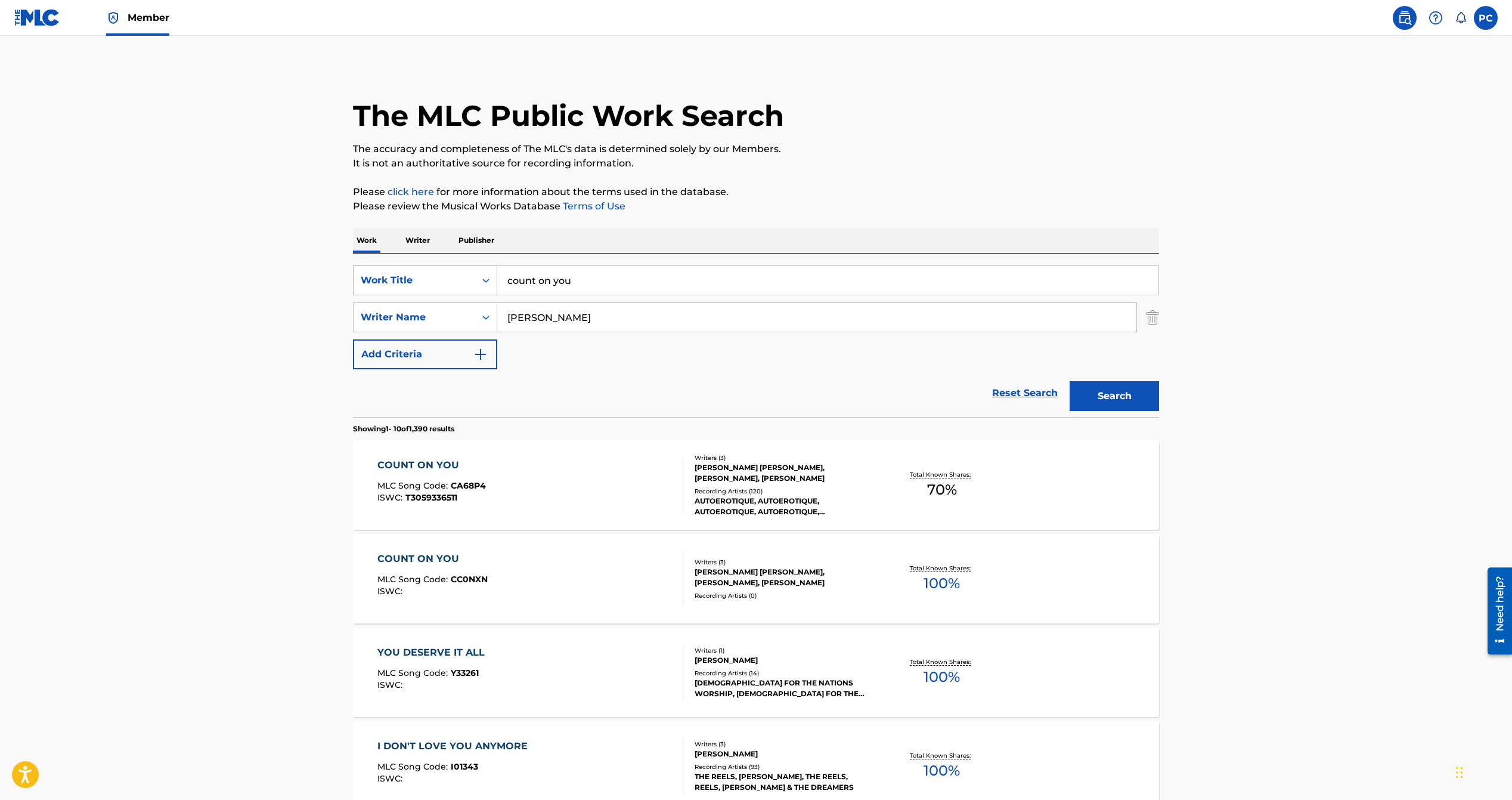
drag, startPoint x: 562, startPoint y: 315, endPoint x: 422, endPoint y: 294, distance: 141.6
click at [427, 297] on div "SearchWithCriteria1b1aa793-3a16-4d9d-8992-c9c81a6a9995 Work Title count on you …" at bounding box center [756, 318] width 806 height 104
type input "knuckles"
click at [1070, 381] on button "Search" at bounding box center [1114, 396] width 90 height 30
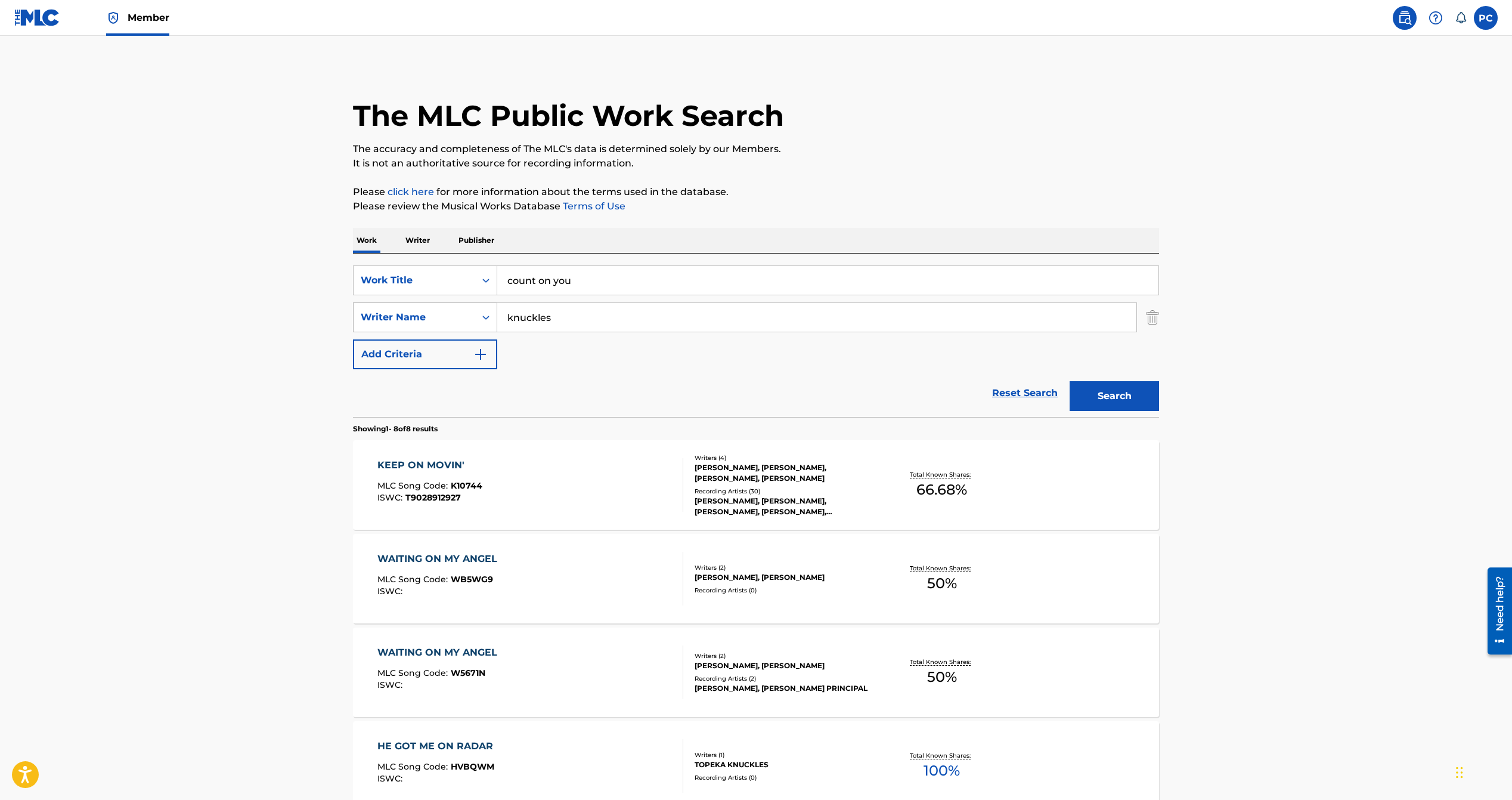
drag, startPoint x: 557, startPoint y: 316, endPoint x: 440, endPoint y: 302, distance: 117.8
click at [469, 307] on div "SearchWithCriteria392a93f6-da05-41c4-9bd5-1566ec13c7f0 Writer Name knuckles" at bounding box center [756, 318] width 806 height 30
type input "[PERSON_NAME]"
click at [1070, 381] on button "Search" at bounding box center [1114, 396] width 90 height 30
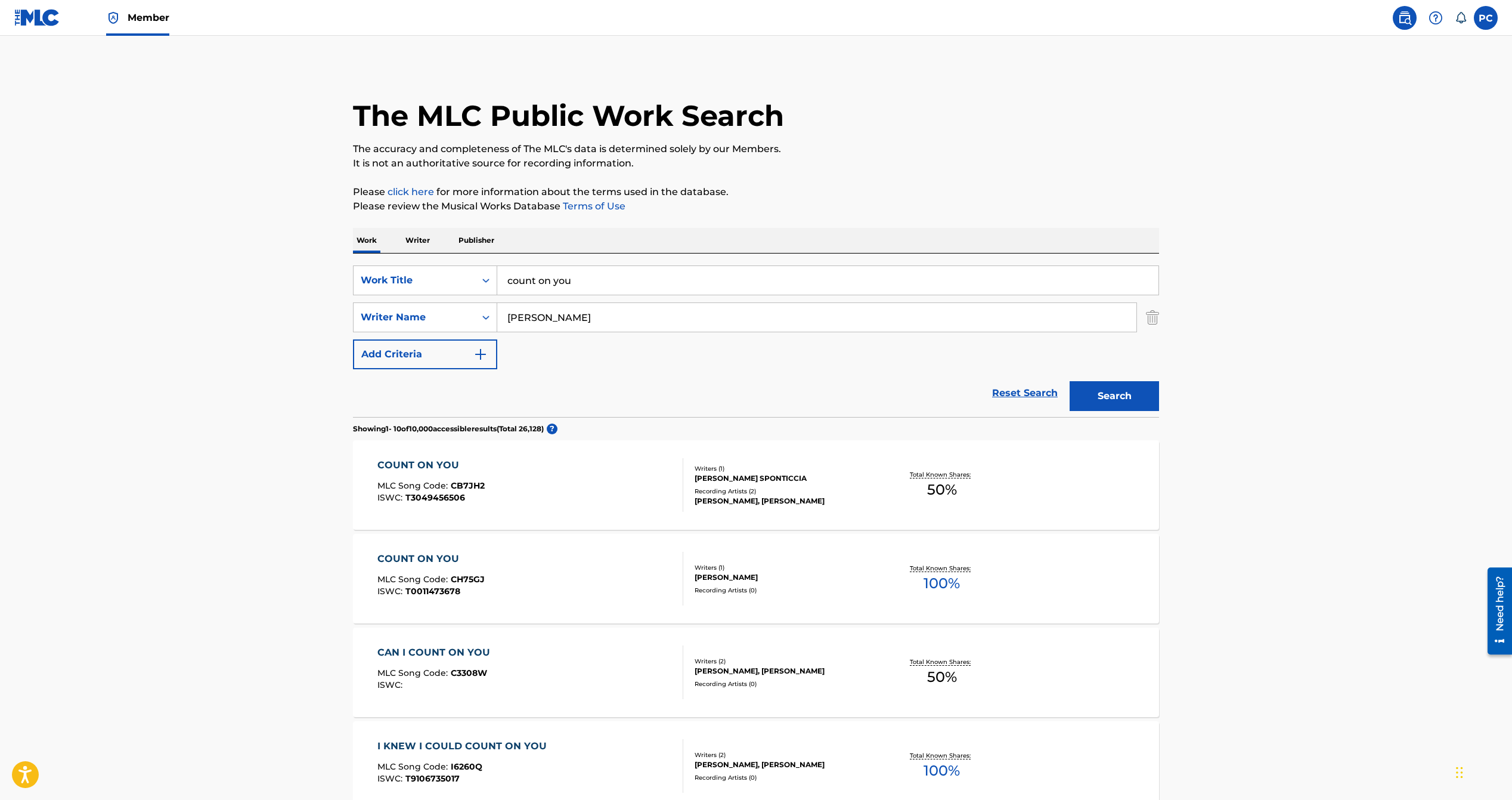
click at [938, 483] on span "50 %" at bounding box center [942, 489] width 30 height 21
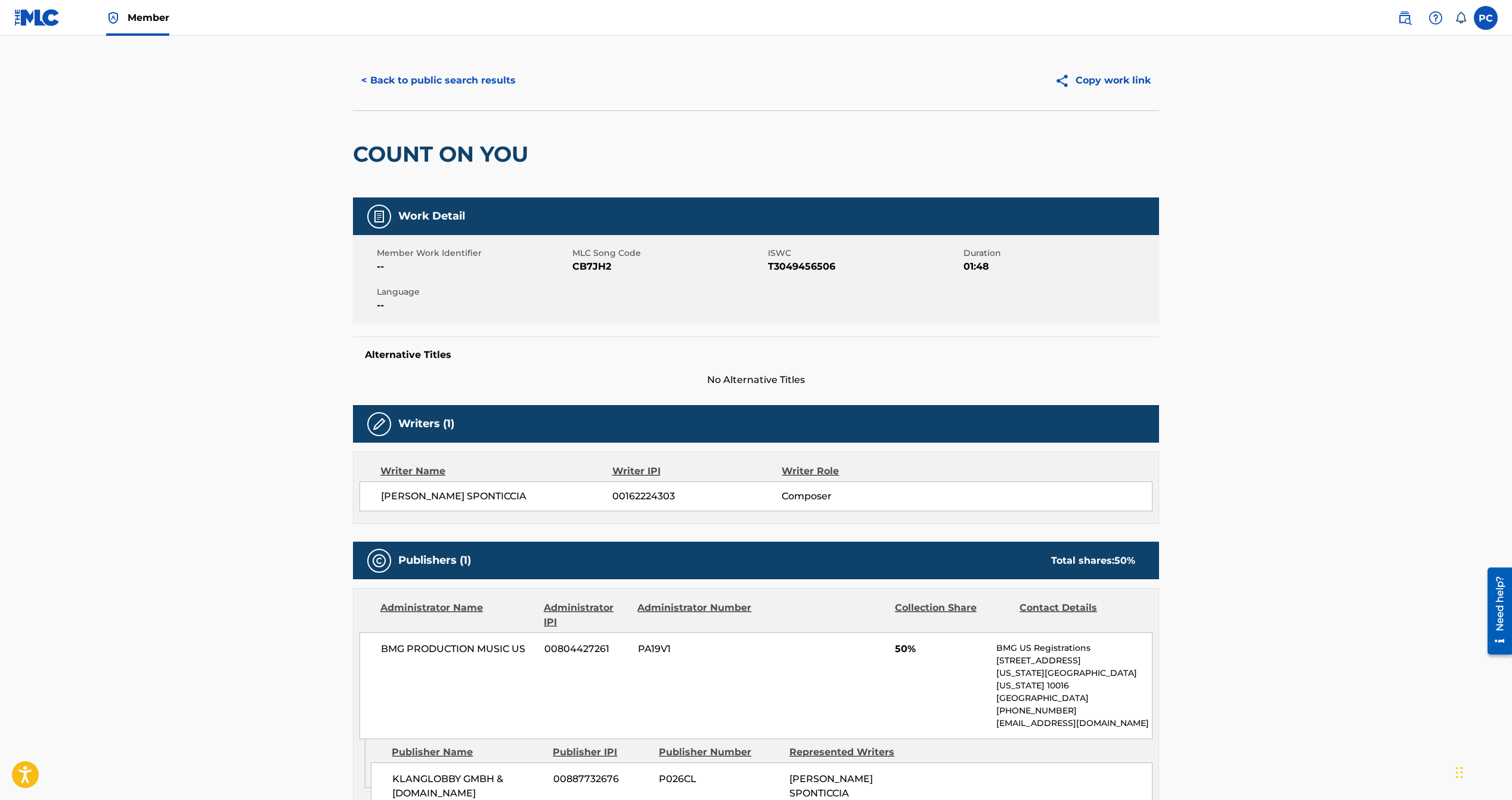
scroll to position [18, 0]
